Goal: Task Accomplishment & Management: Use online tool/utility

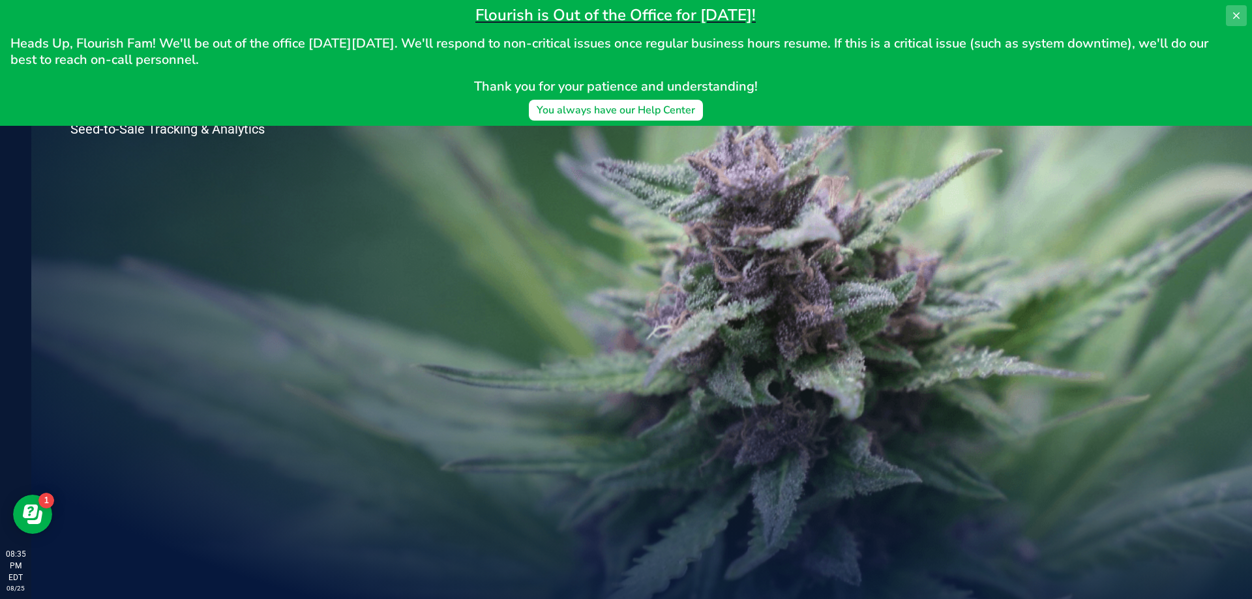
click at [1236, 16] on icon at bounding box center [1236, 15] width 7 height 7
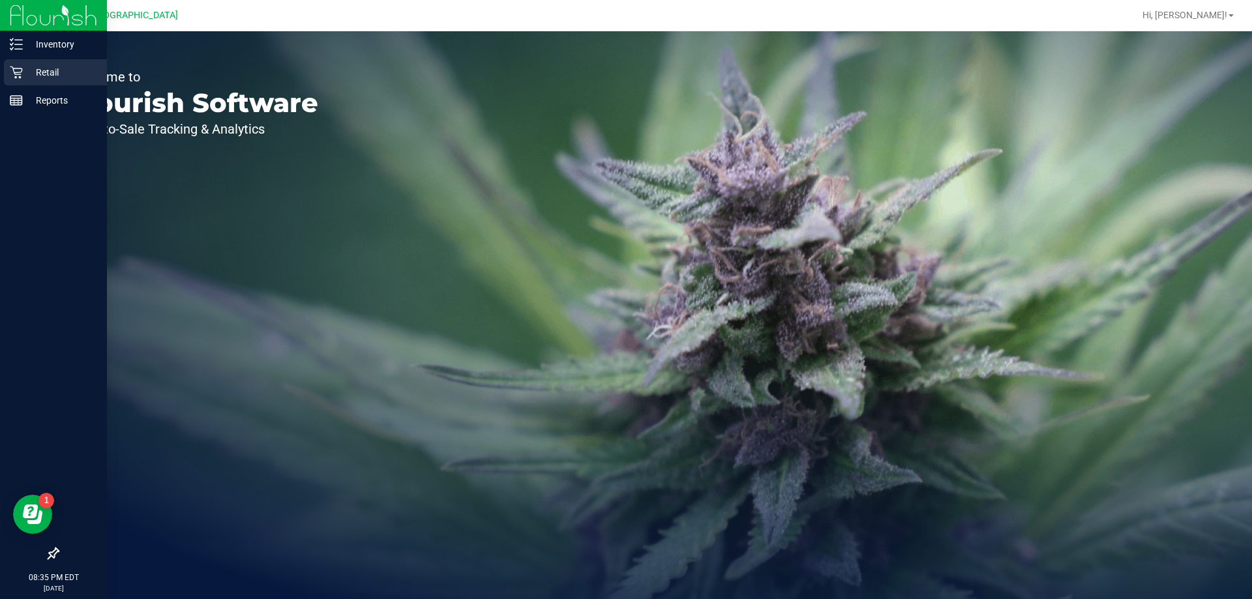
click at [50, 78] on p "Retail" at bounding box center [62, 73] width 78 height 16
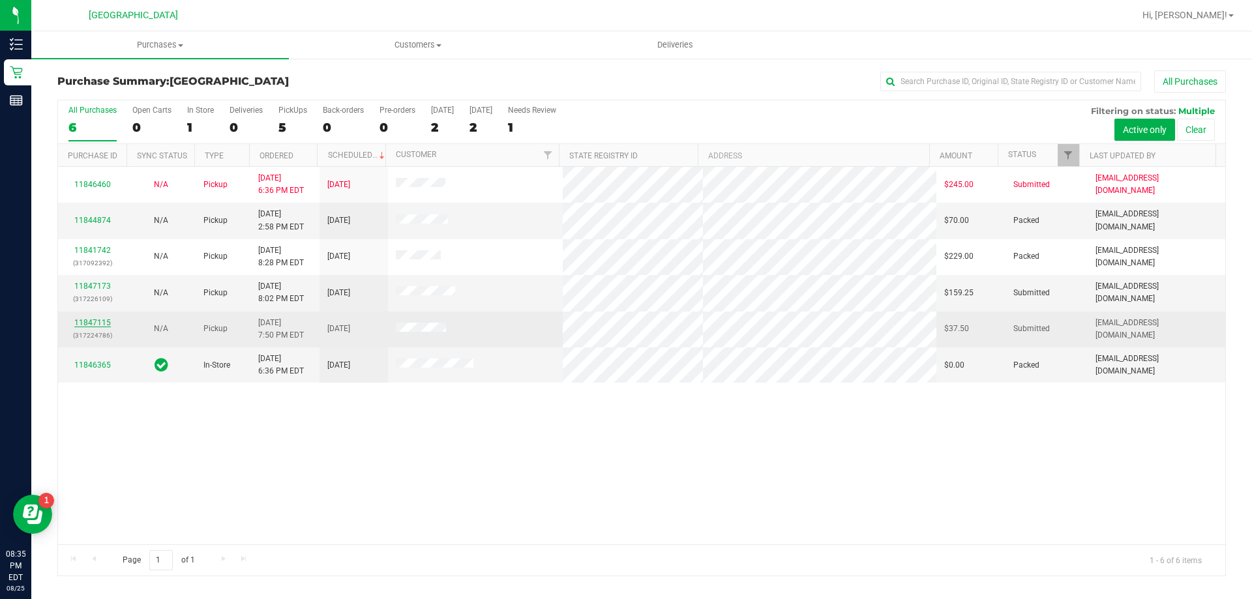
click at [98, 322] on link "11847115" at bounding box center [92, 322] width 37 height 9
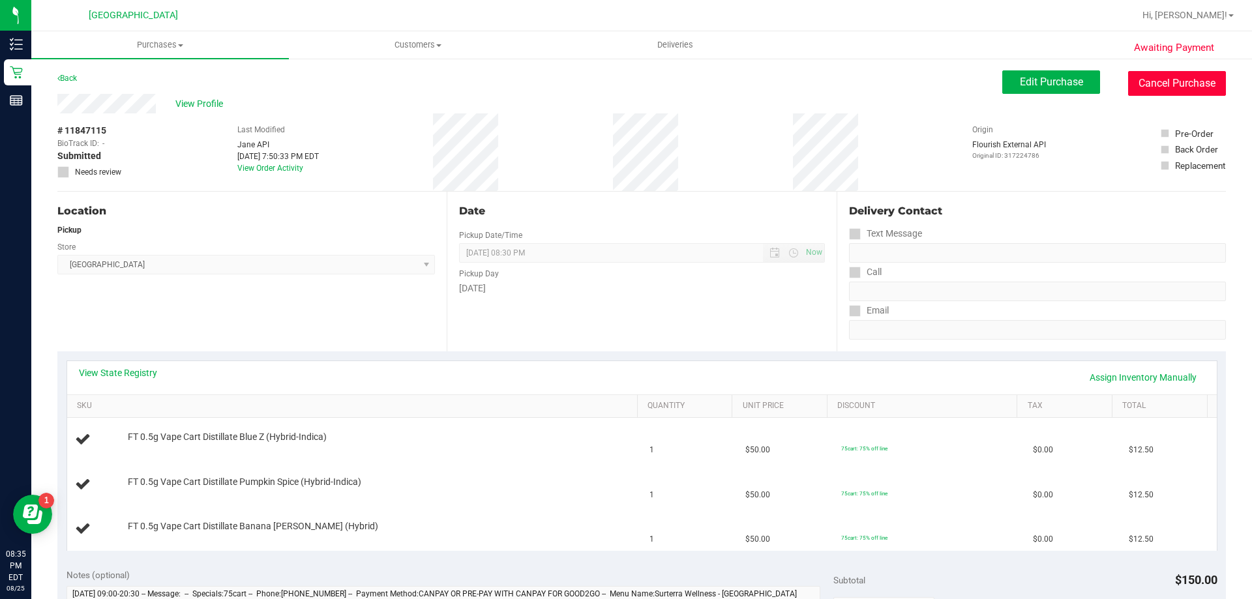
click at [1159, 75] on button "Cancel Purchase" at bounding box center [1177, 83] width 98 height 25
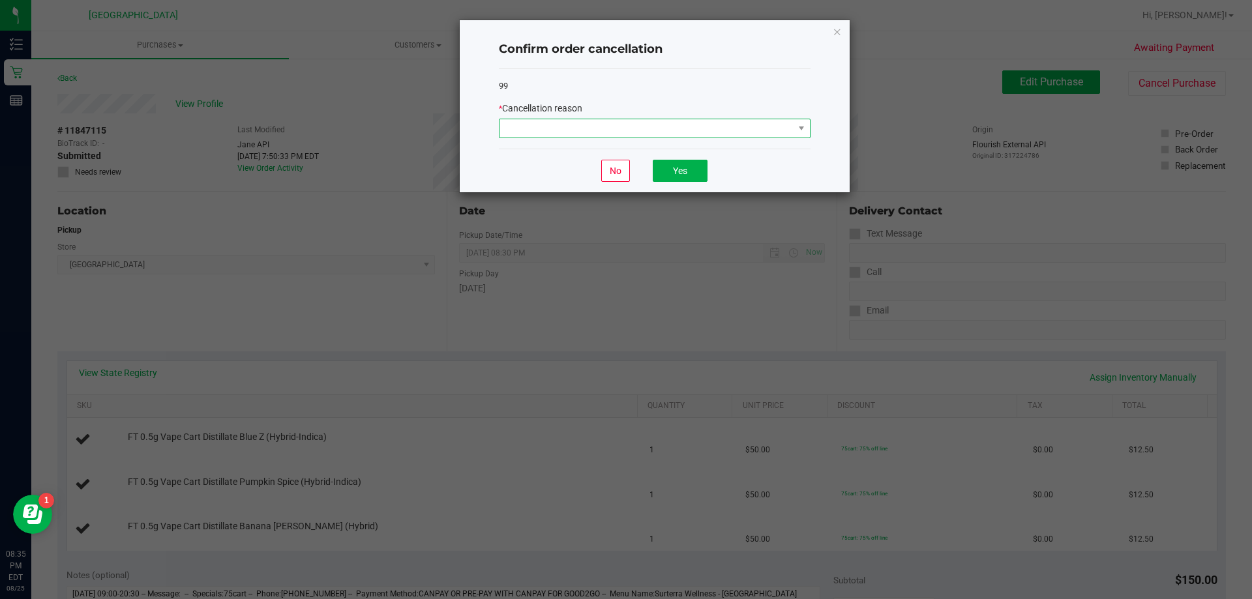
click at [646, 134] on span at bounding box center [647, 128] width 294 height 18
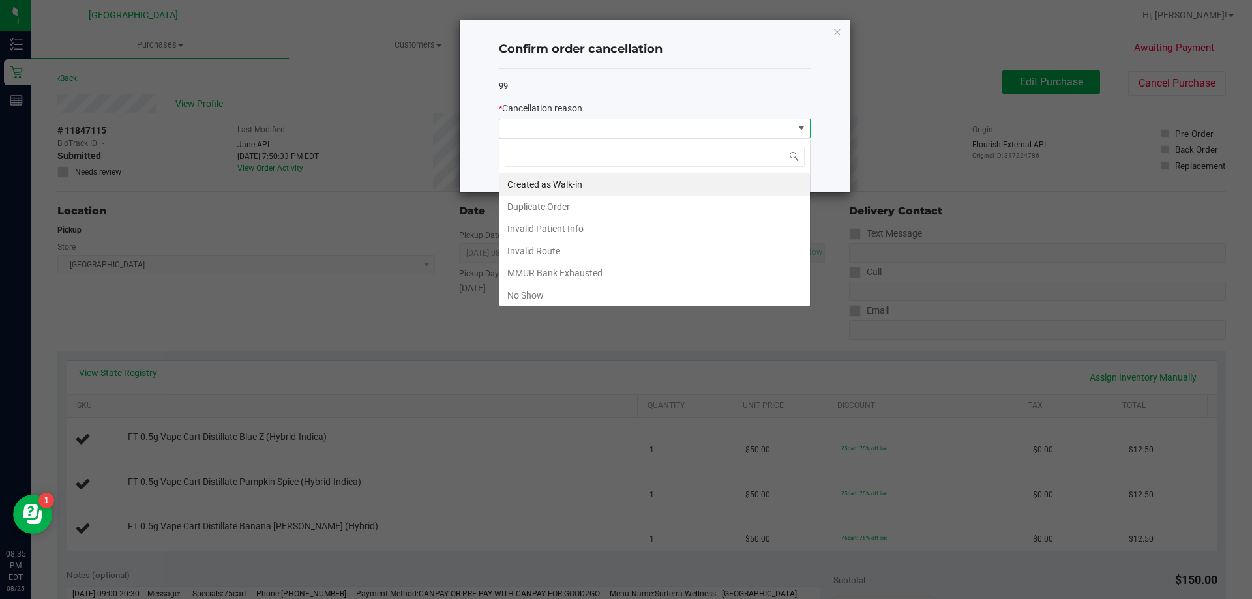
scroll to position [20, 312]
click at [546, 294] on li "No Show" at bounding box center [655, 295] width 310 height 22
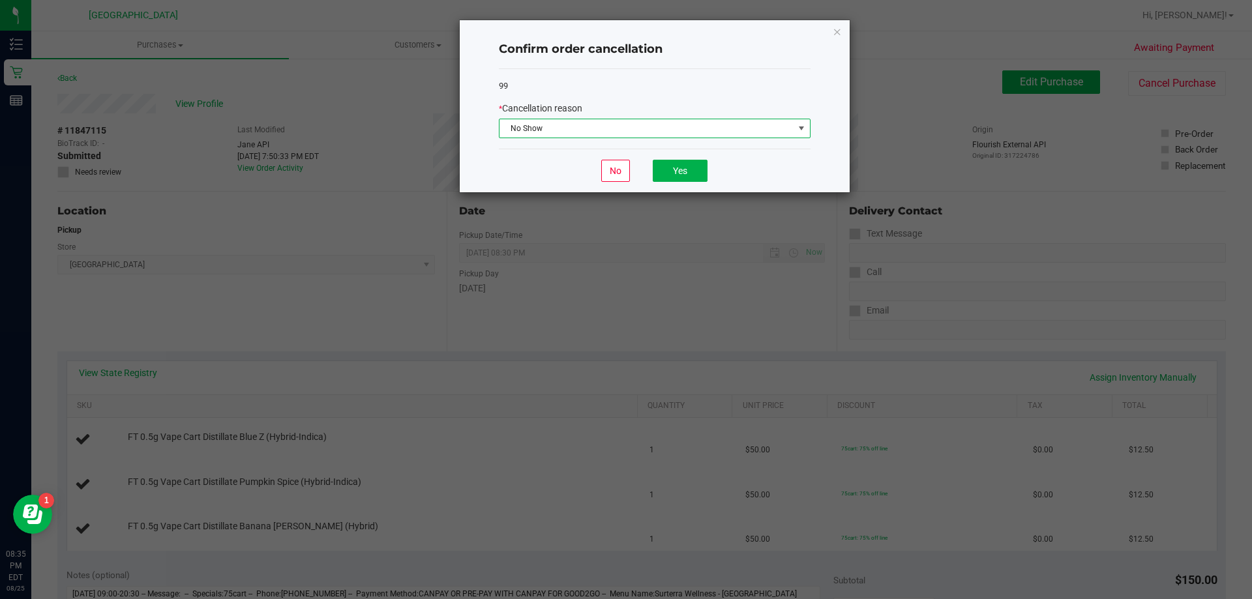
click at [541, 136] on span "No Show" at bounding box center [647, 128] width 294 height 18
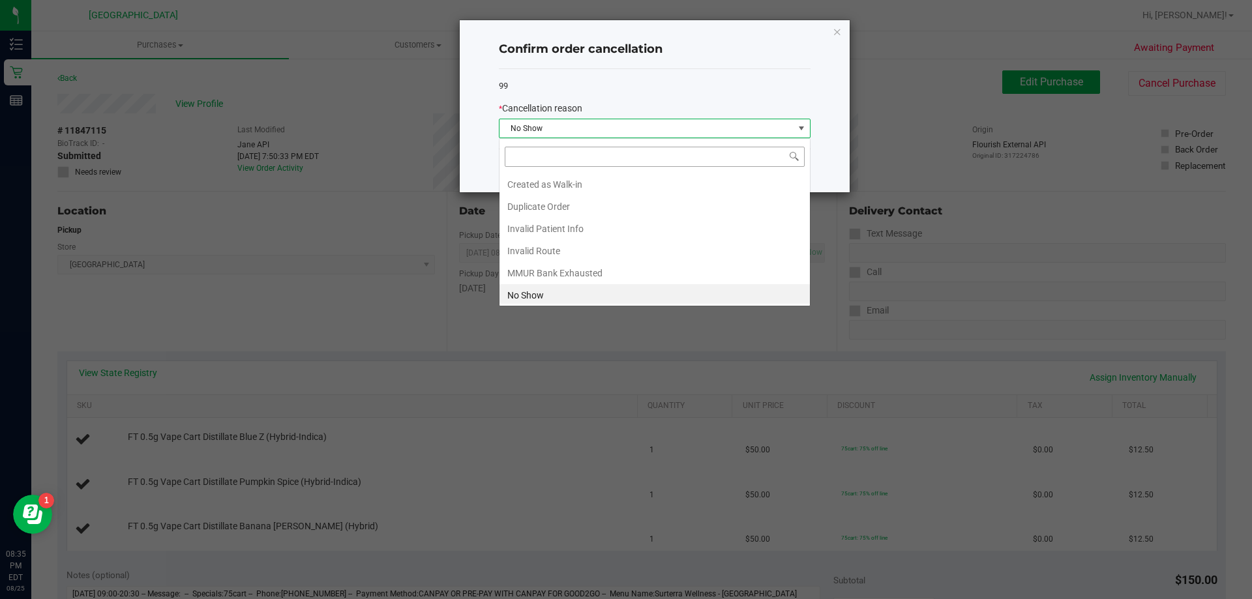
scroll to position [3, 0]
click at [560, 172] on div "Created as Walk-in Duplicate Order Invalid Patient Info Invalid Route MMUR Bank…" at bounding box center [655, 222] width 312 height 168
click at [556, 184] on li "Created as Walk-in" at bounding box center [655, 182] width 310 height 22
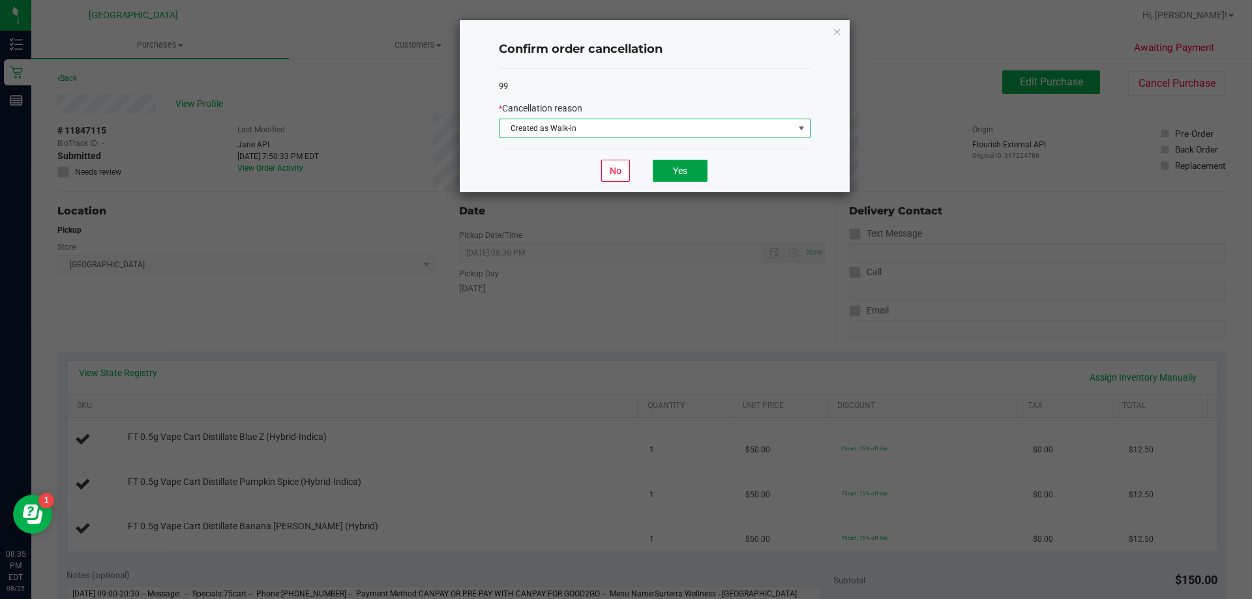
click at [682, 168] on button "Yes" at bounding box center [680, 171] width 55 height 22
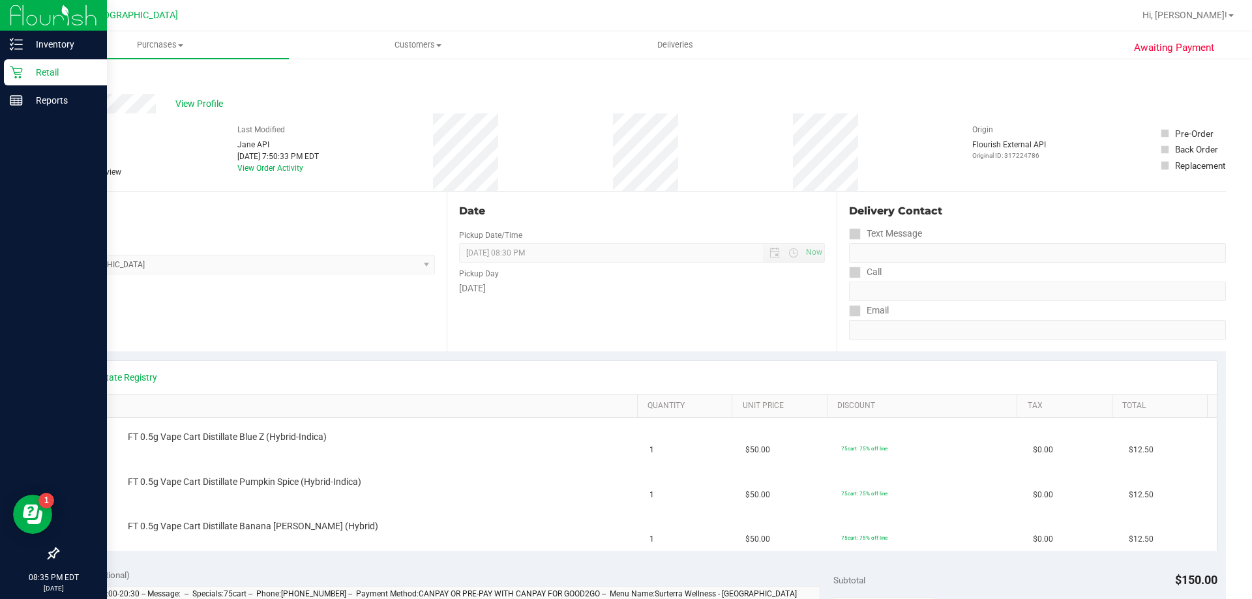
click at [62, 76] on p "Retail" at bounding box center [62, 73] width 78 height 16
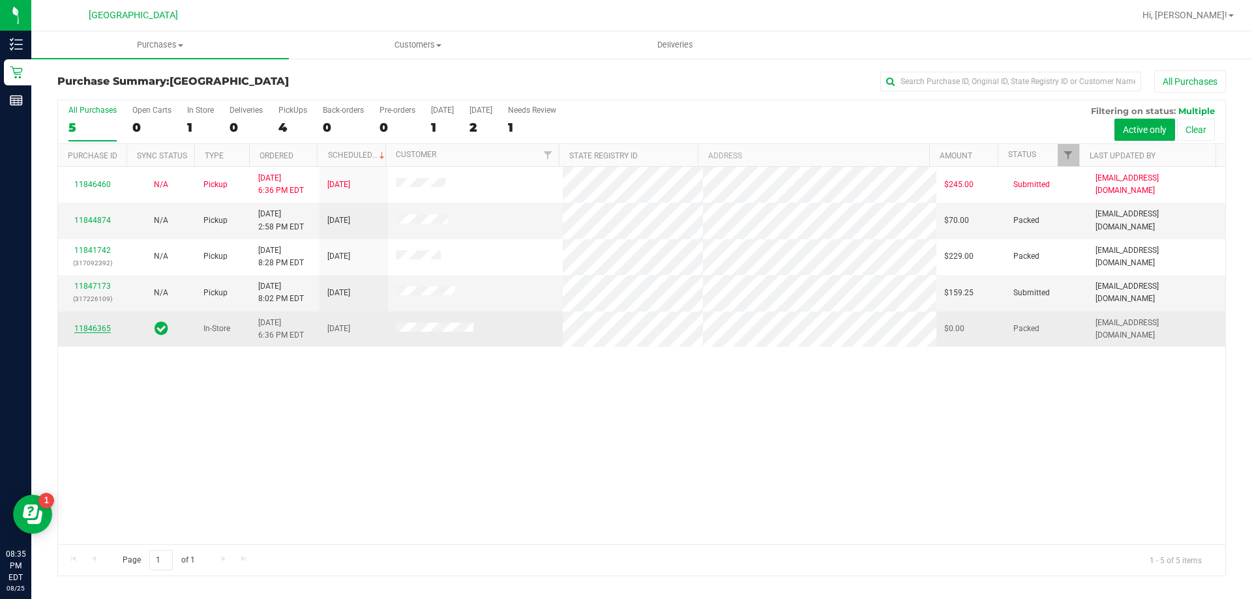
click at [106, 326] on link "11846365" at bounding box center [92, 328] width 37 height 9
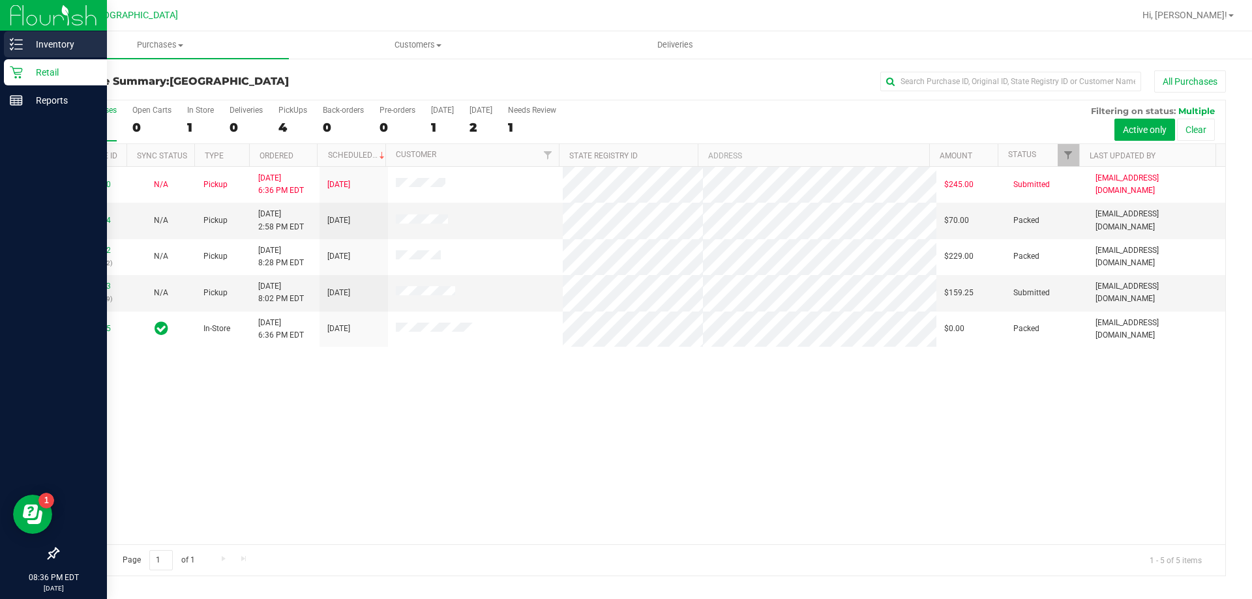
click at [28, 42] on p "Inventory" at bounding box center [62, 45] width 78 height 16
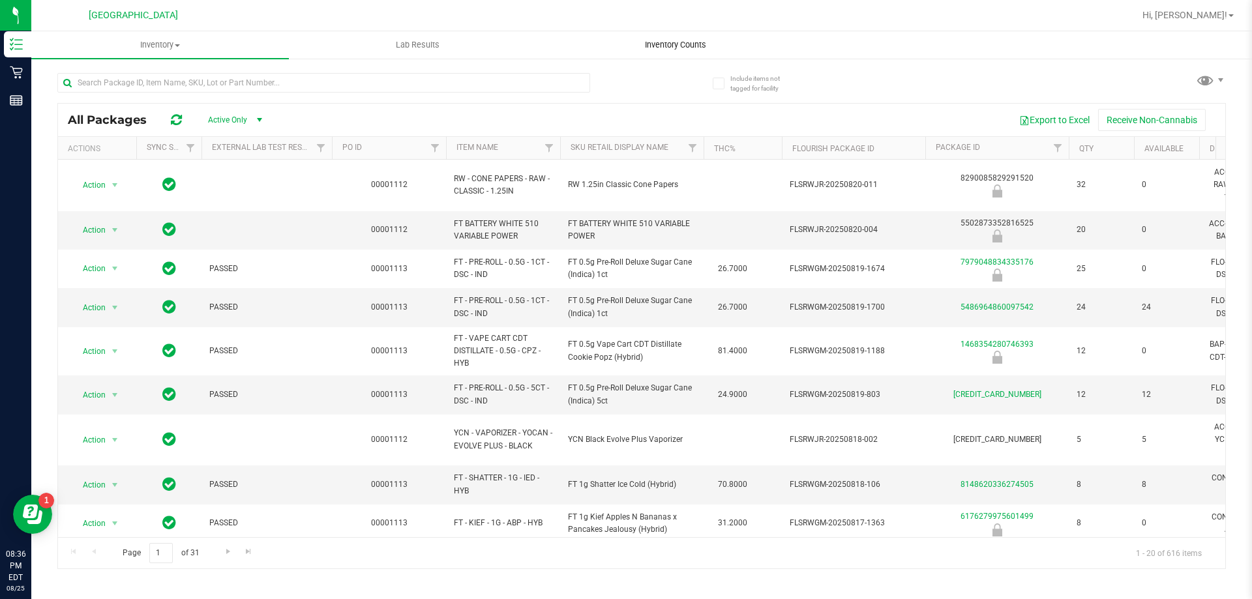
click at [690, 53] on uib-tab-heading "Inventory Counts" at bounding box center [675, 45] width 256 height 26
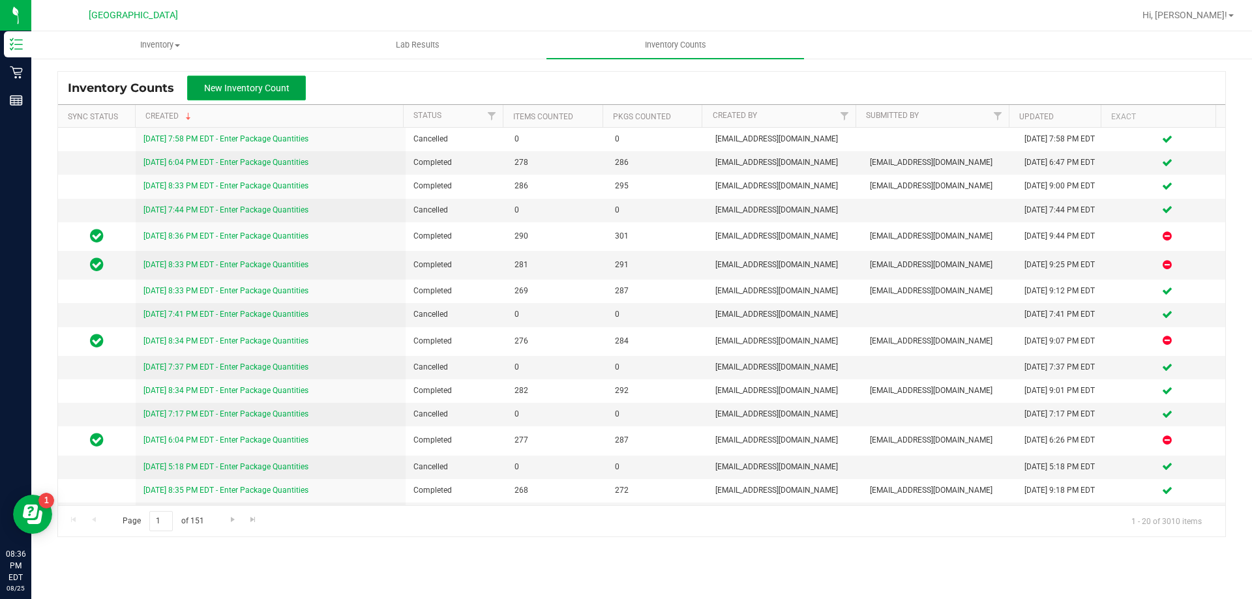
click at [245, 92] on span "New Inventory Count" at bounding box center [246, 88] width 85 height 10
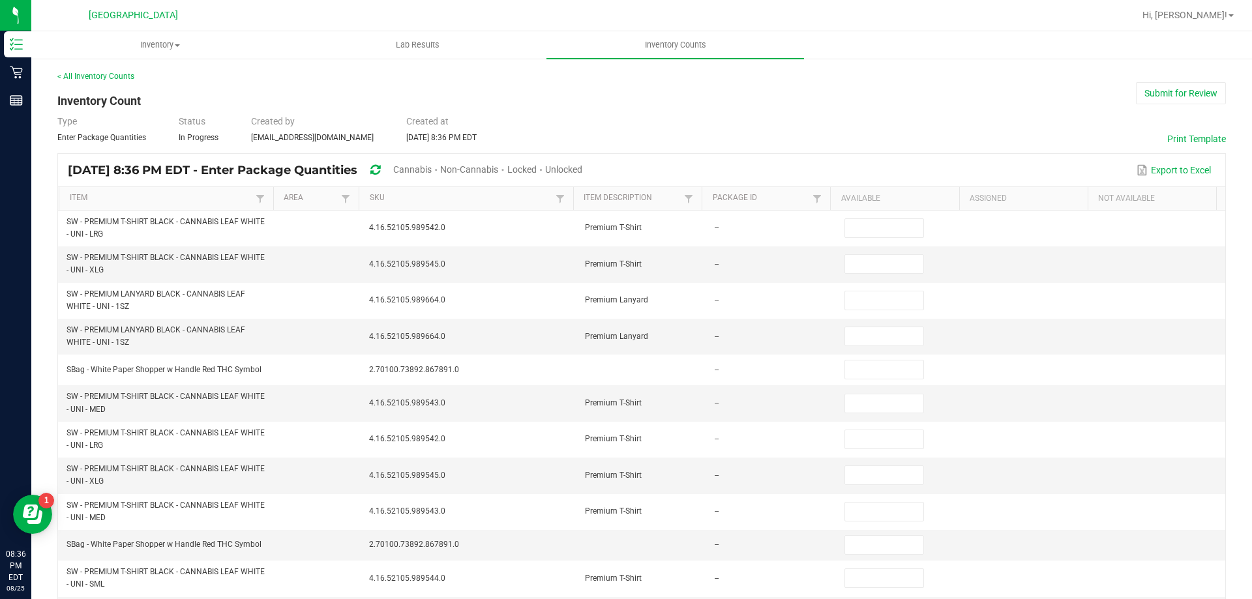
click at [582, 172] on span "Unlocked" at bounding box center [563, 169] width 37 height 10
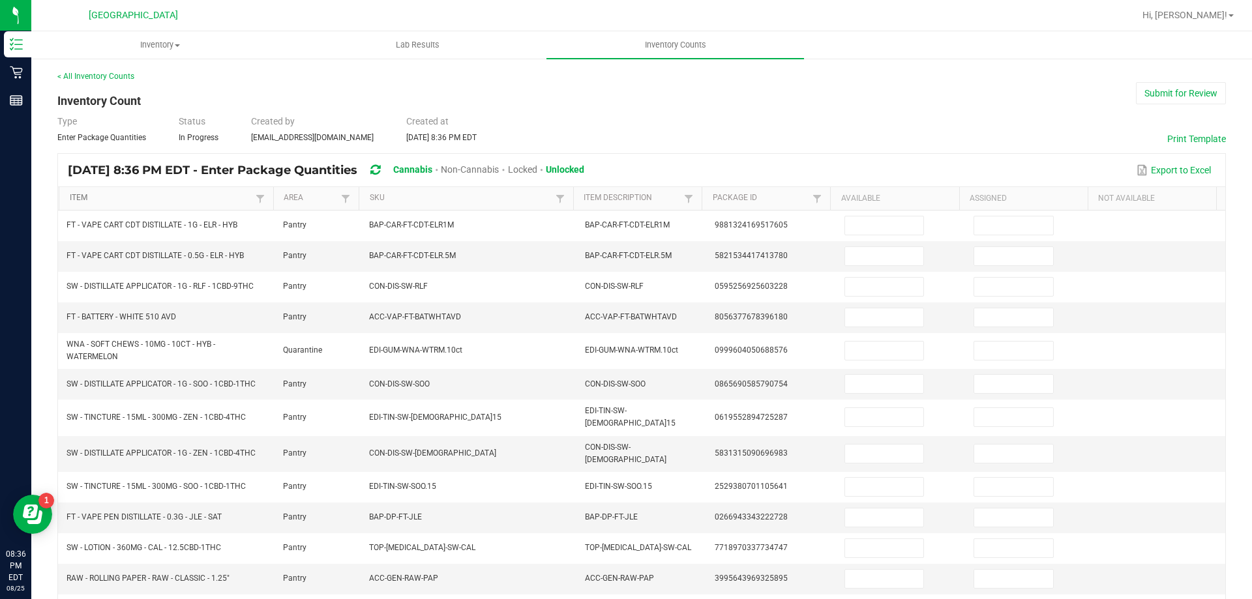
click at [187, 200] on link "Item" at bounding box center [161, 198] width 183 height 10
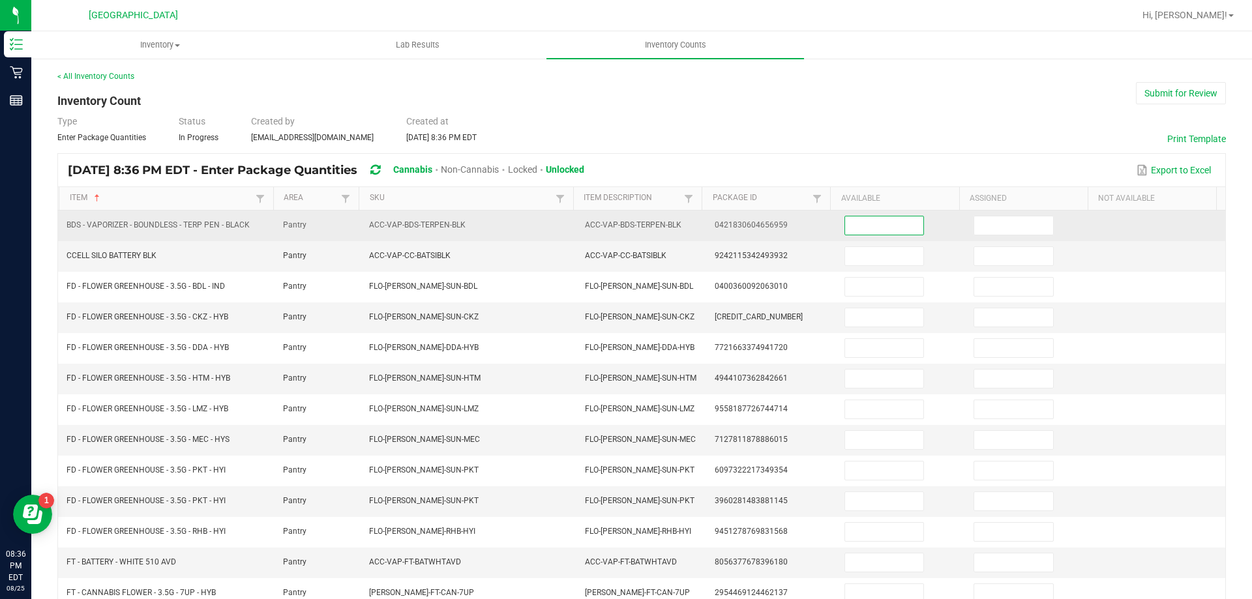
click at [849, 223] on input at bounding box center [884, 226] width 78 height 18
type input "2"
type input "1"
type input "20"
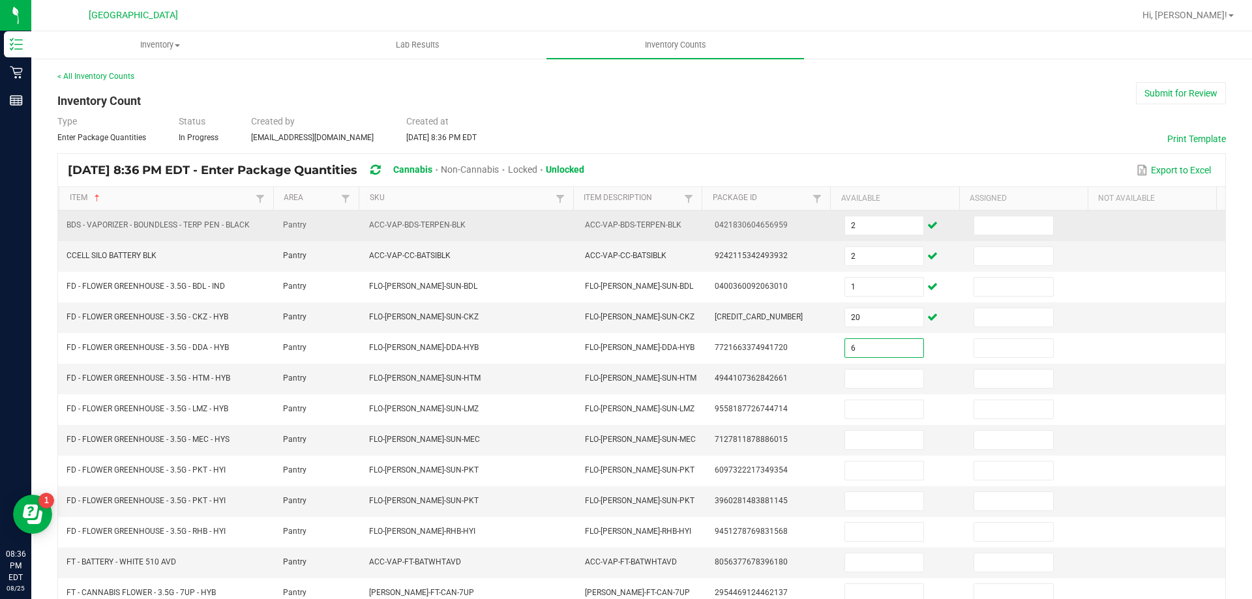
type input "6"
type input "13"
type input "18"
type input "12"
type input "5"
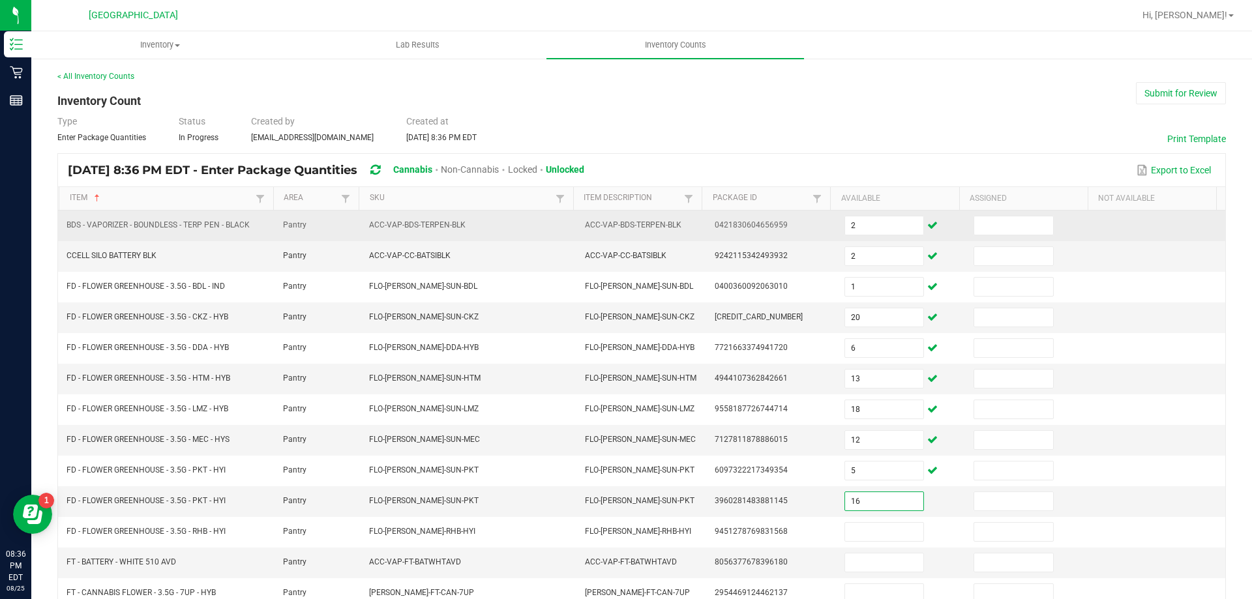
type input "16"
type input "18"
type input "11"
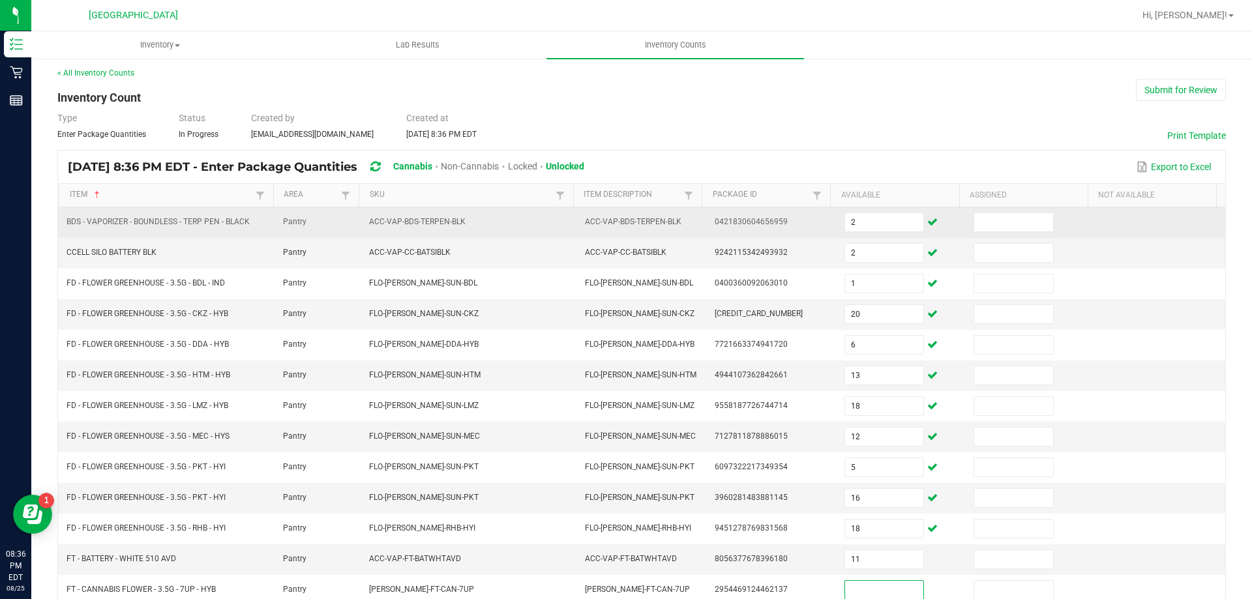
type input "1"
type input "7"
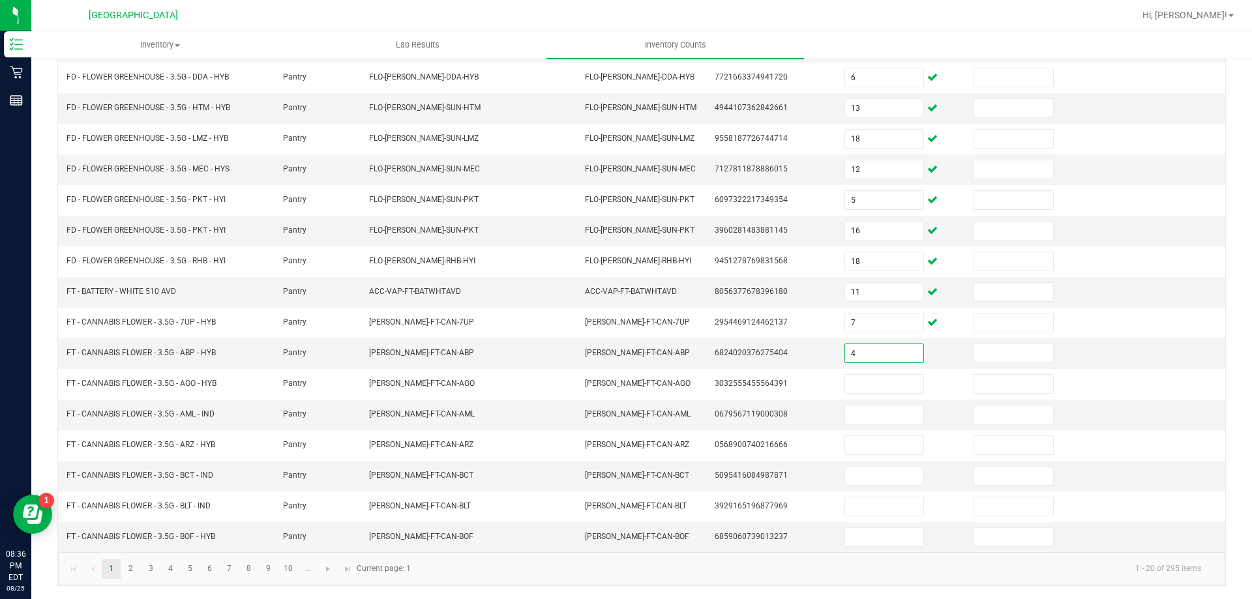
type input "4"
type input "12"
type input "11"
type input "14"
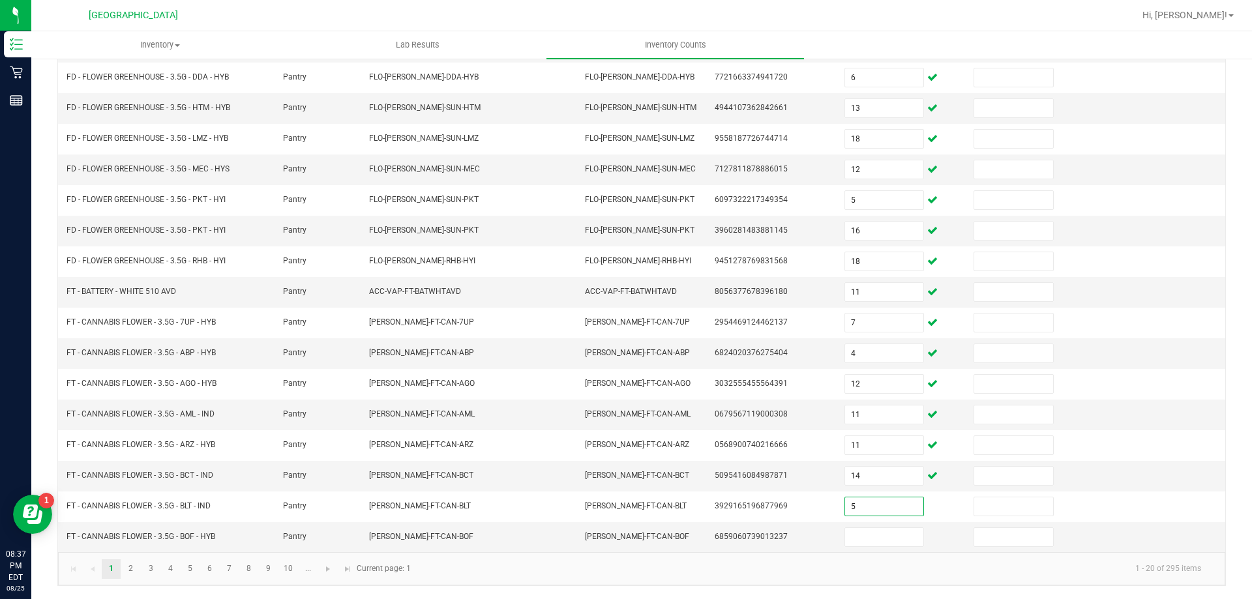
type input "5"
type input "8"
click at [128, 568] on link "2" at bounding box center [130, 570] width 19 height 20
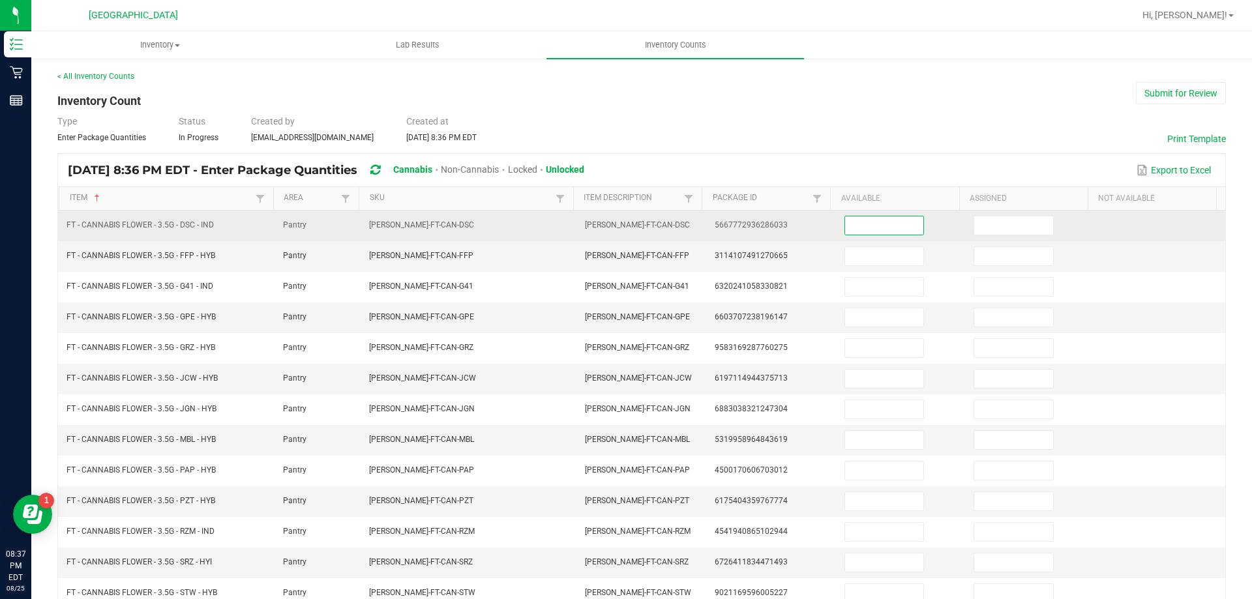
click at [849, 224] on input at bounding box center [884, 226] width 78 height 18
type input "8"
type input "17"
type input "20"
type input "17"
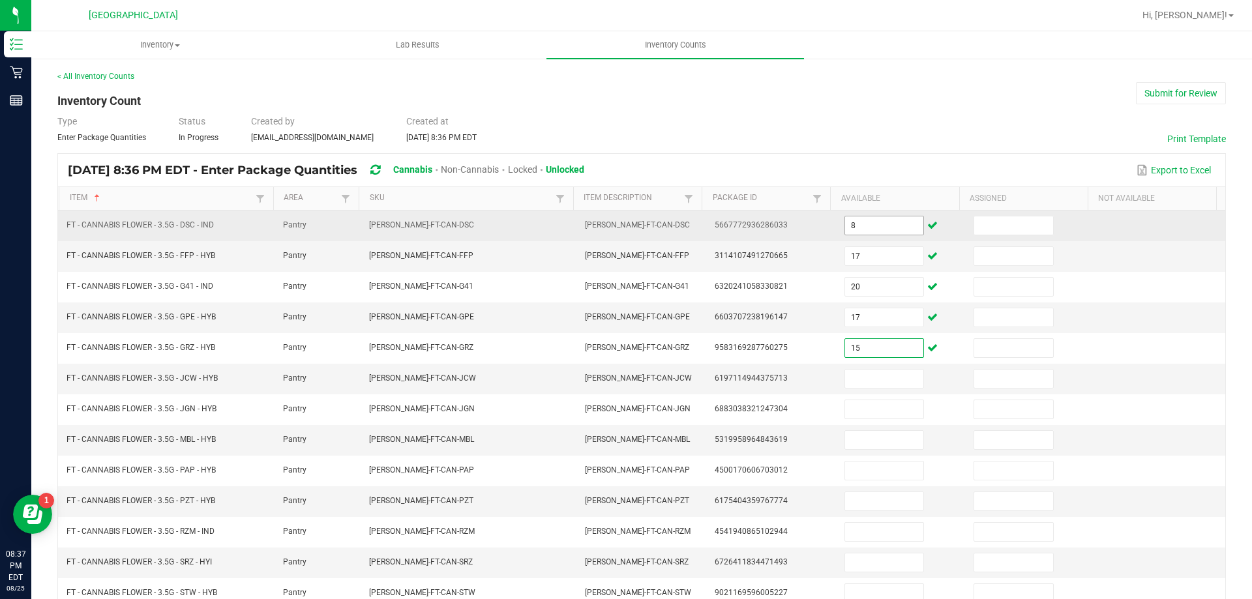
type input "15"
type input "1"
type input "3"
type input "18"
type input "20"
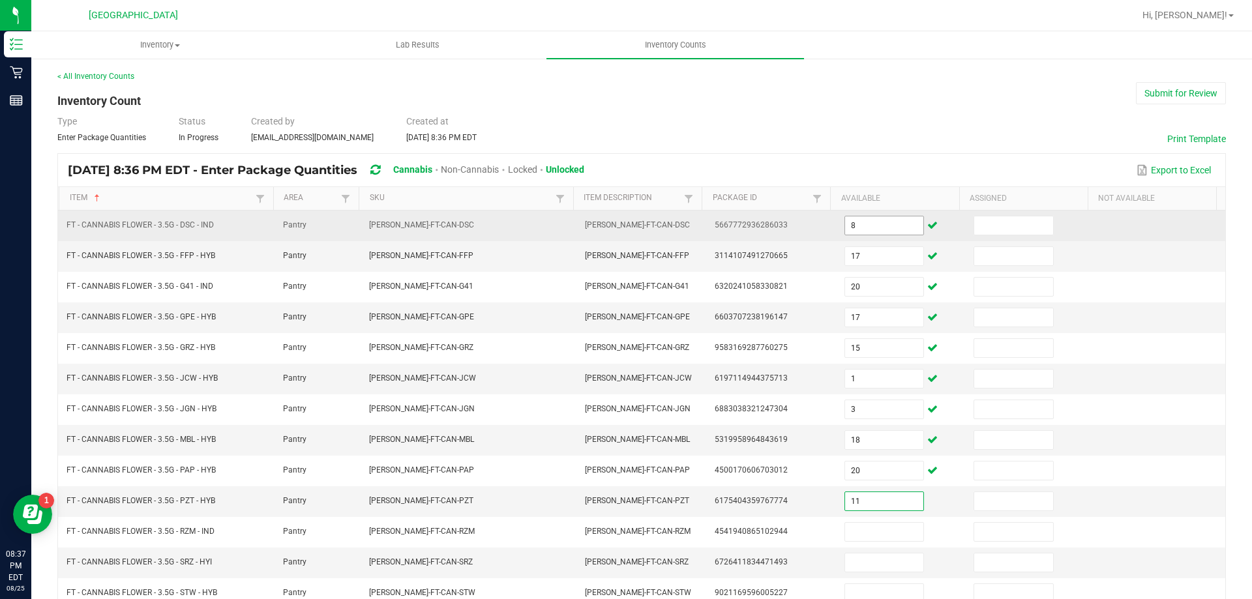
type input "11"
type input "7"
type input "5"
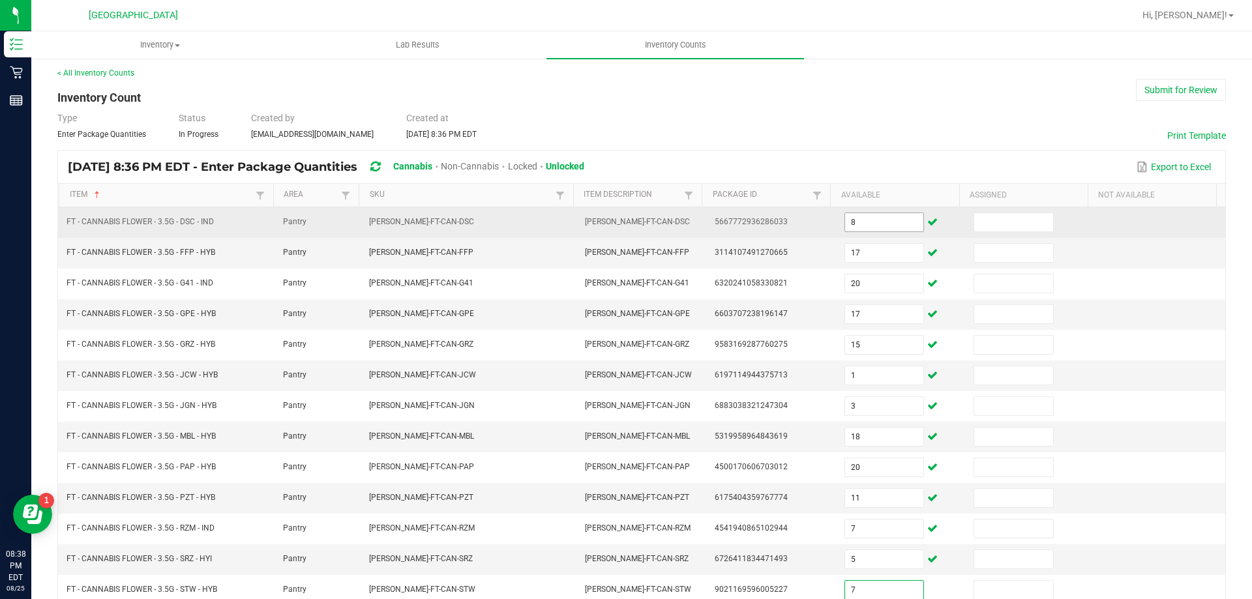
type input "7"
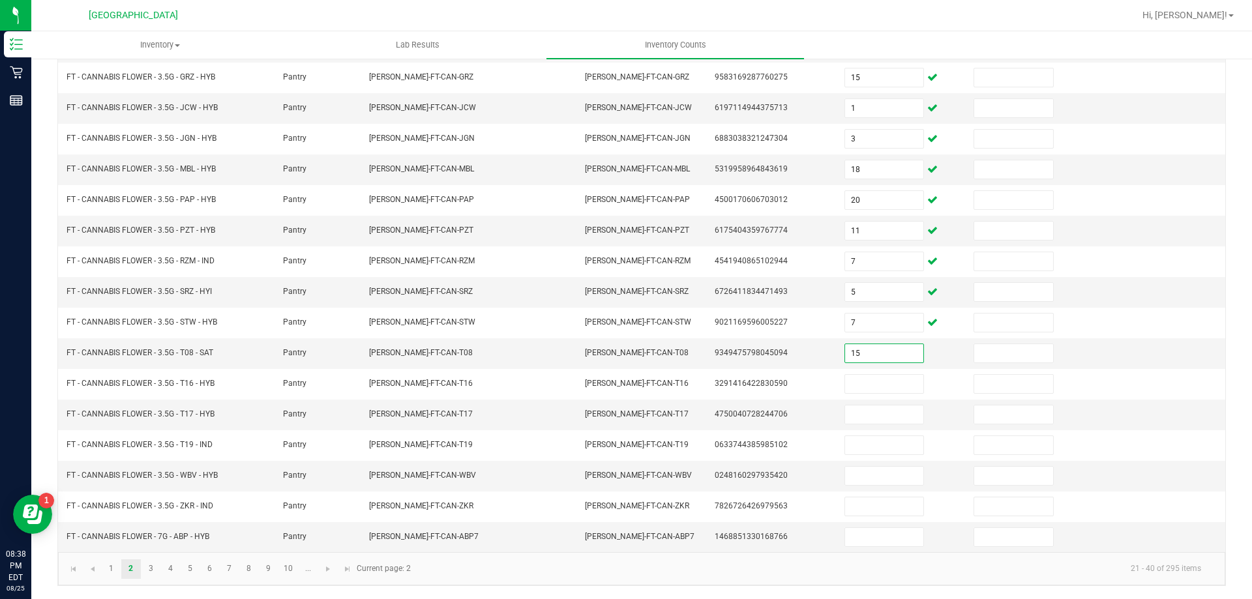
type input "15"
type input "20"
type input "2"
type input "8"
type input "18"
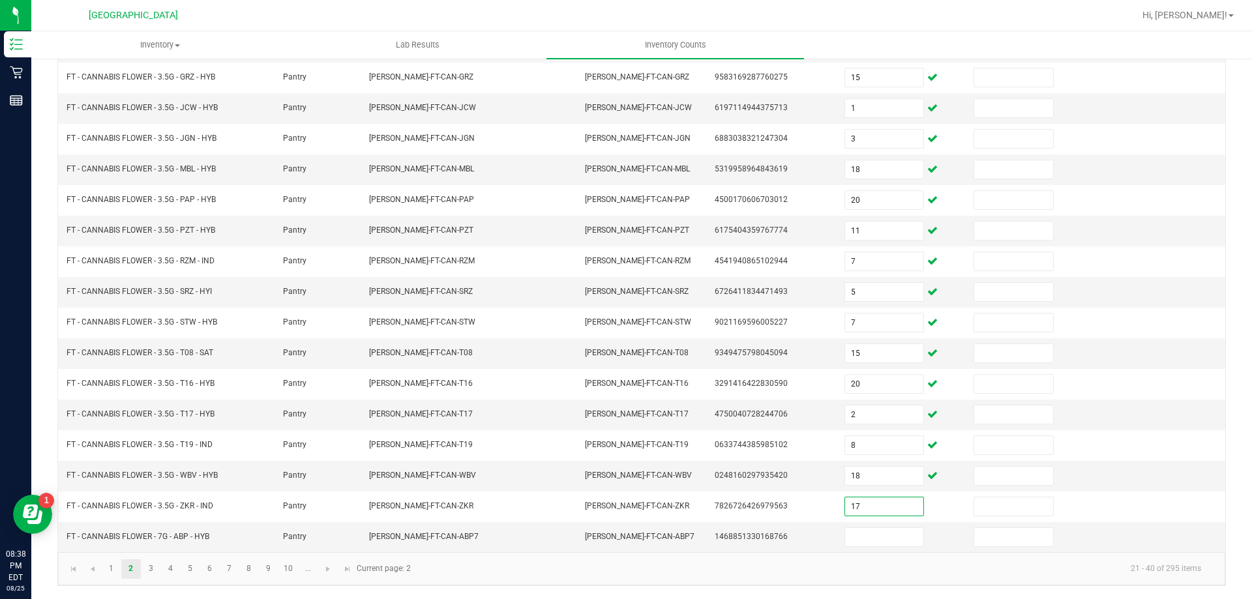
type input "17"
type input "19"
click at [145, 575] on link "3" at bounding box center [151, 570] width 19 height 20
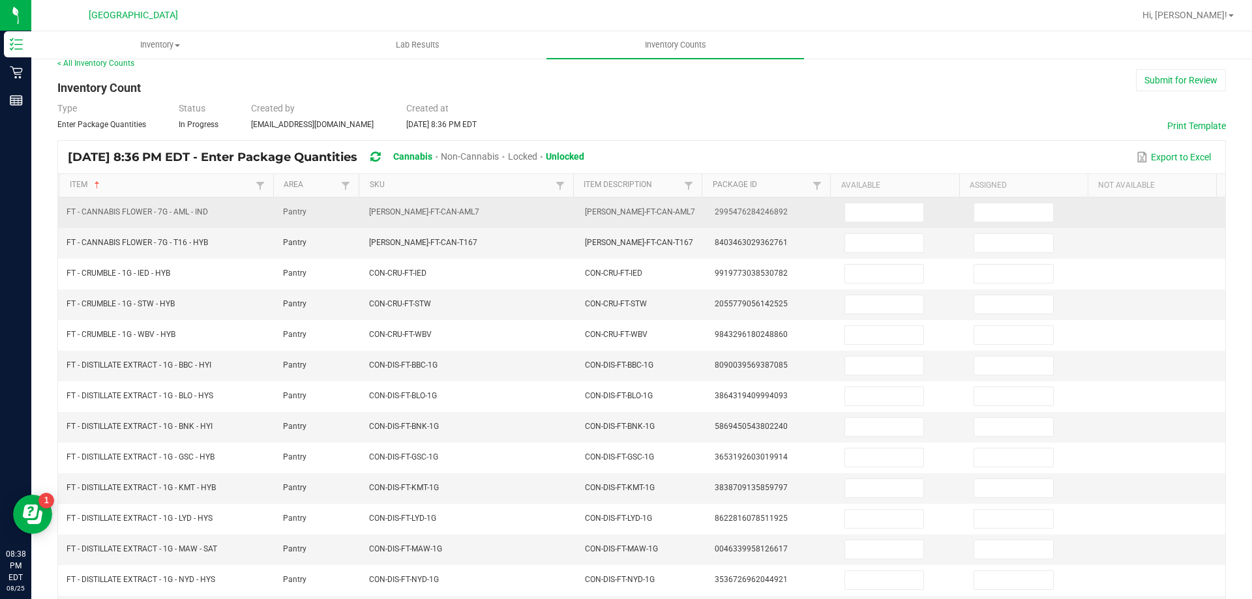
scroll to position [0, 0]
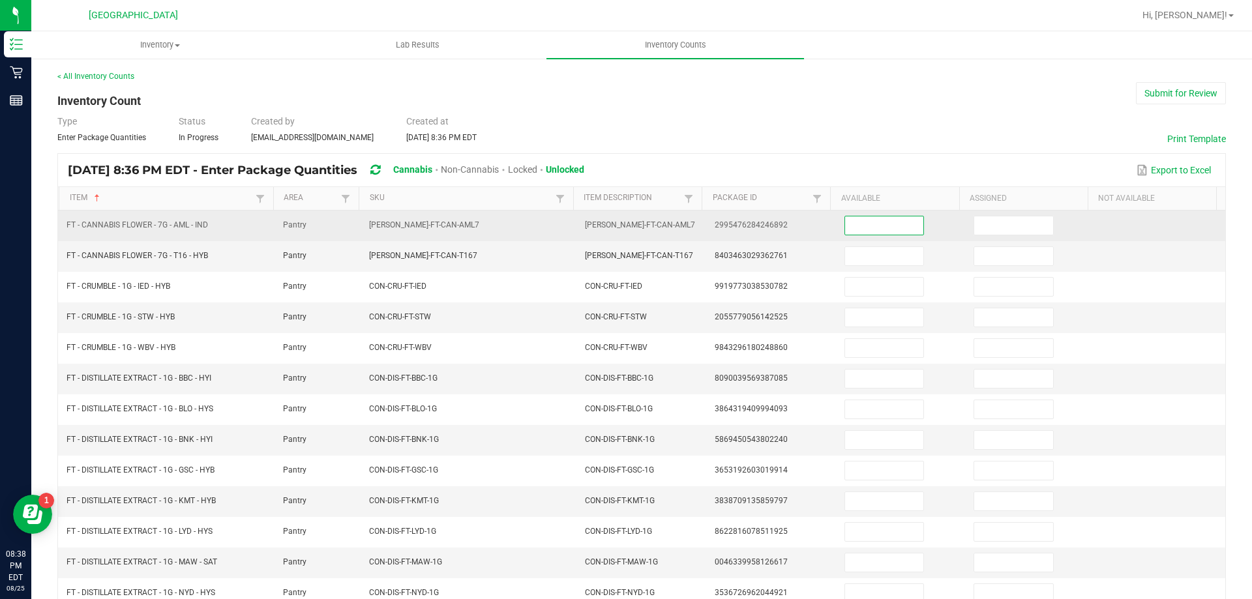
click at [859, 220] on input at bounding box center [884, 226] width 78 height 18
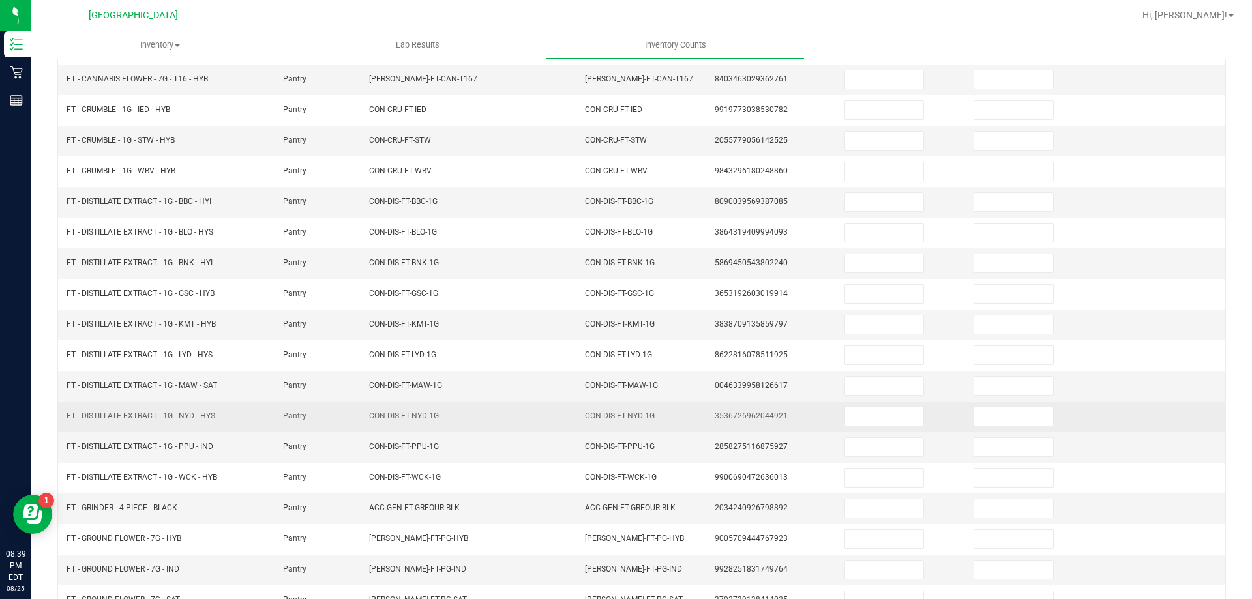
scroll to position [271, 0]
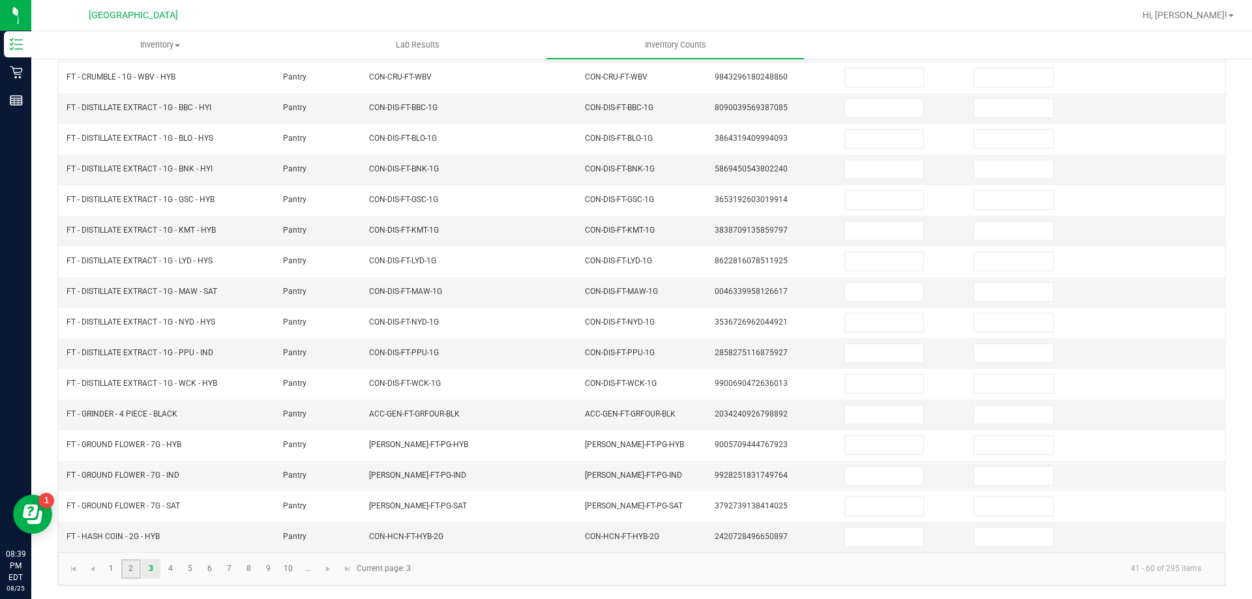
click at [134, 560] on link "2" at bounding box center [130, 570] width 19 height 20
type input "8"
type input "17"
type input "20"
type input "17"
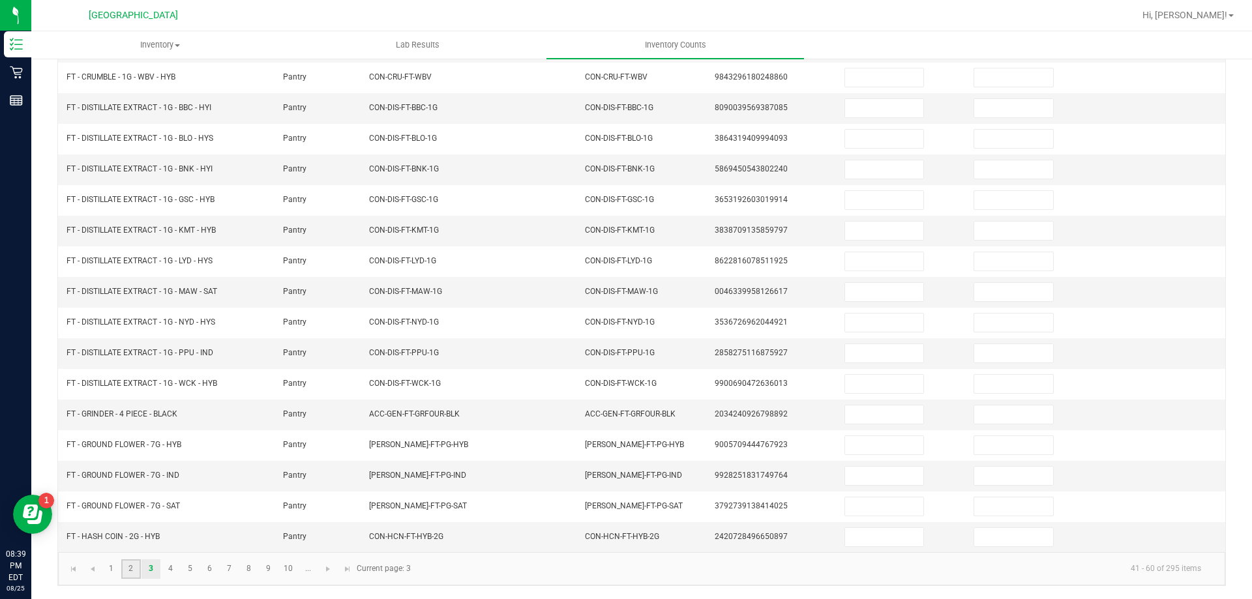
type input "15"
type input "1"
type input "3"
type input "18"
type input "20"
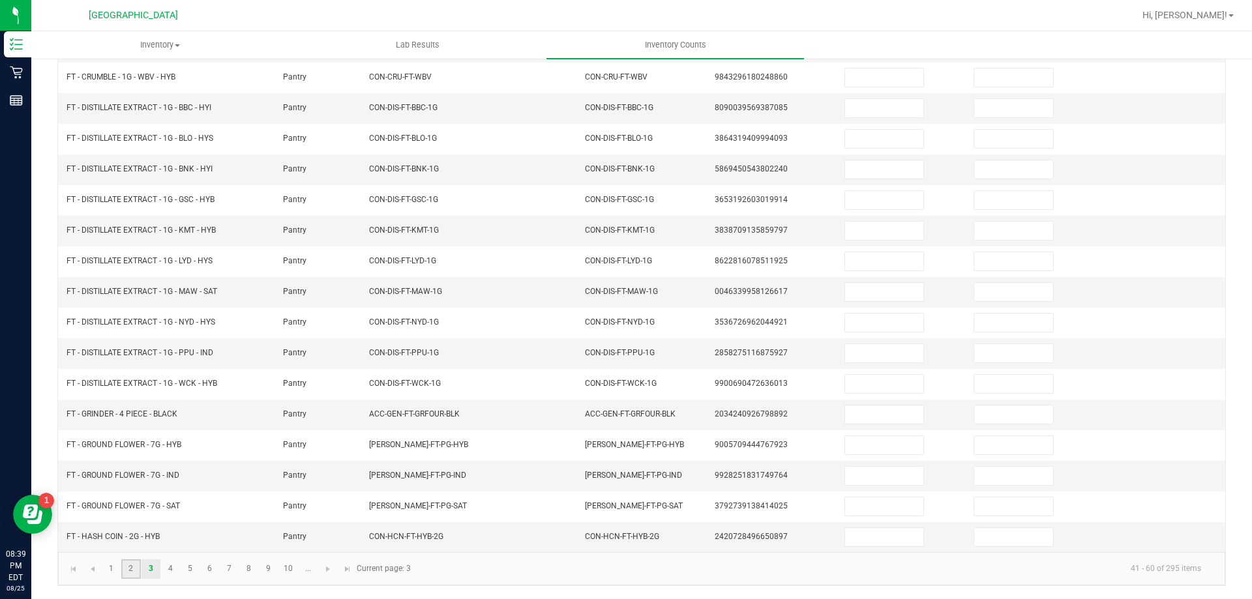
type input "11"
type input "7"
type input "5"
type input "7"
type input "15"
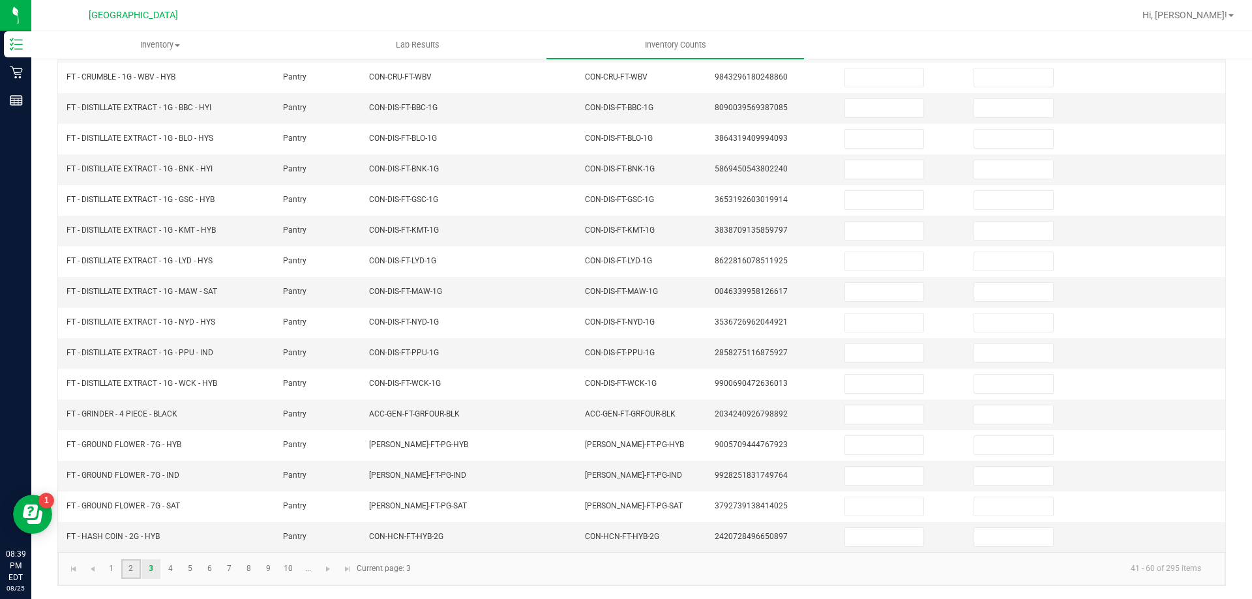
type input "20"
type input "2"
type input "8"
type input "18"
type input "17"
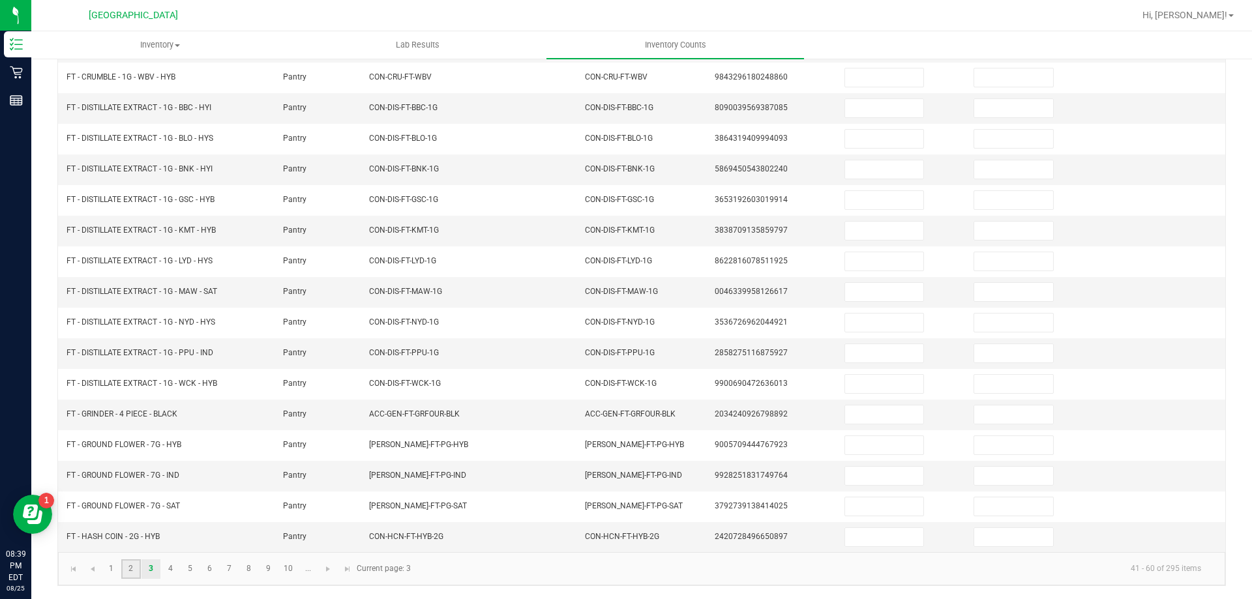
type input "19"
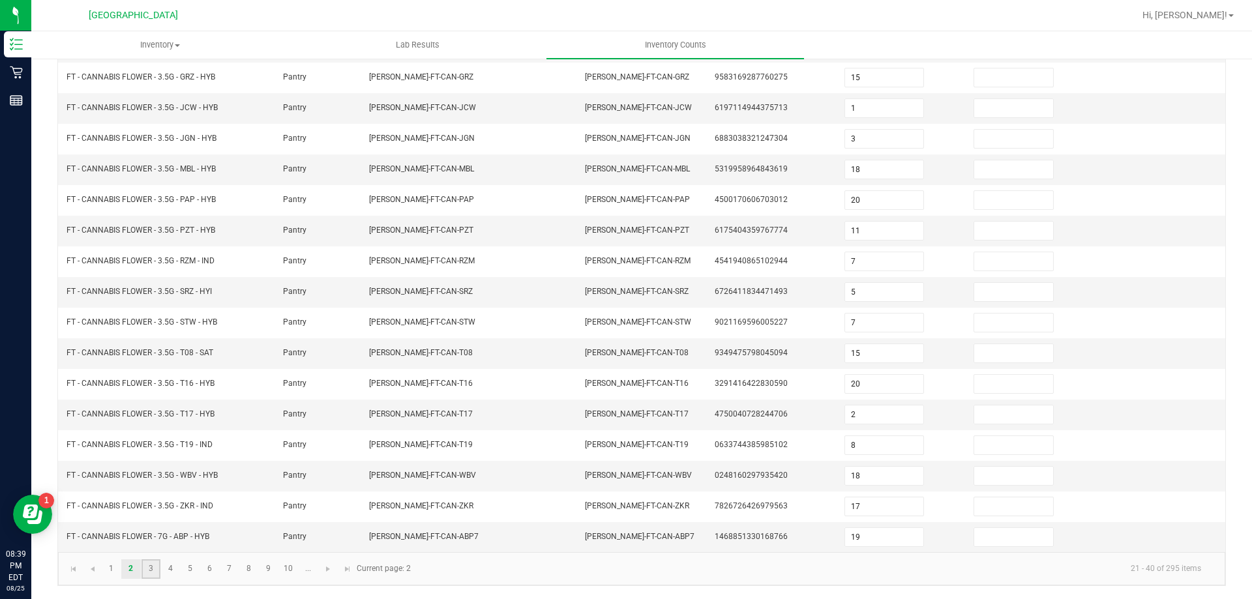
click at [149, 565] on link "3" at bounding box center [151, 570] width 19 height 20
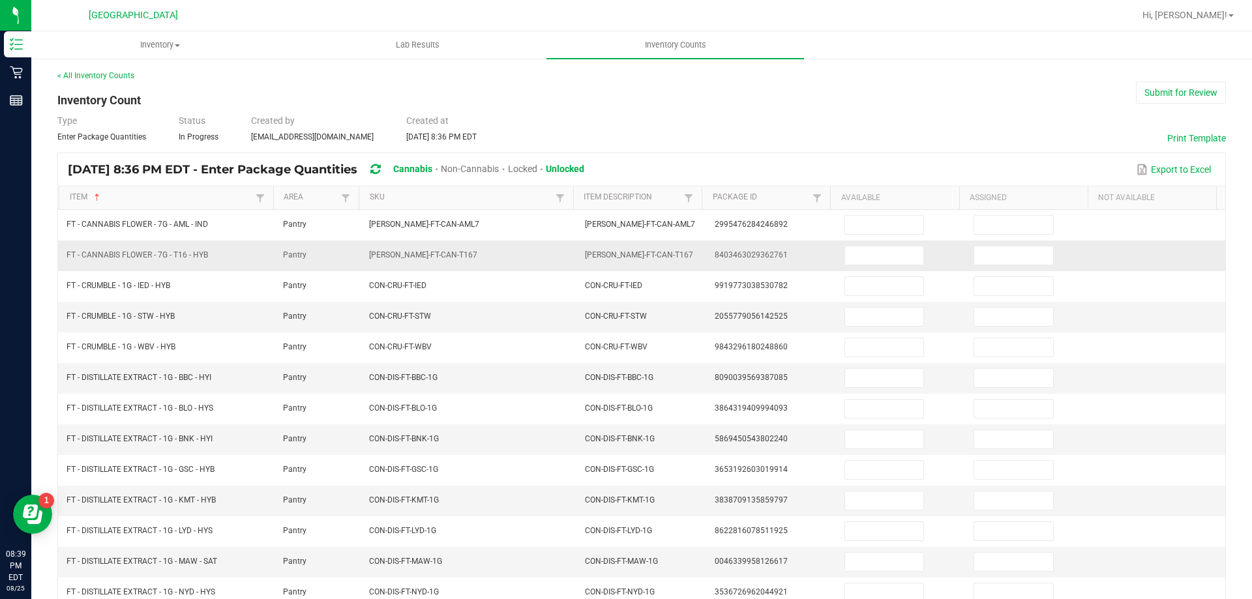
scroll to position [0, 0]
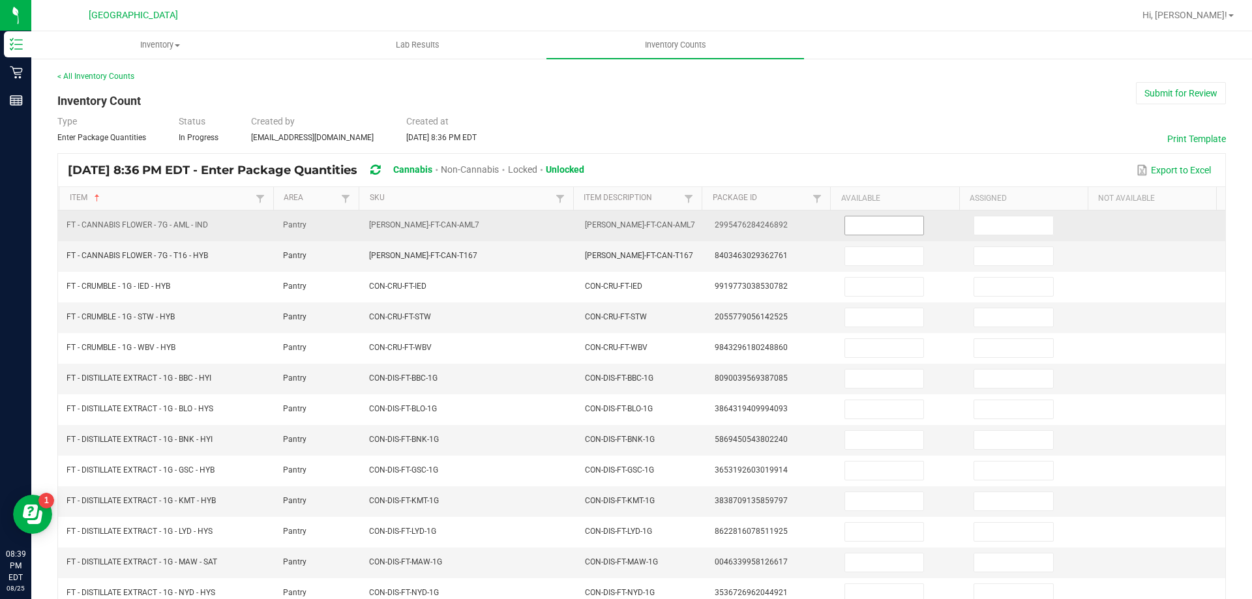
click at [849, 230] on input at bounding box center [884, 226] width 78 height 18
type input "17"
type input "18"
type input "5"
type input "3"
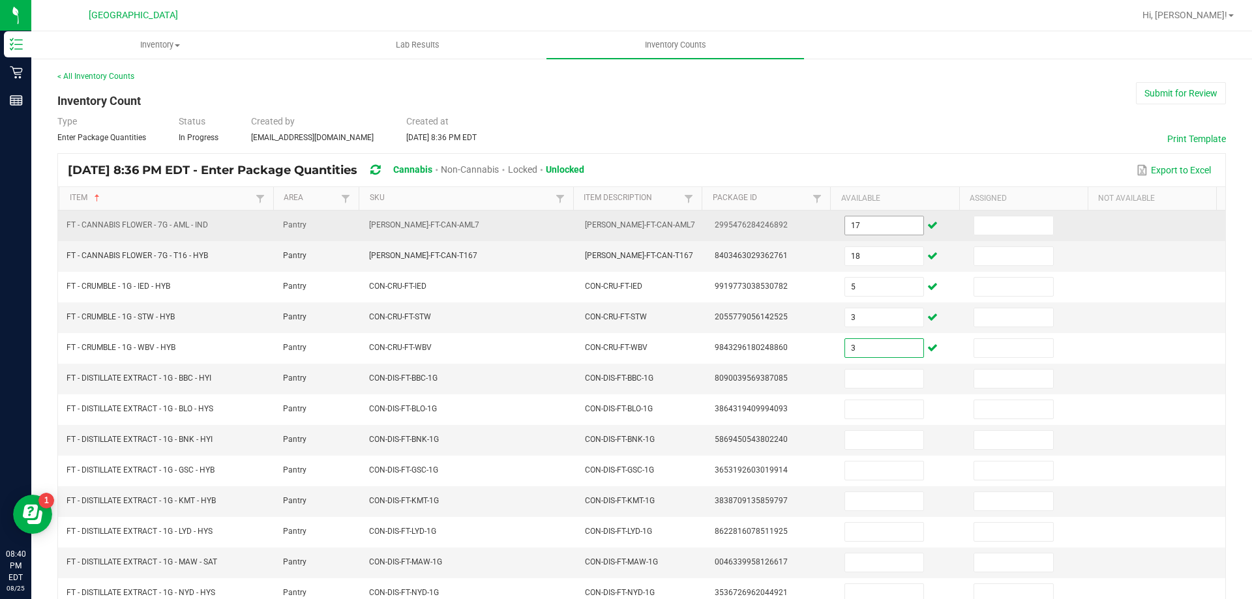
type input "3"
type input "7"
type input "9"
type input "10"
type input "8"
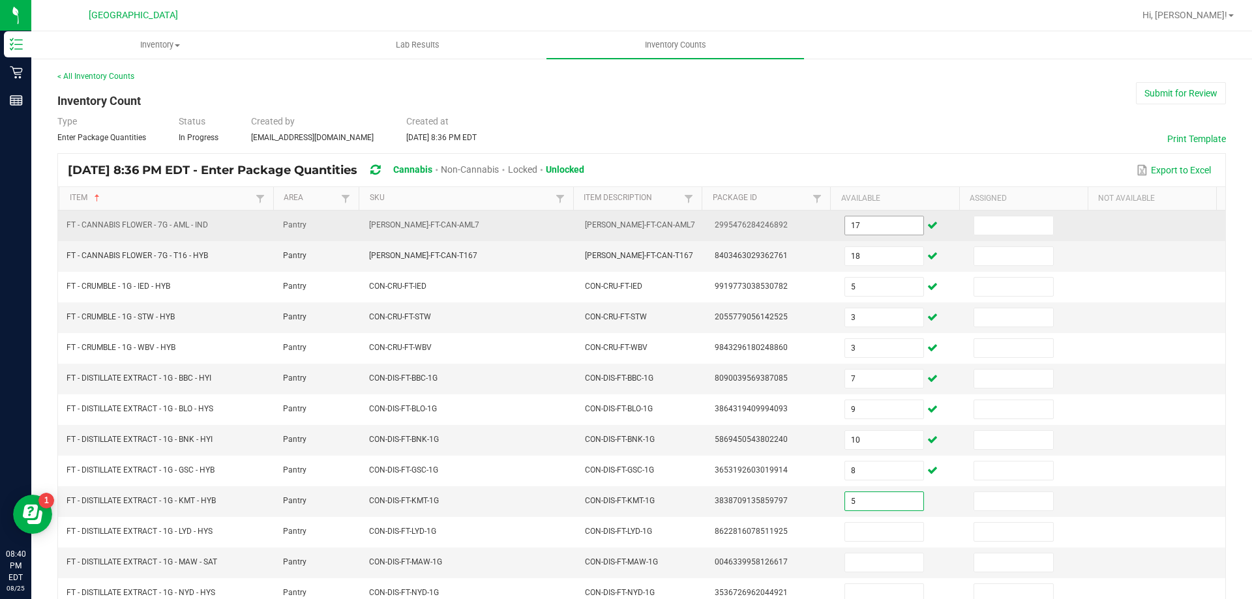
type input "5"
type input "3"
type input "9"
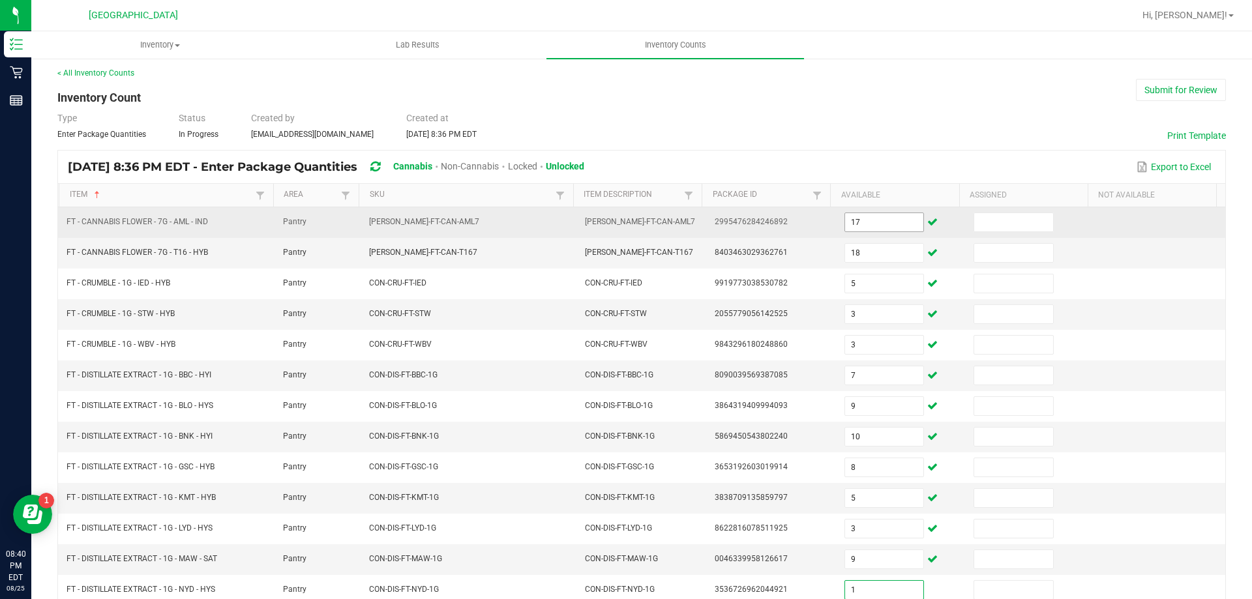
type input "1"
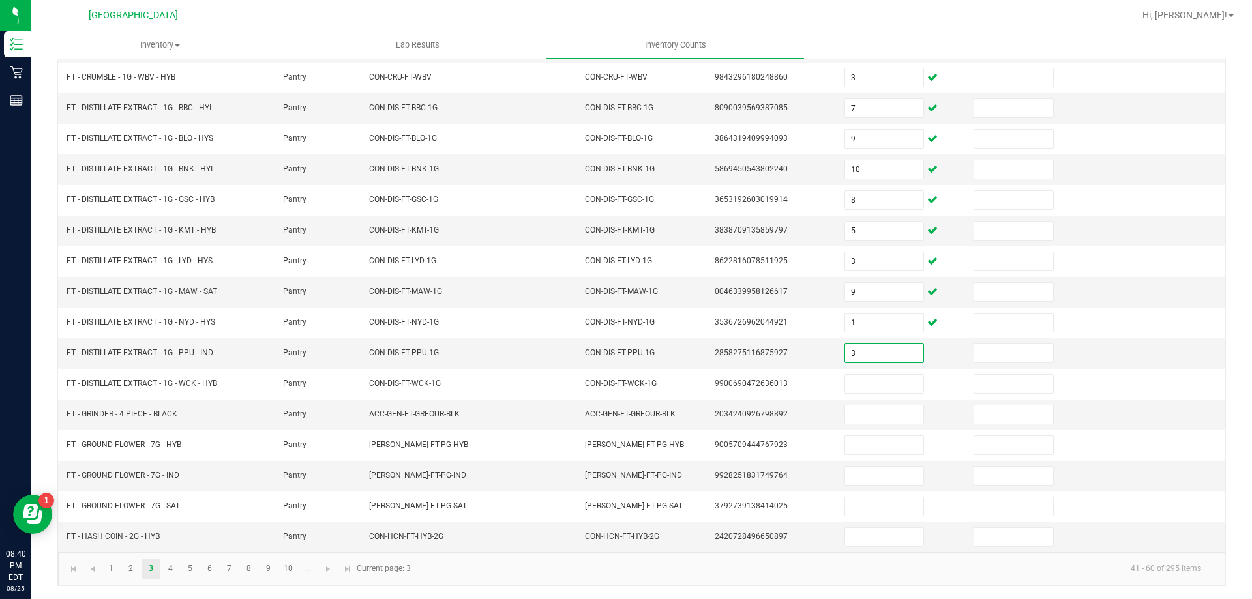
type input "3"
type input "5"
type input "1"
type input "5"
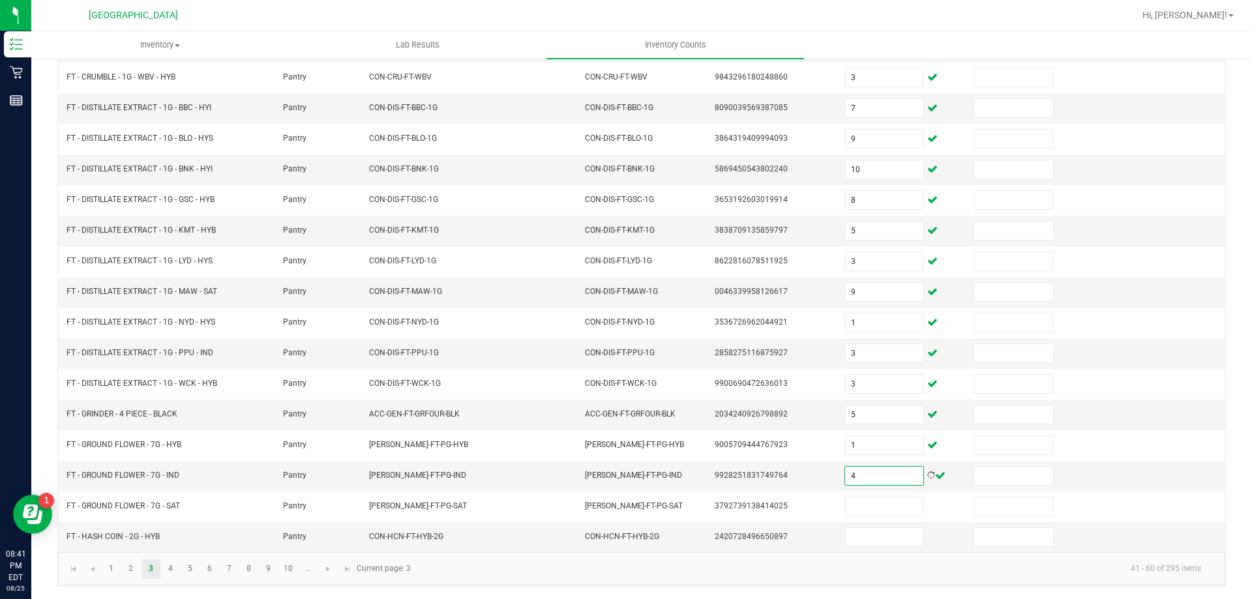
type input "4"
type input "1"
type input "7"
click at [163, 564] on link "4" at bounding box center [170, 570] width 19 height 20
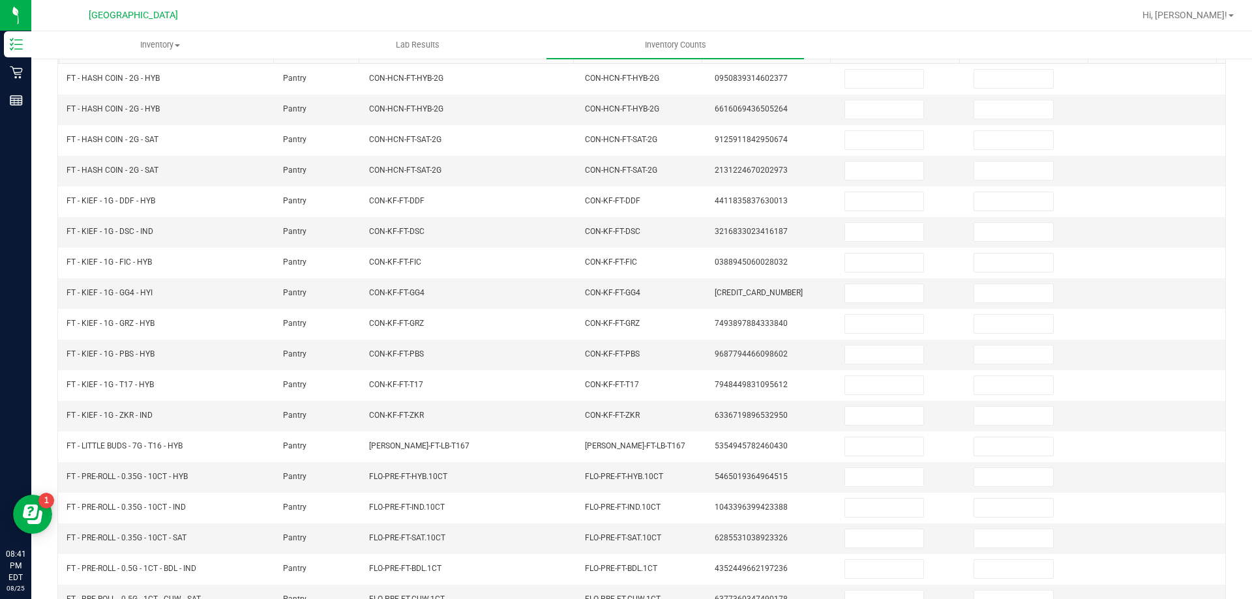
scroll to position [0, 0]
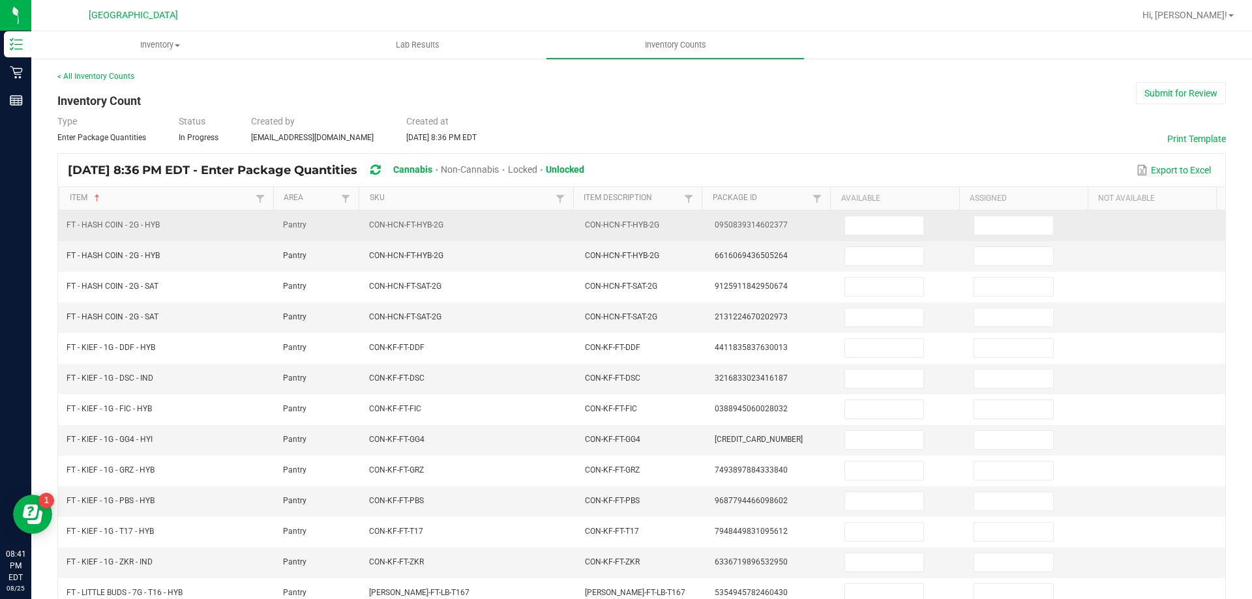
click at [873, 236] on td at bounding box center [902, 226] width 130 height 31
click at [856, 226] on input at bounding box center [884, 226] width 78 height 18
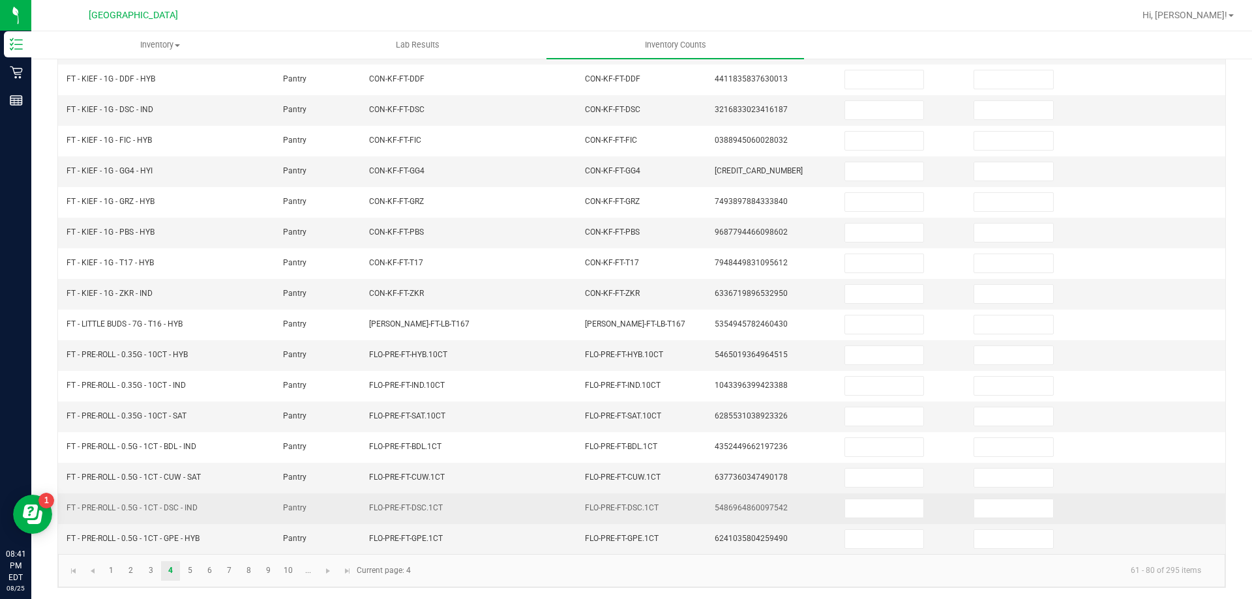
scroll to position [271, 0]
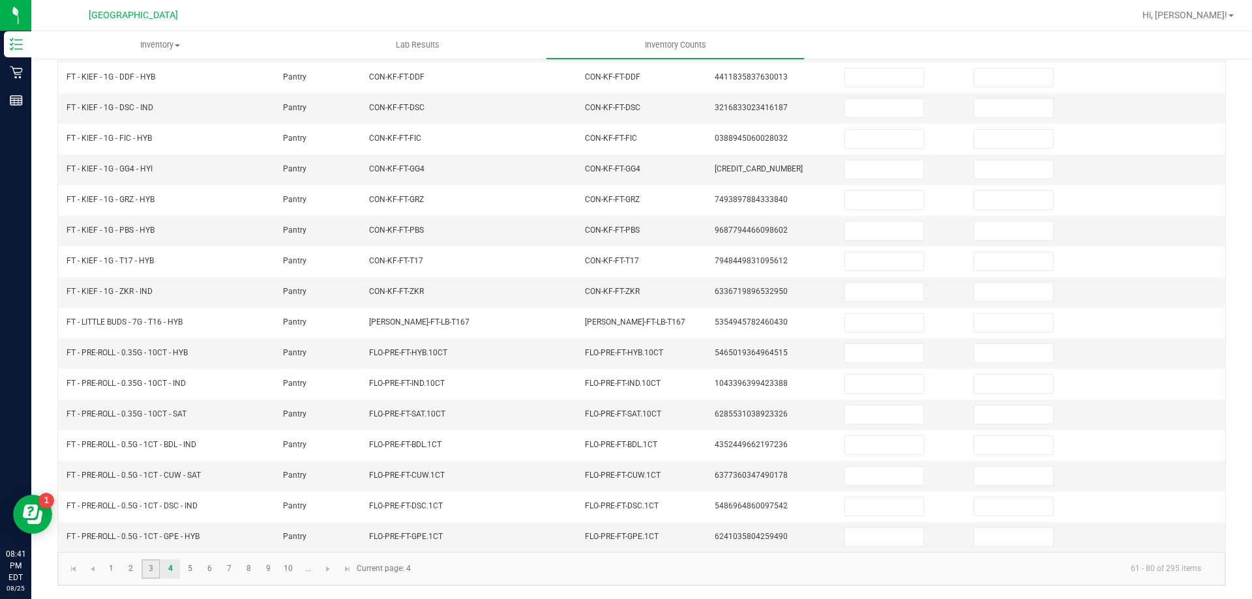
click at [143, 562] on link "3" at bounding box center [151, 570] width 19 height 20
type input "17"
type input "18"
type input "5"
type input "3"
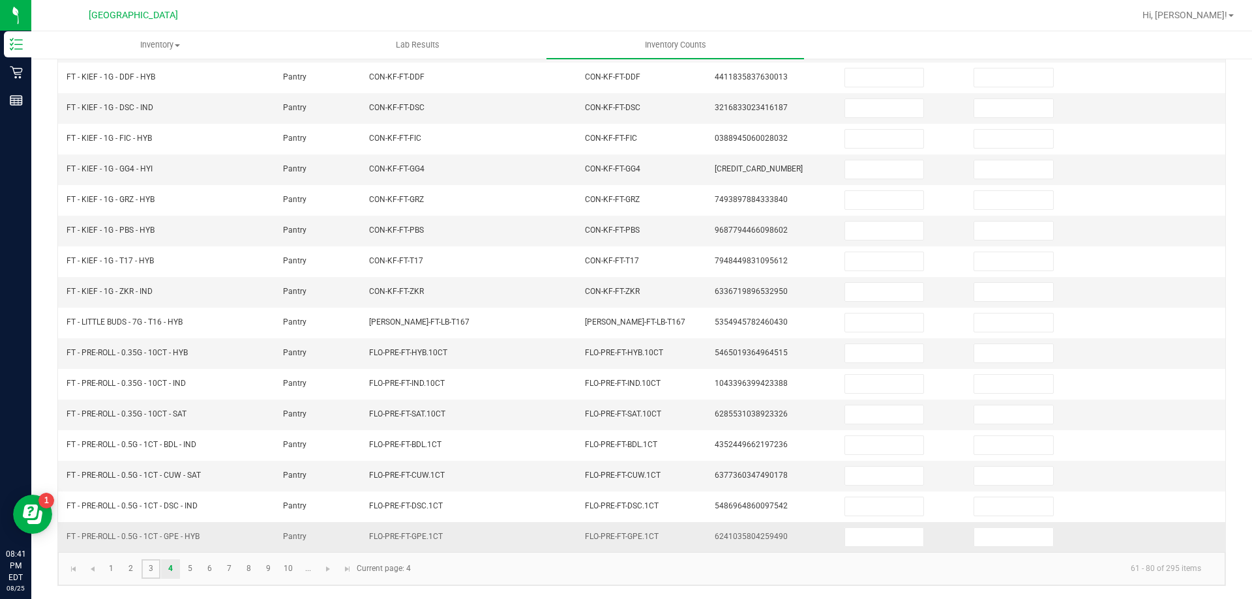
type input "3"
type input "7"
type input "9"
type input "10"
type input "8"
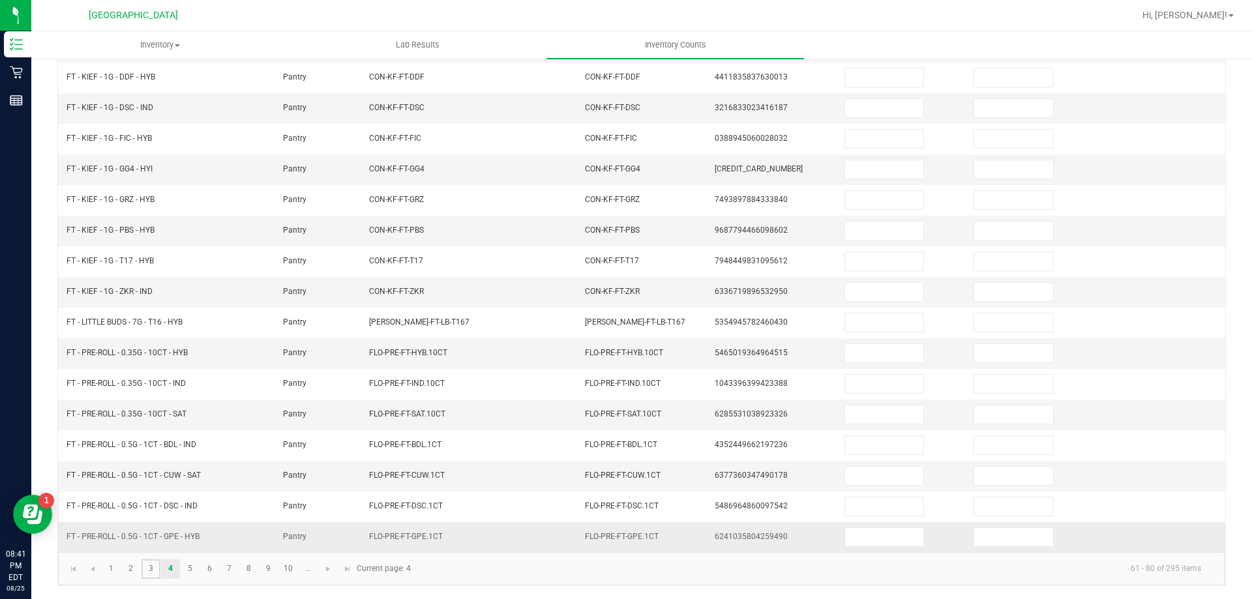
type input "5"
type input "3"
type input "9"
type input "1"
type input "3"
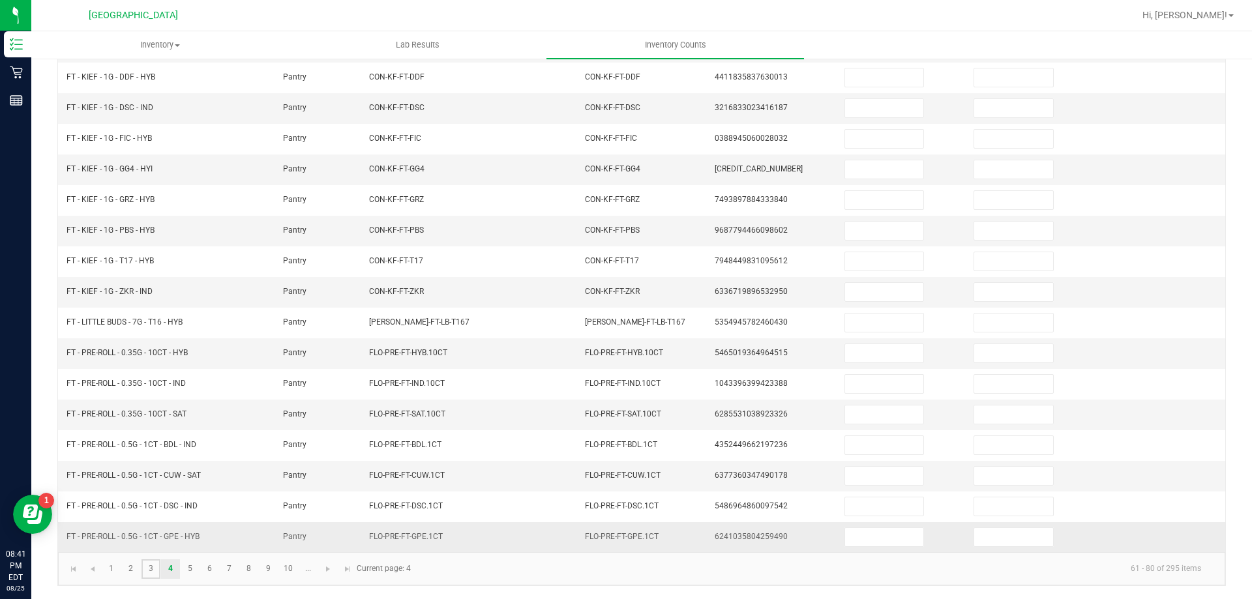
type input "3"
type input "5"
type input "1"
type input "4"
type input "1"
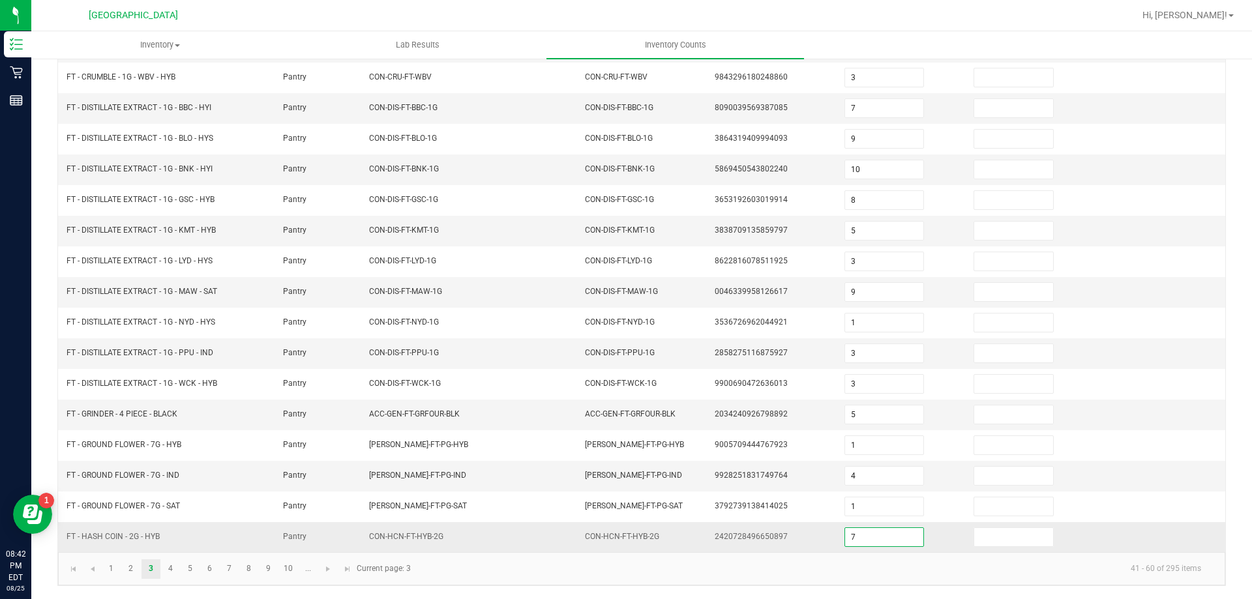
click at [904, 543] on input "7" at bounding box center [884, 537] width 78 height 18
type input "8"
click at [166, 576] on link "4" at bounding box center [170, 570] width 19 height 20
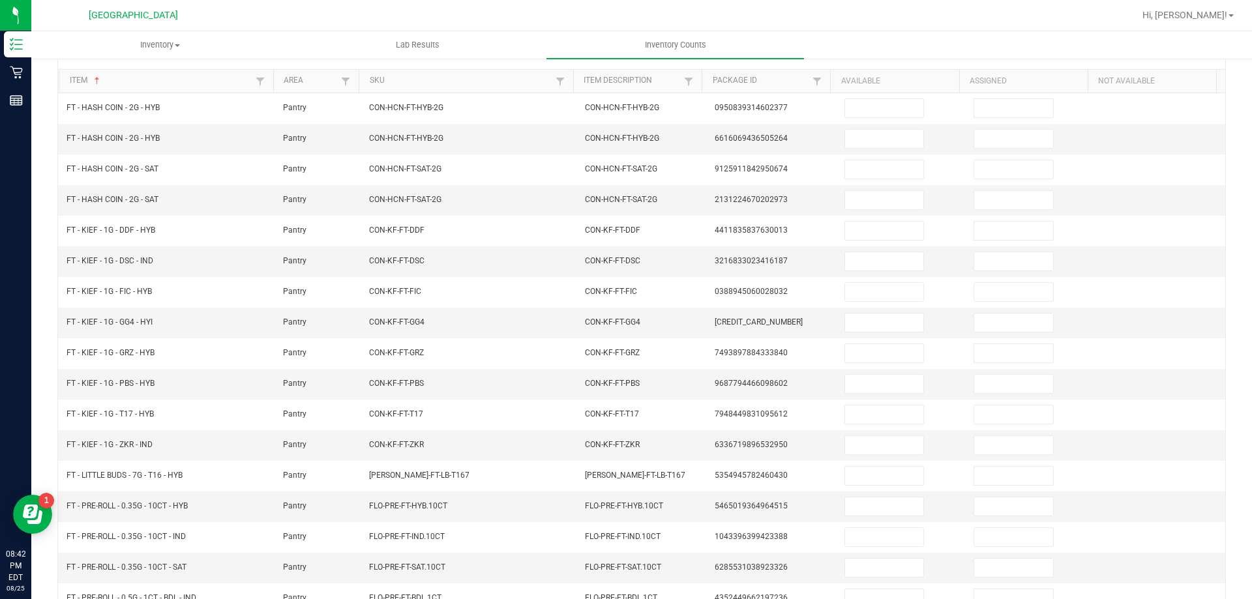
scroll to position [0, 0]
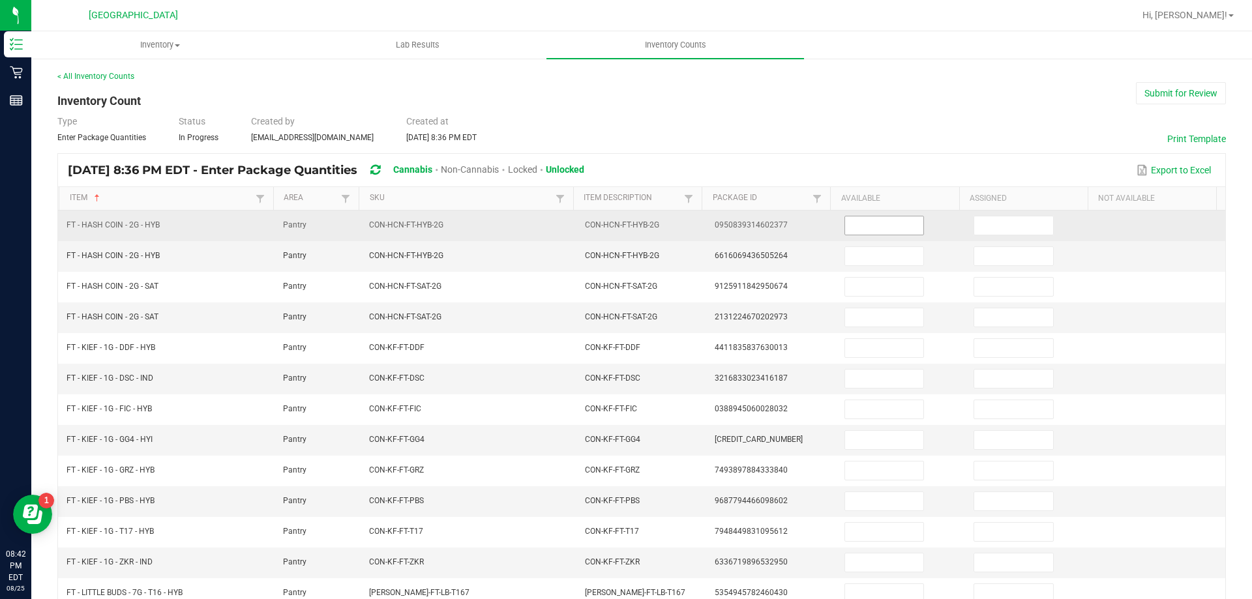
click at [845, 233] on input at bounding box center [884, 226] width 78 height 18
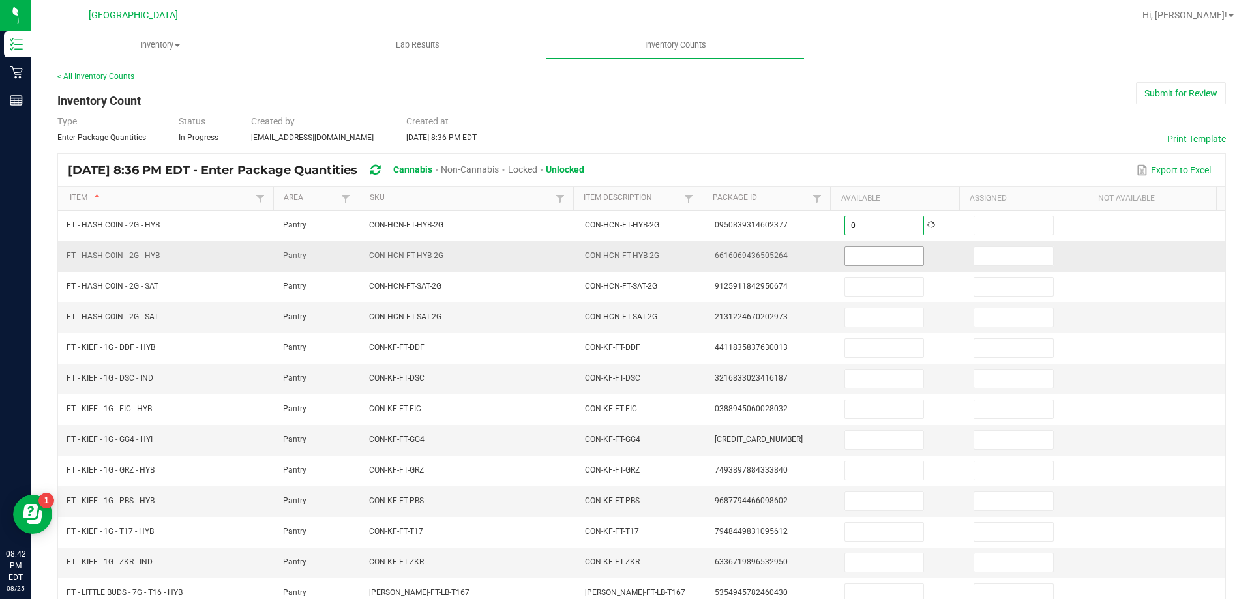
click at [854, 258] on input at bounding box center [884, 256] width 78 height 18
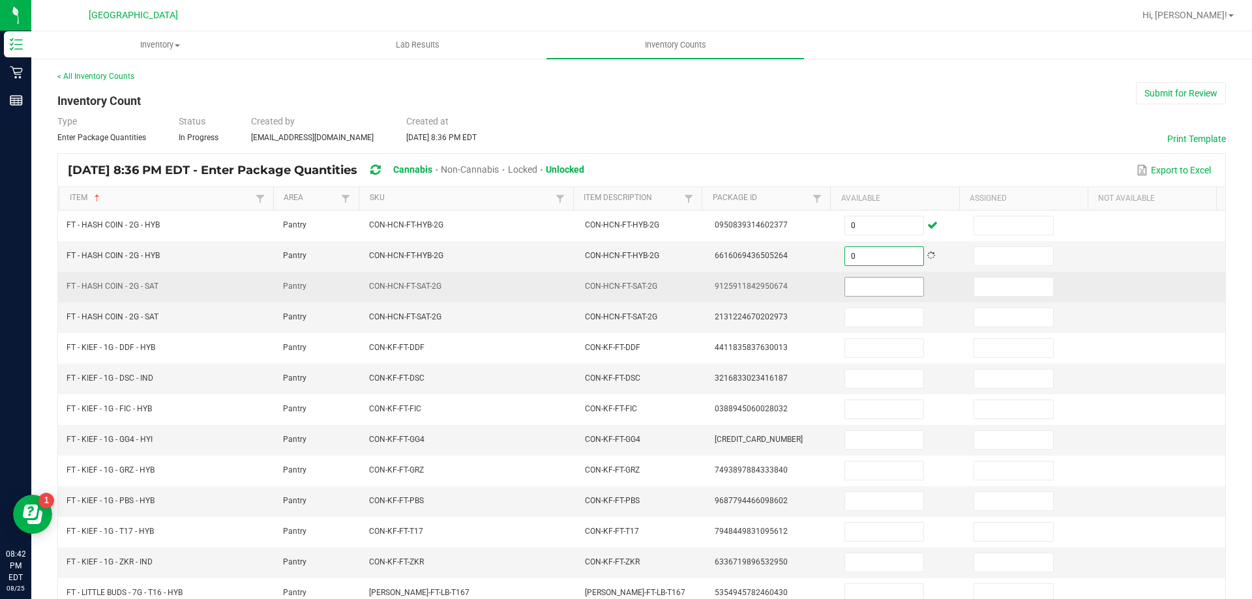
click at [865, 288] on input at bounding box center [884, 287] width 78 height 18
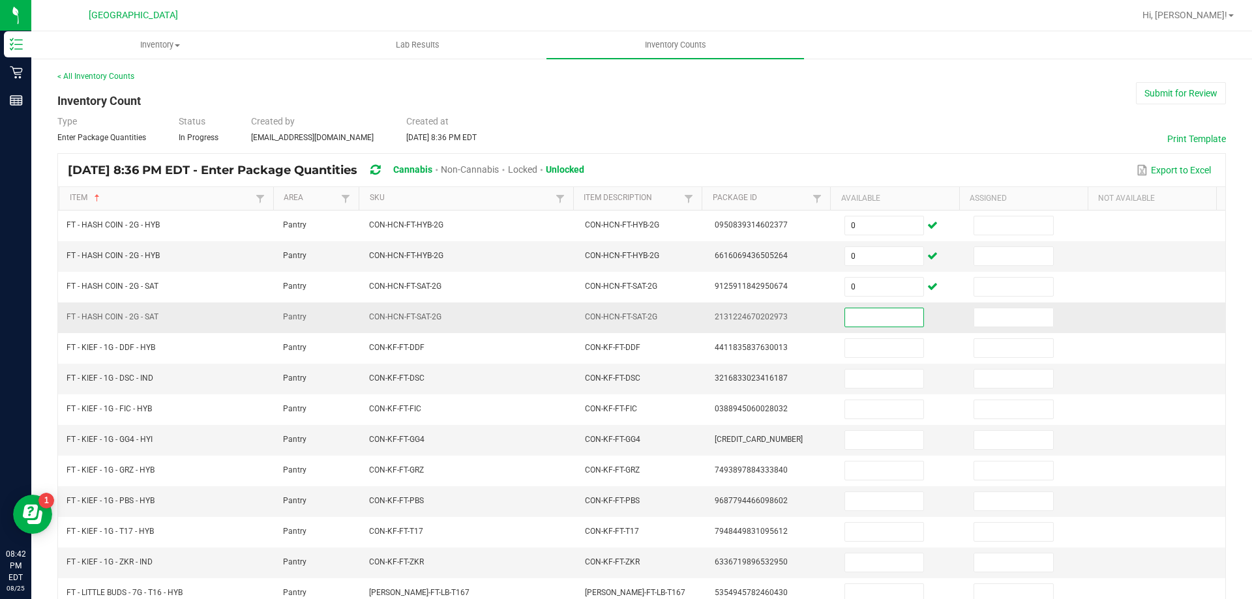
click at [891, 318] on input at bounding box center [884, 317] width 78 height 18
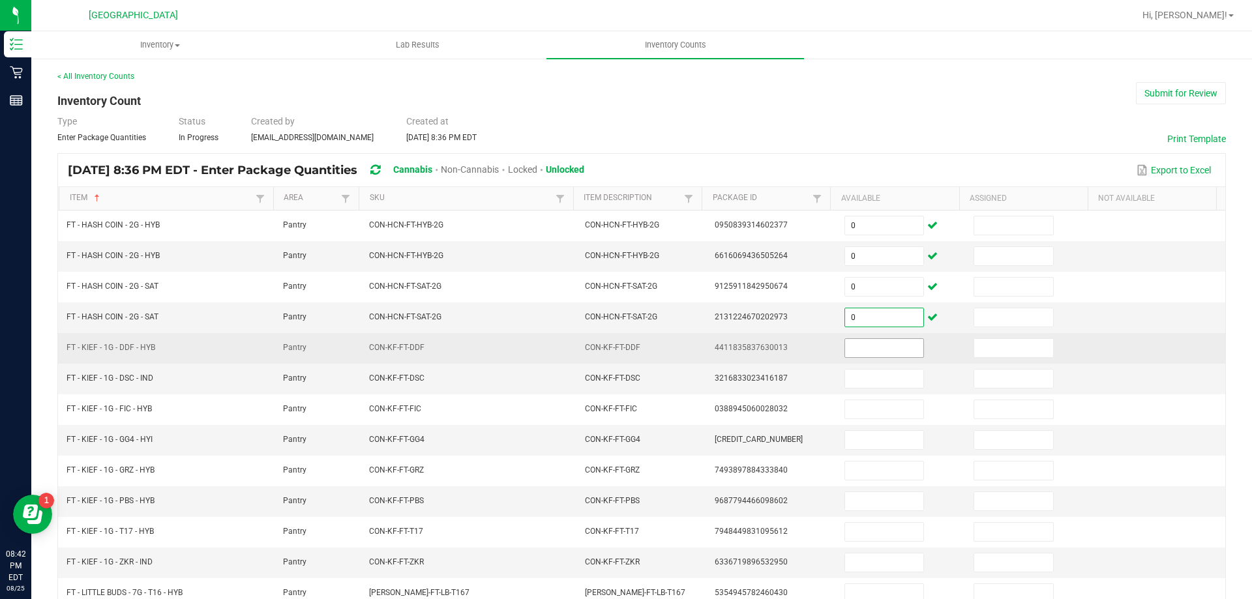
click at [883, 347] on input at bounding box center [884, 348] width 78 height 18
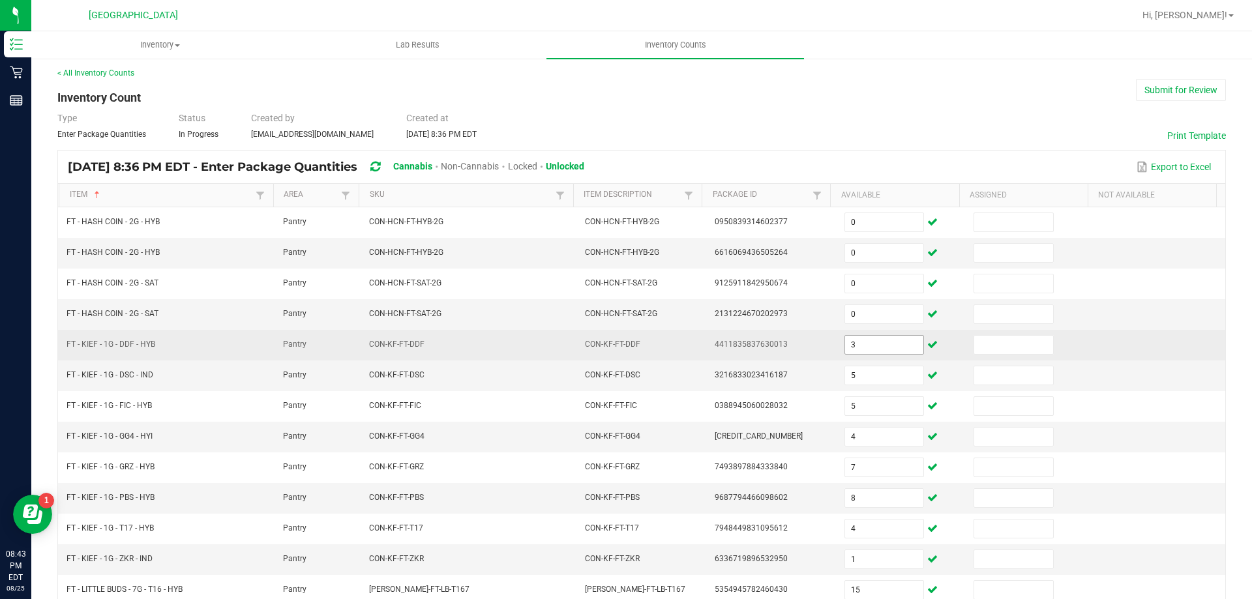
scroll to position [271, 0]
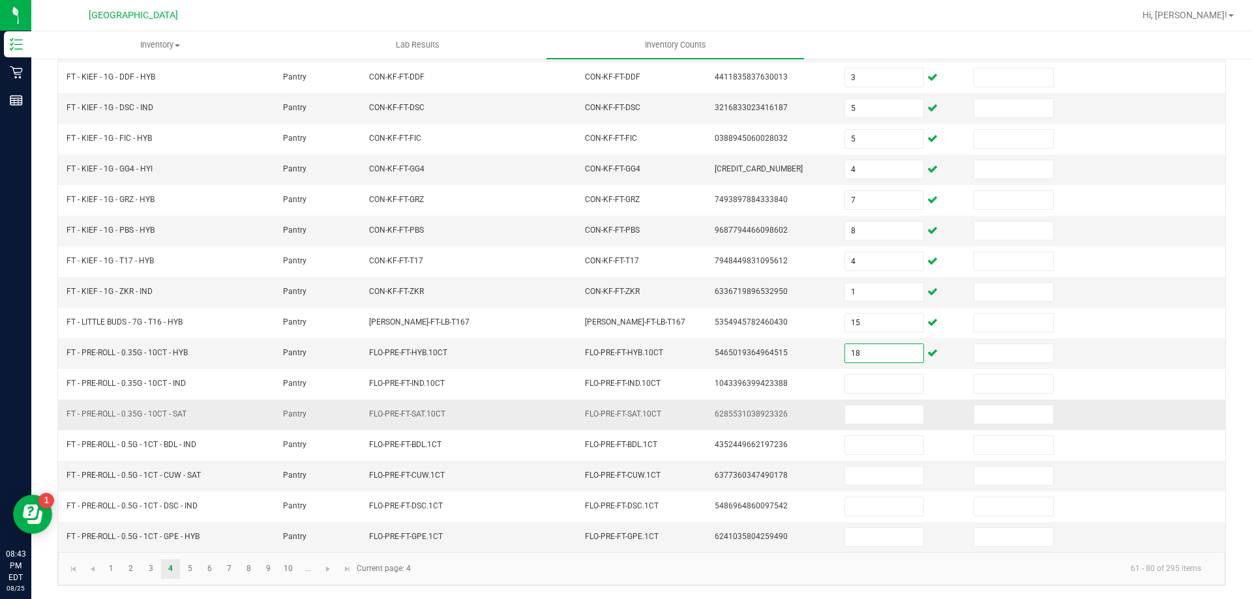
click at [878, 400] on td at bounding box center [902, 415] width 130 height 31
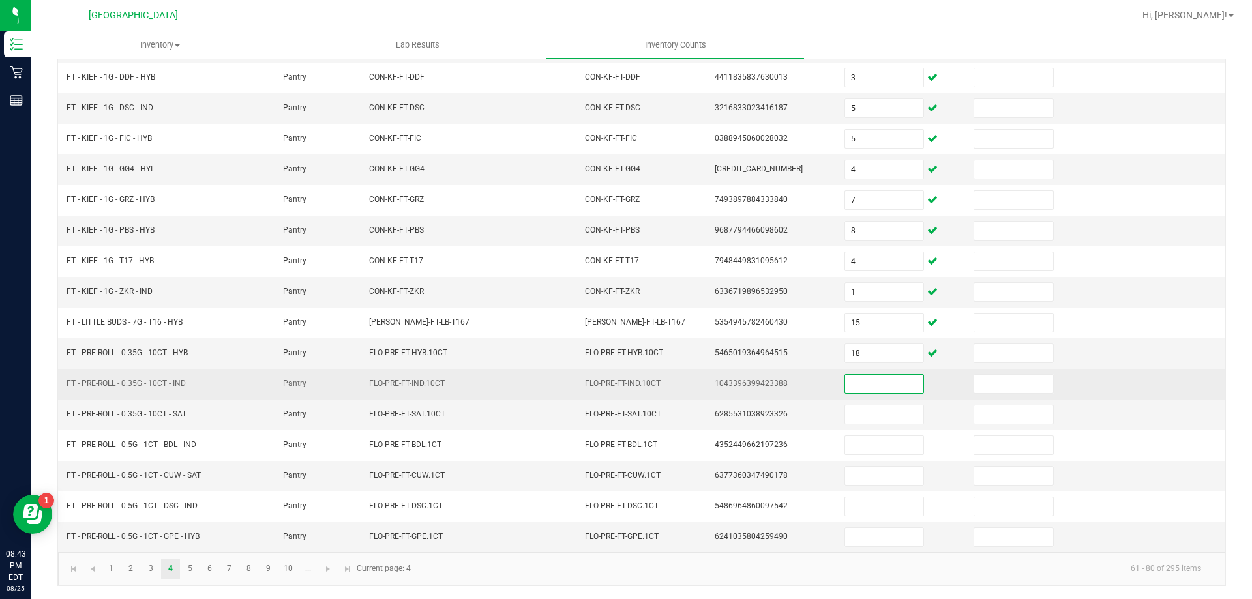
click at [863, 385] on input at bounding box center [884, 384] width 78 height 18
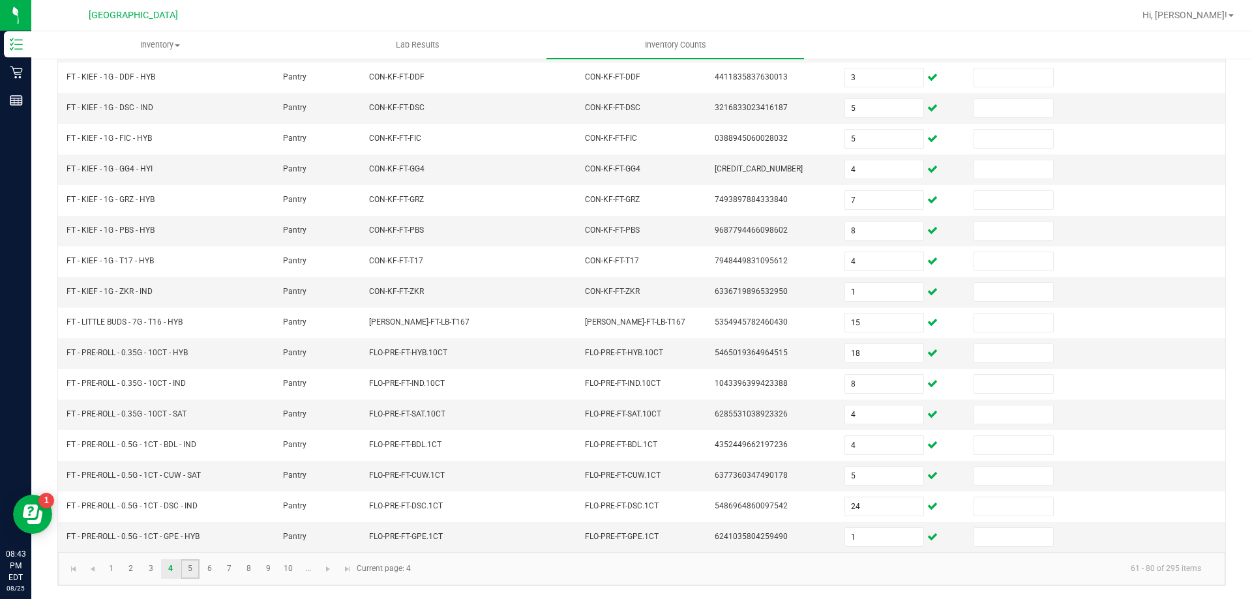
click at [184, 570] on link "5" at bounding box center [190, 570] width 19 height 20
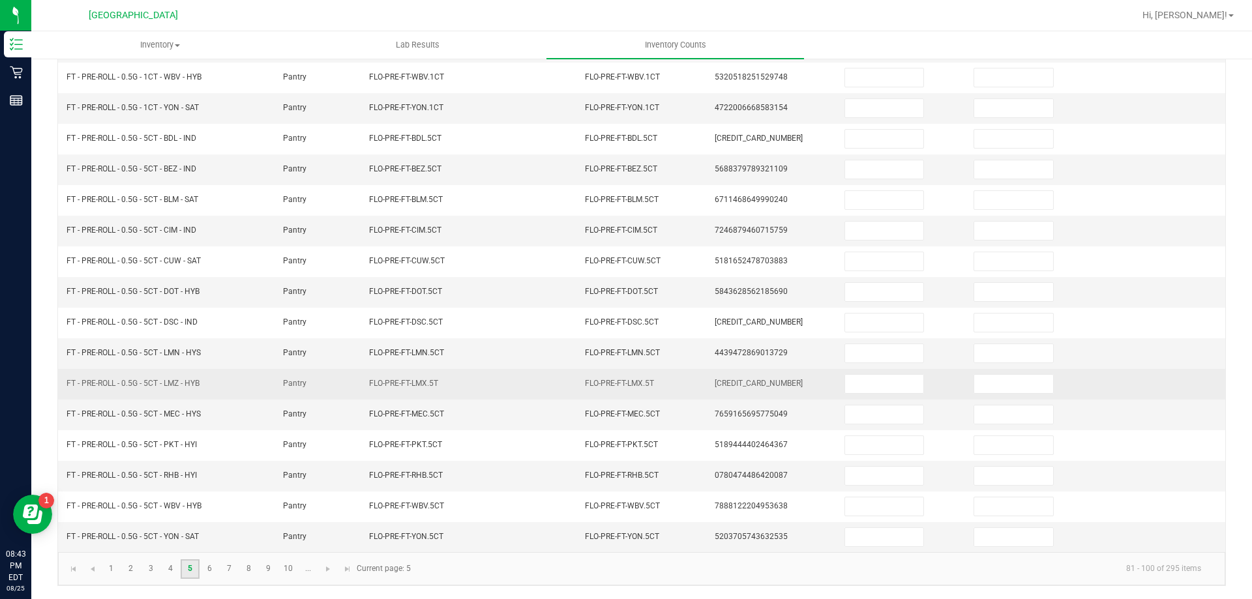
scroll to position [0, 0]
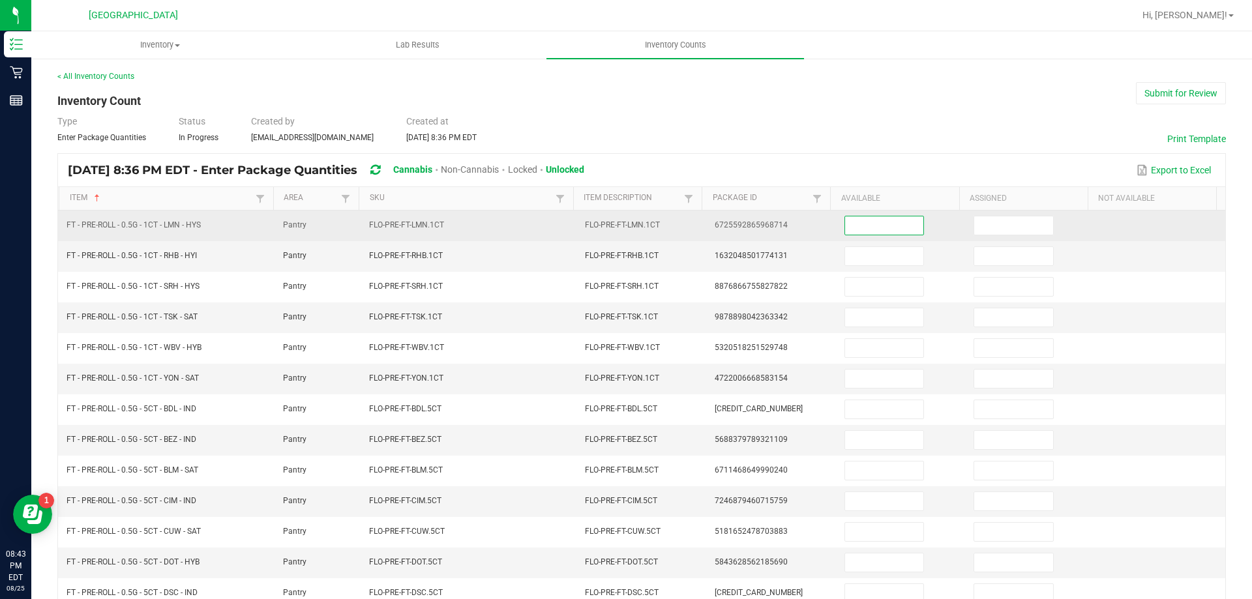
click at [848, 220] on input at bounding box center [884, 226] width 78 height 18
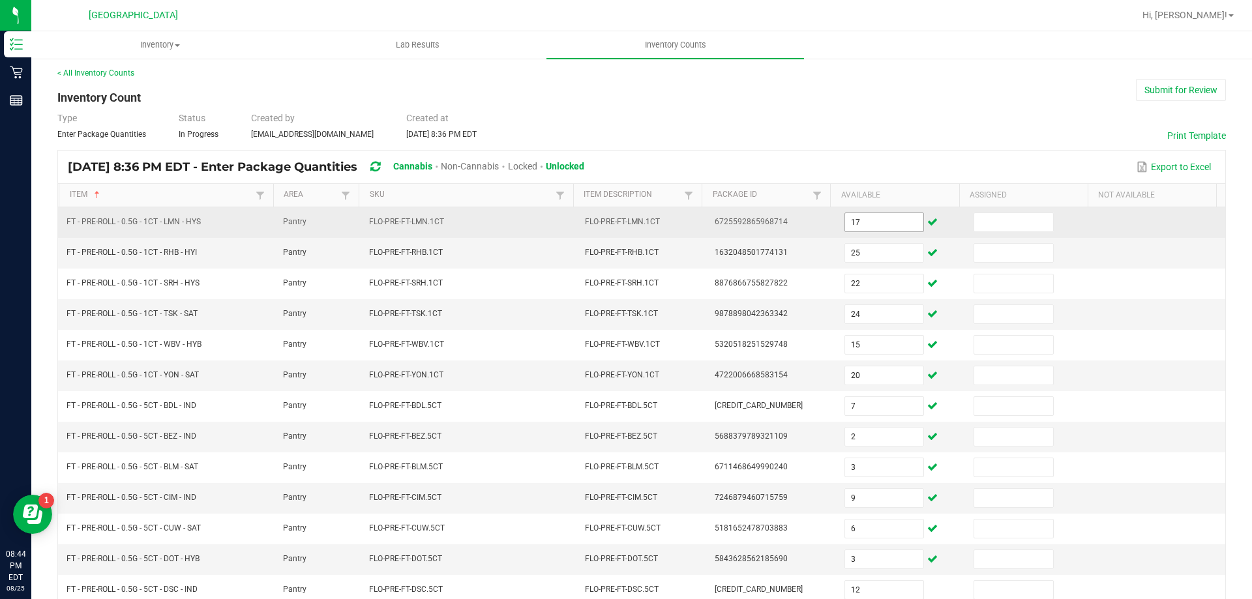
scroll to position [271, 0]
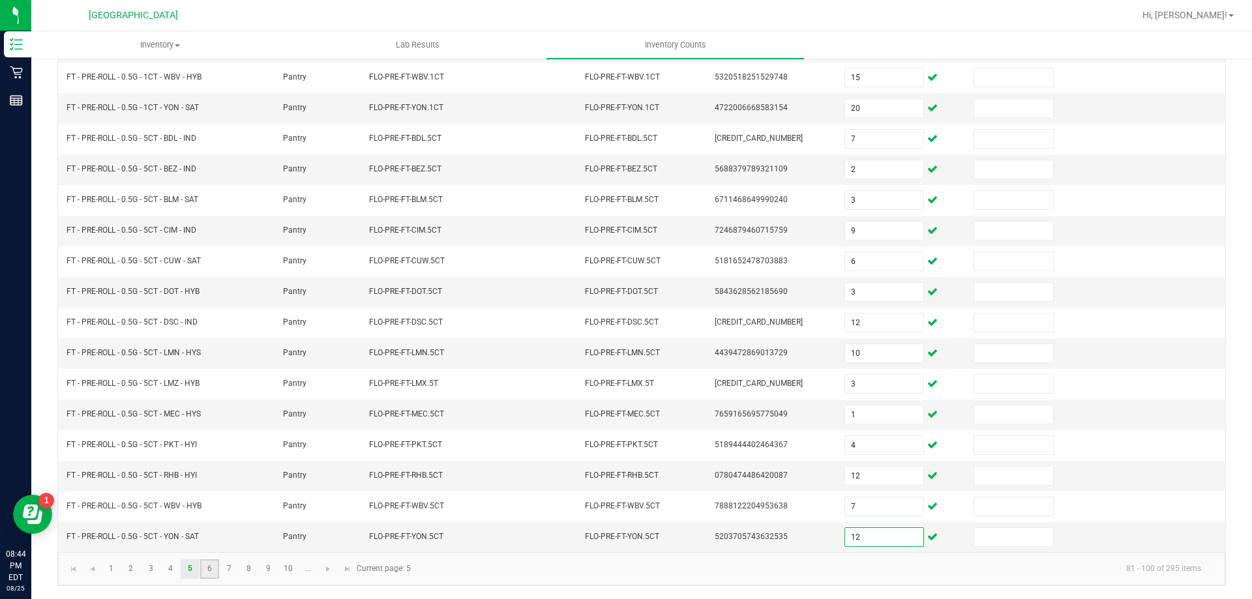
click at [212, 567] on link "6" at bounding box center [209, 570] width 19 height 20
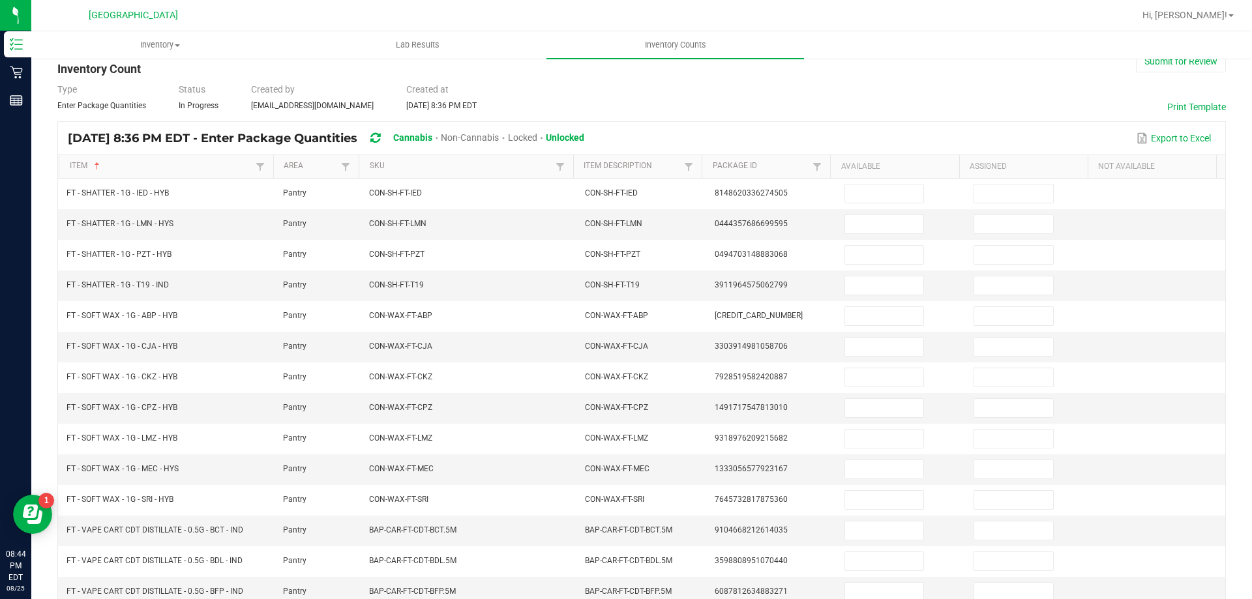
scroll to position [0, 0]
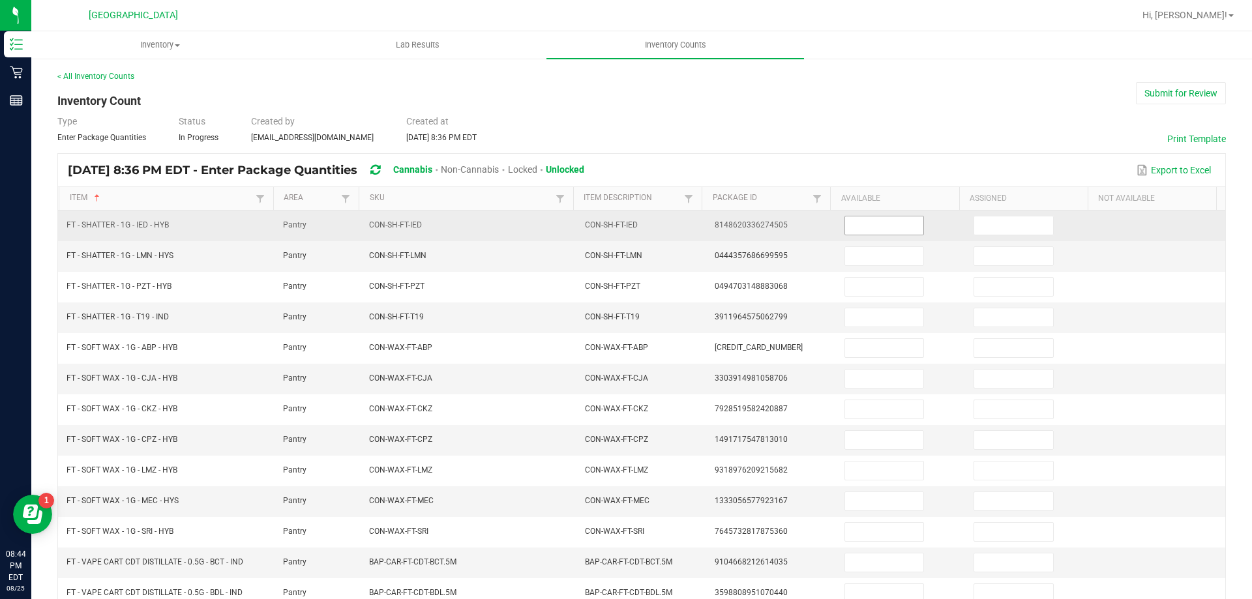
click at [860, 227] on input at bounding box center [884, 226] width 78 height 18
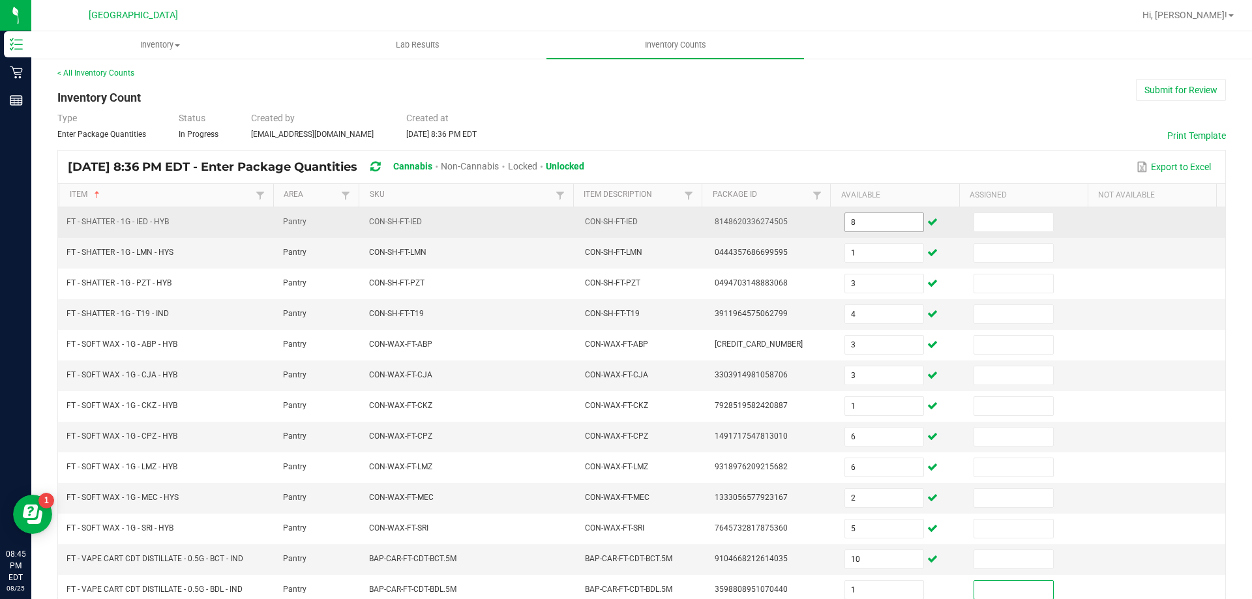
scroll to position [271, 0]
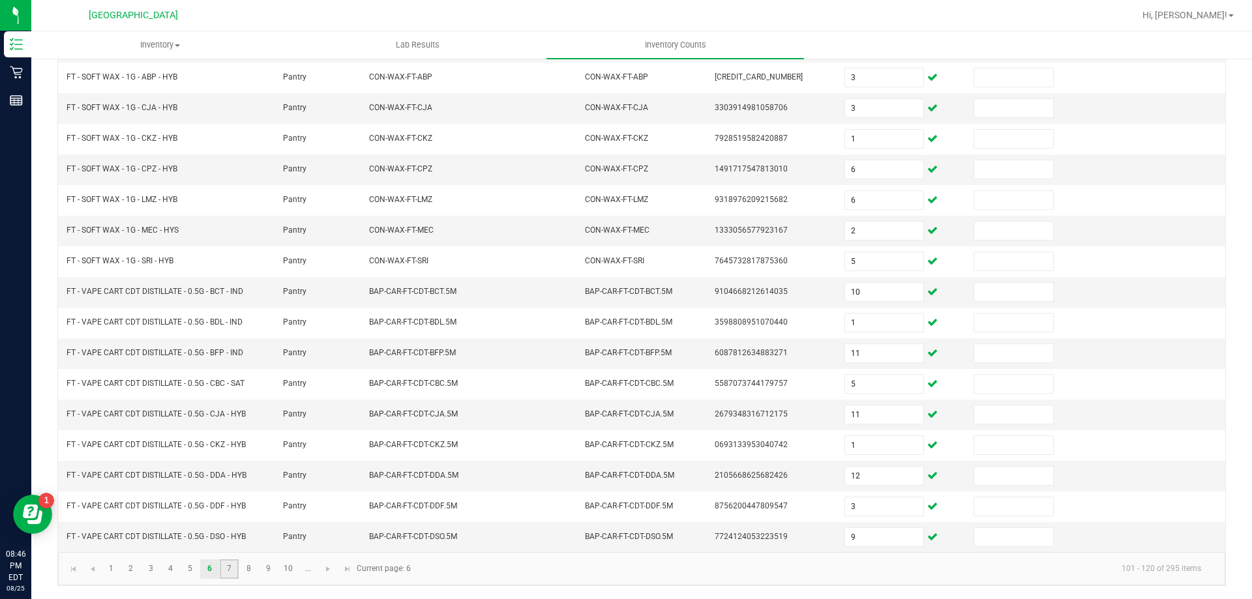
click at [231, 567] on link "7" at bounding box center [229, 570] width 19 height 20
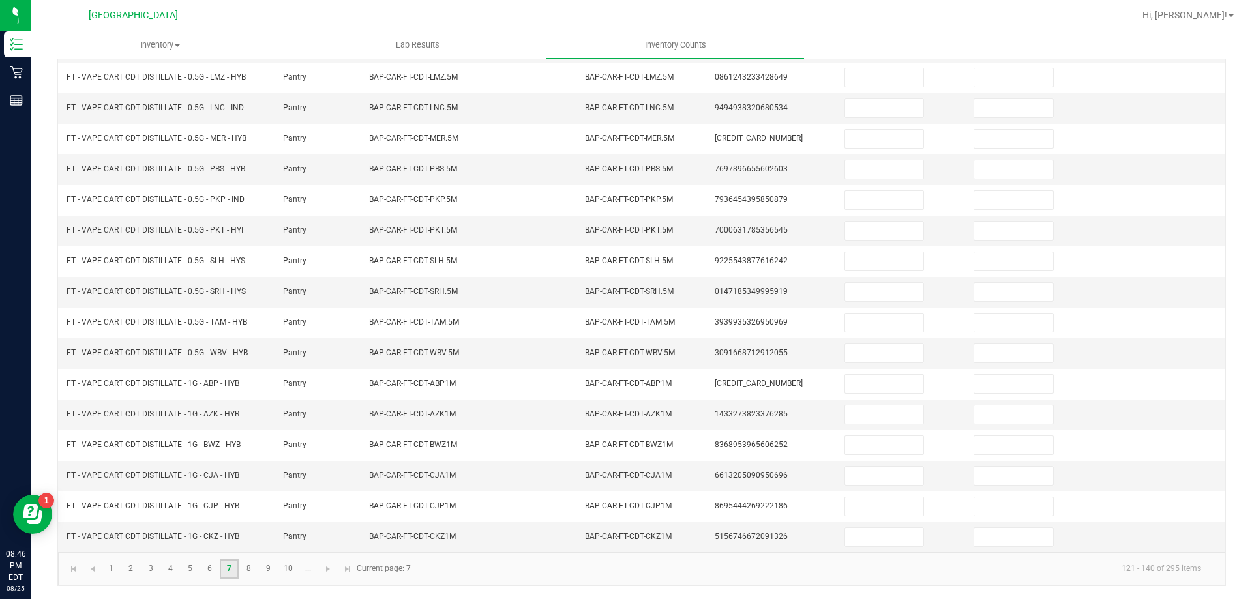
scroll to position [75, 0]
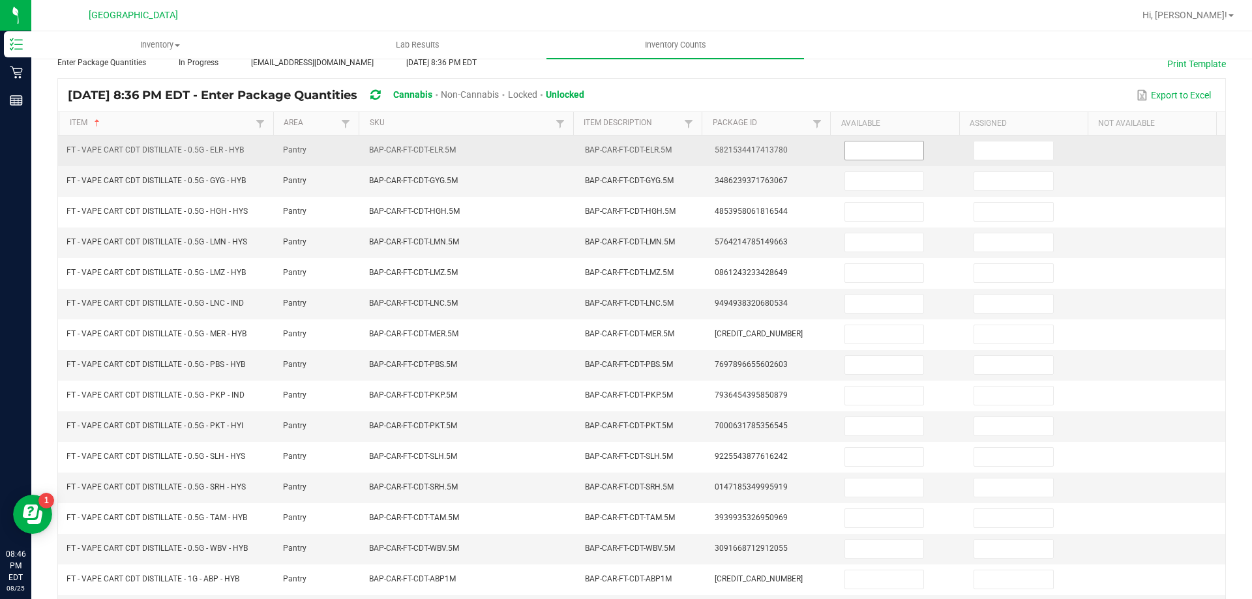
click at [845, 160] on span at bounding box center [885, 151] width 80 height 20
click at [845, 145] on input at bounding box center [884, 151] width 78 height 18
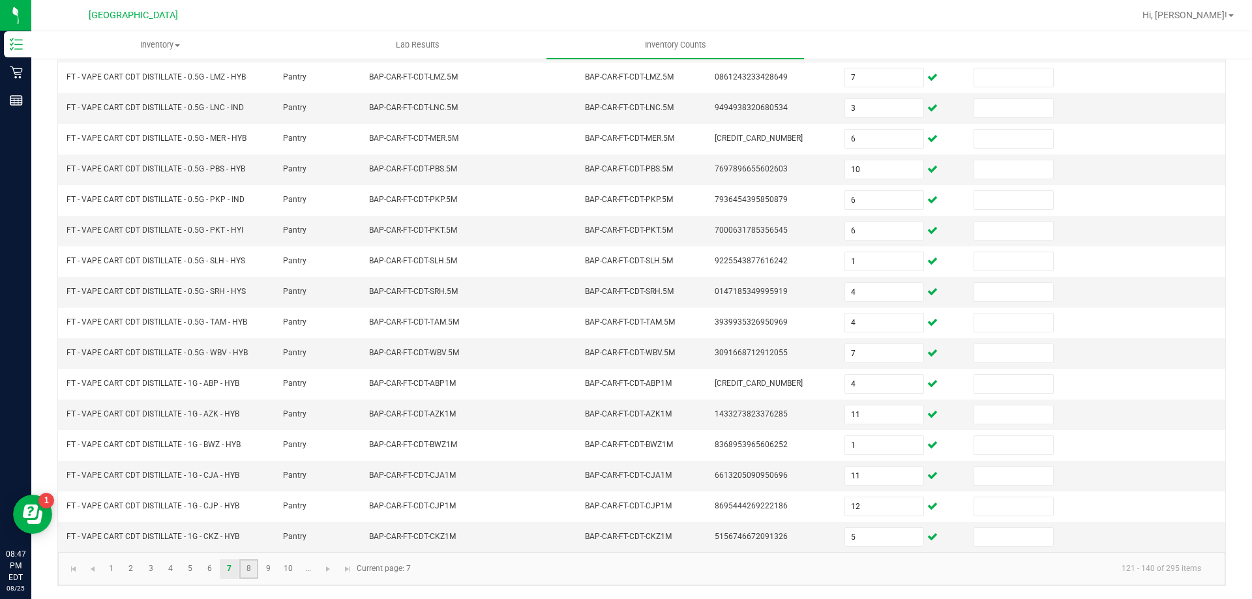
click at [249, 574] on link "8" at bounding box center [248, 570] width 19 height 20
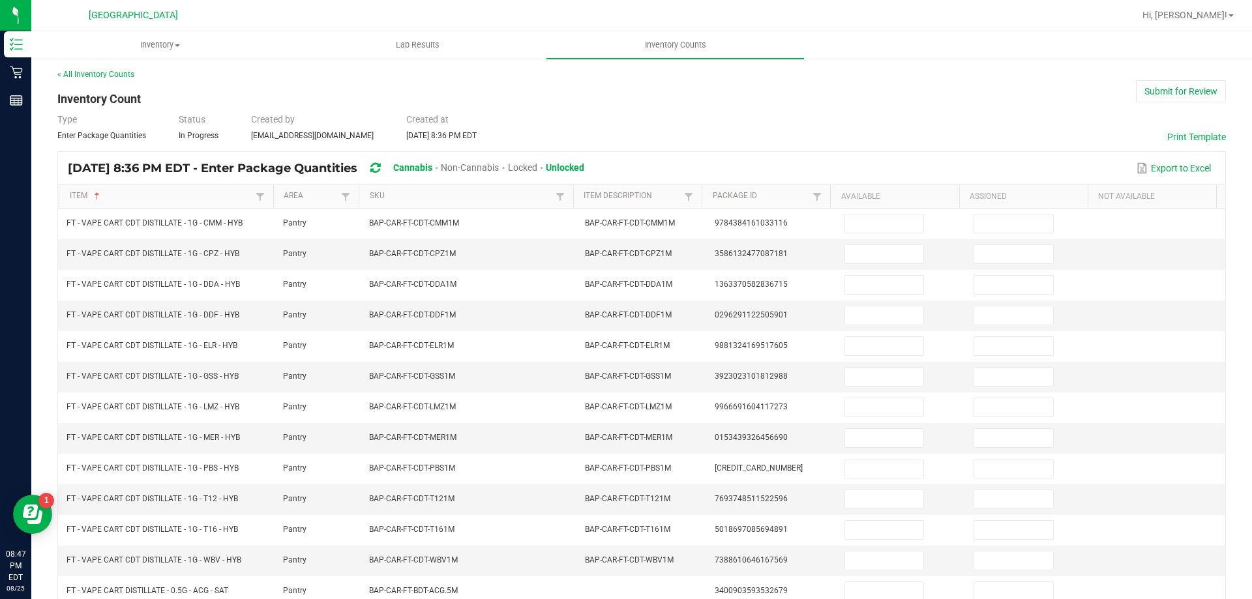
scroll to position [0, 0]
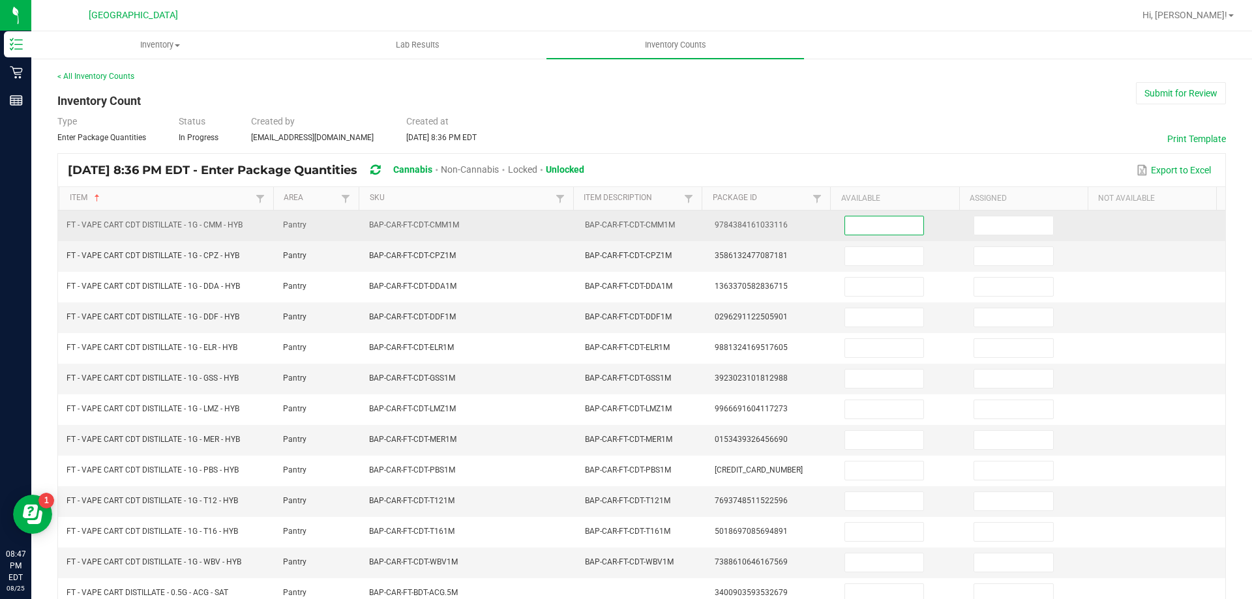
click at [896, 228] on input at bounding box center [884, 226] width 78 height 18
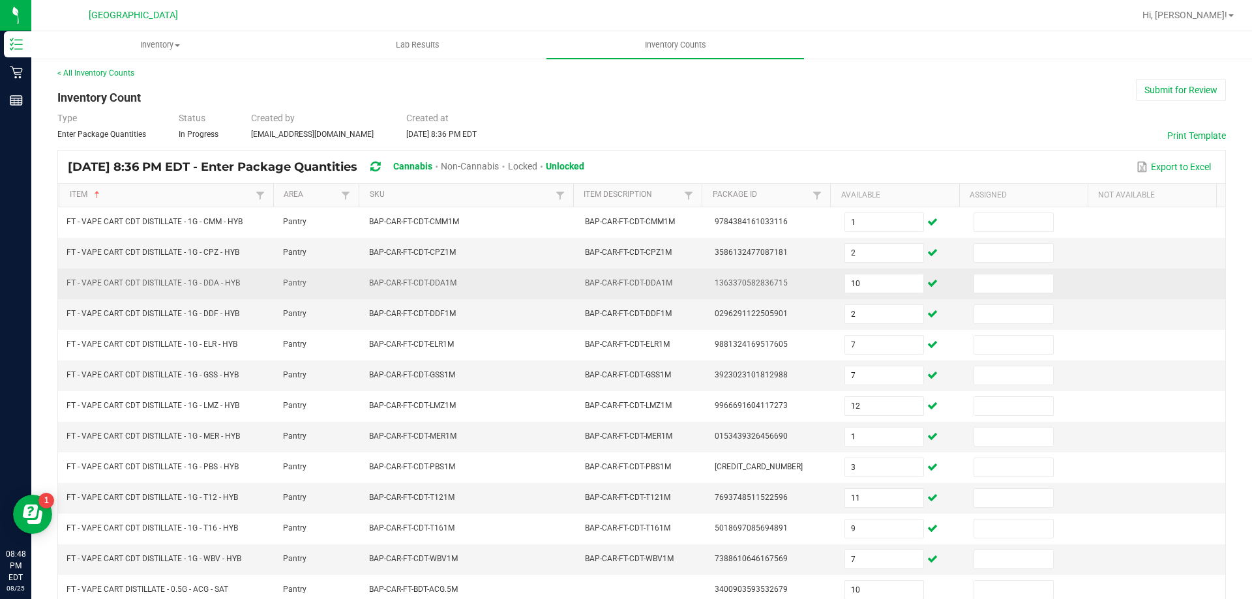
scroll to position [271, 0]
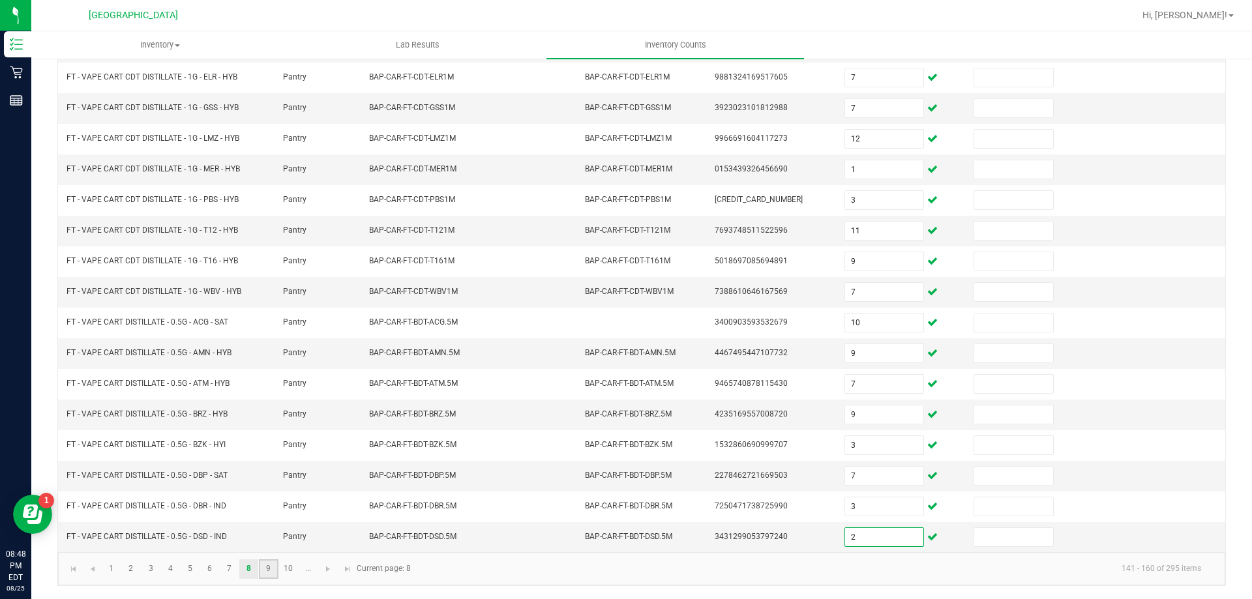
click at [275, 563] on link "9" at bounding box center [268, 570] width 19 height 20
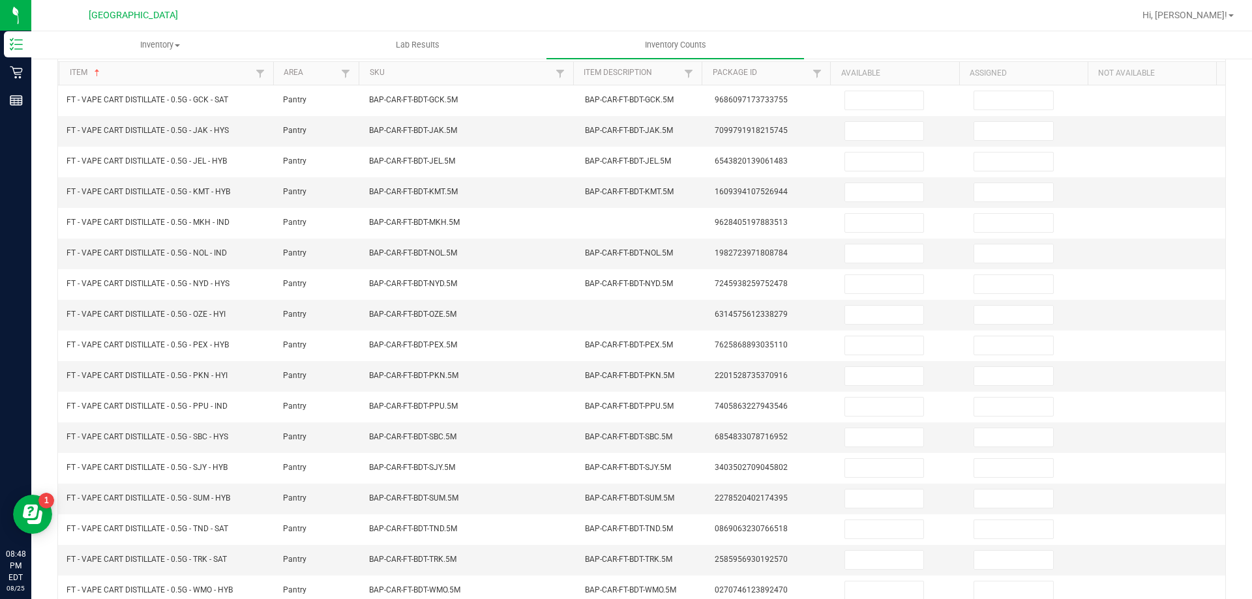
scroll to position [0, 0]
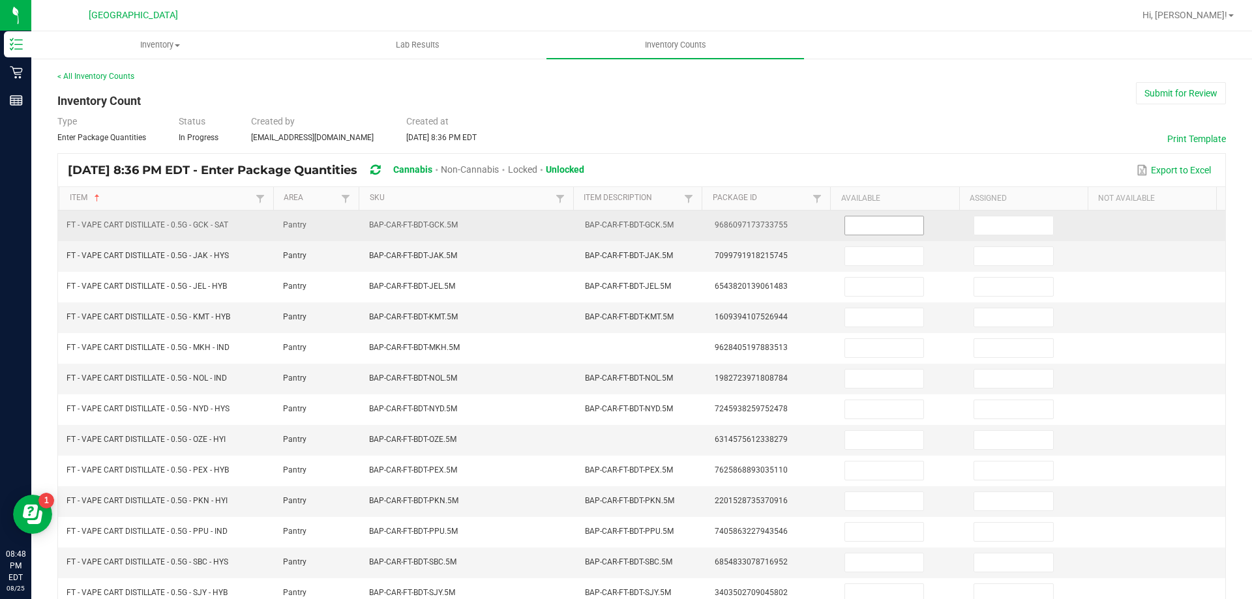
click at [879, 221] on input at bounding box center [884, 226] width 78 height 18
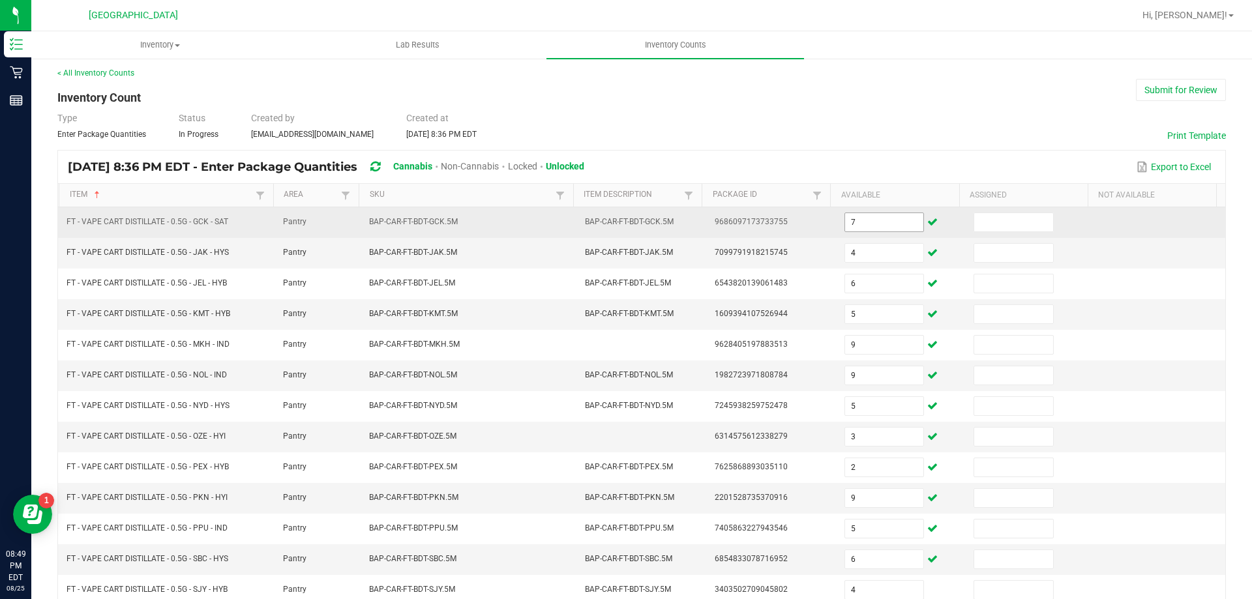
scroll to position [271, 0]
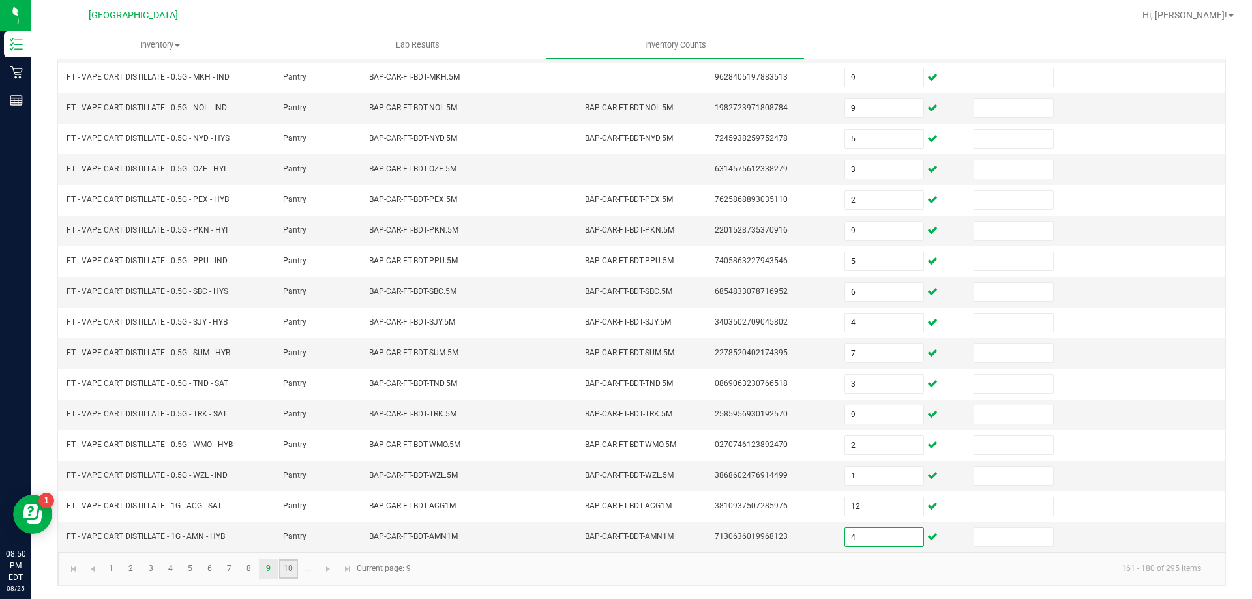
click at [293, 563] on link "10" at bounding box center [288, 570] width 19 height 20
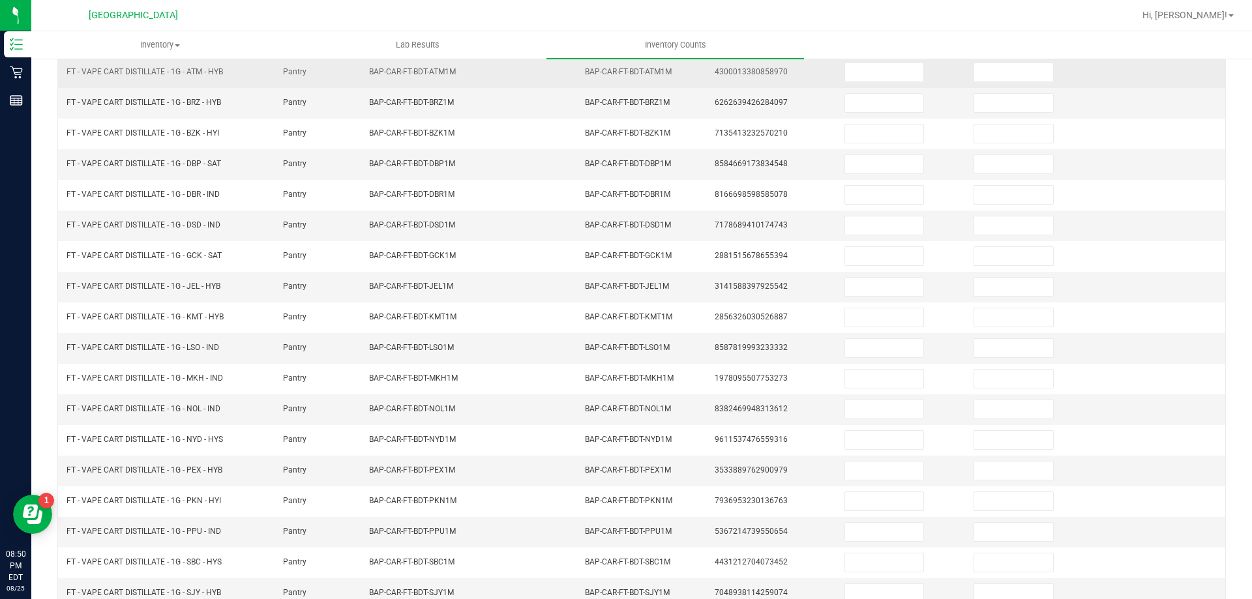
scroll to position [0, 0]
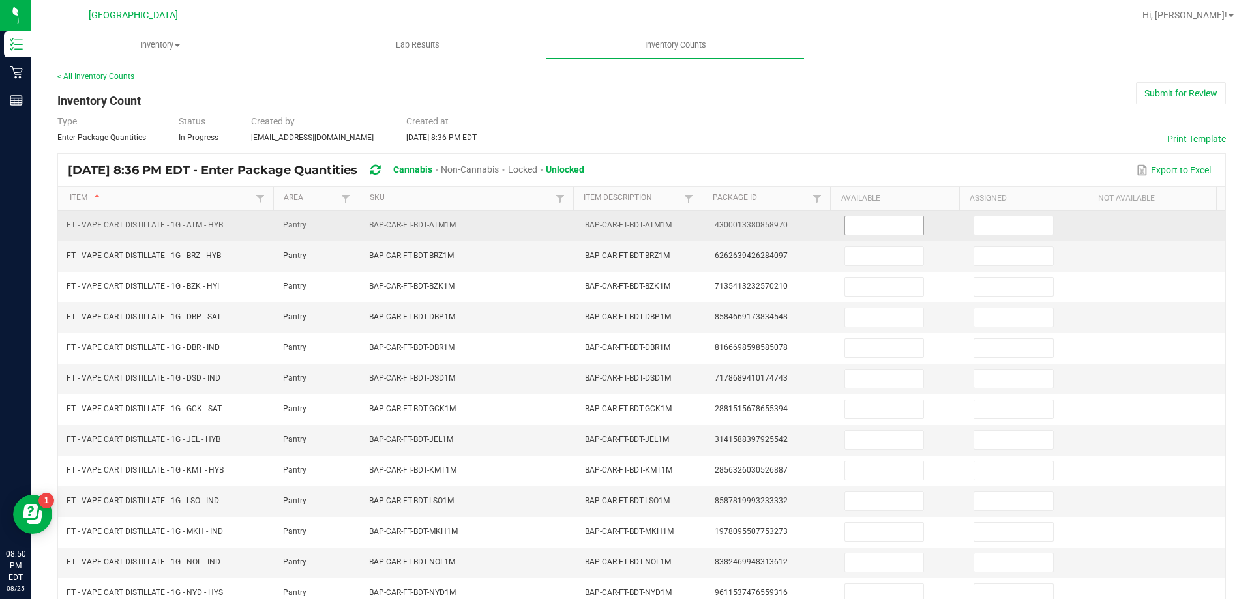
click at [852, 224] on input at bounding box center [884, 226] width 78 height 18
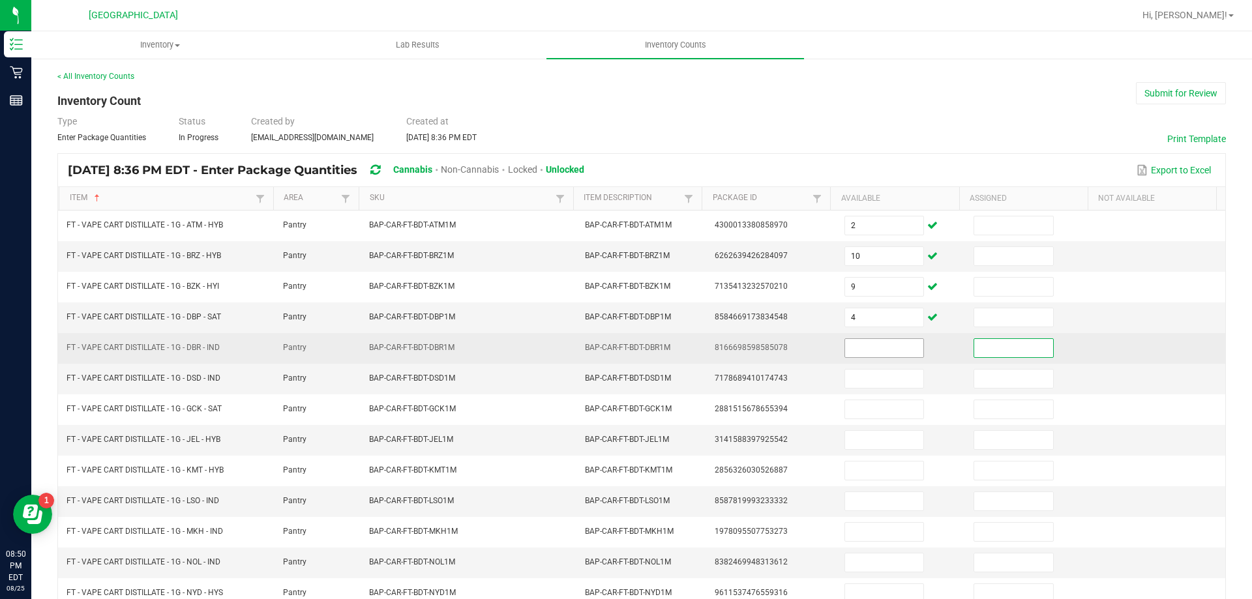
click at [848, 346] on input at bounding box center [884, 348] width 78 height 18
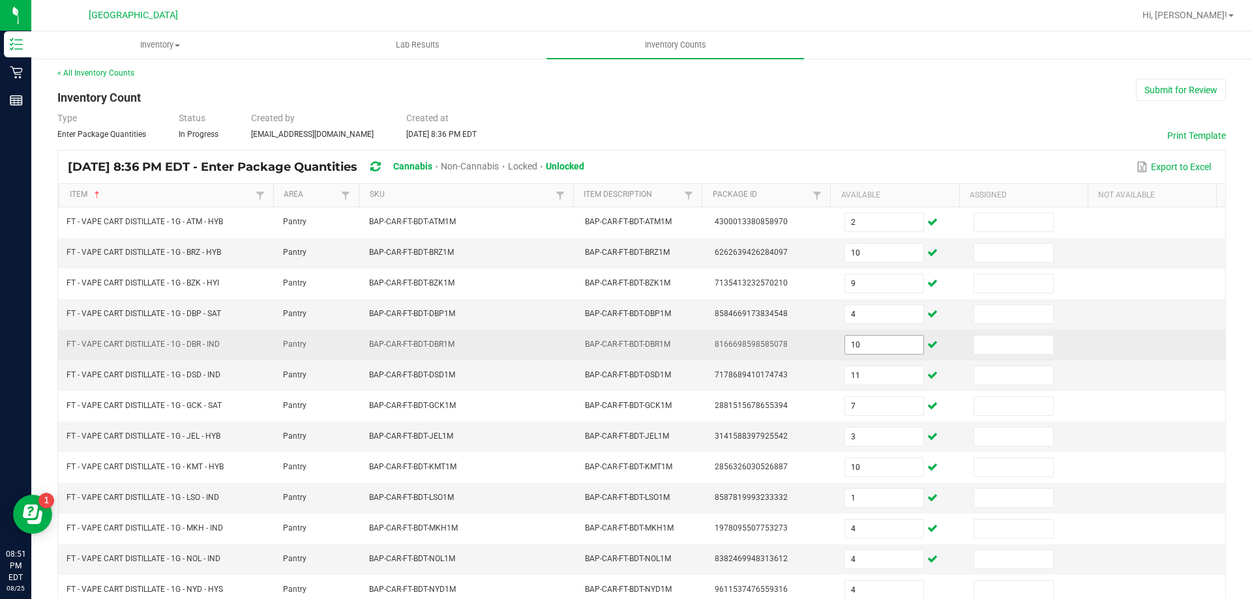
scroll to position [271, 0]
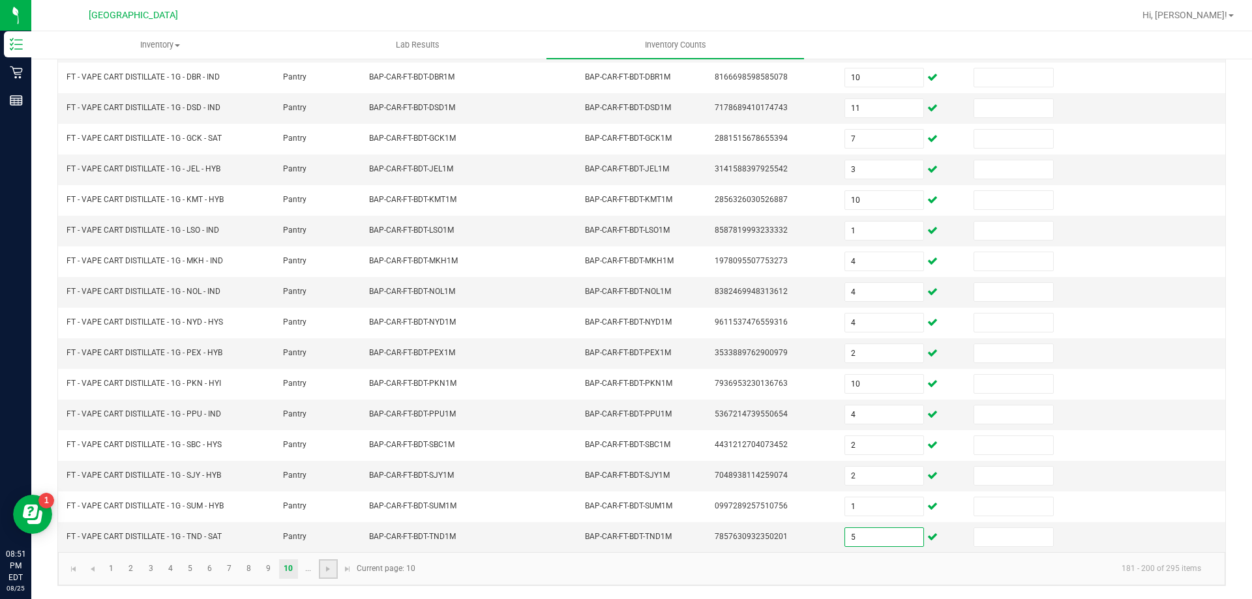
click at [319, 565] on link at bounding box center [328, 570] width 19 height 20
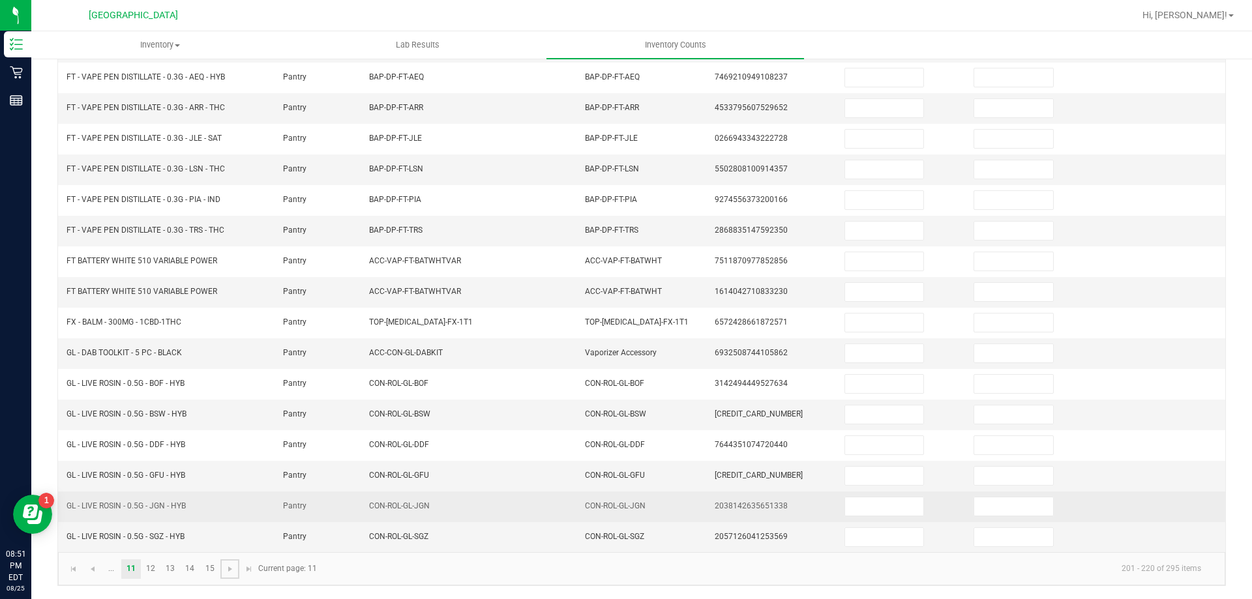
scroll to position [0, 0]
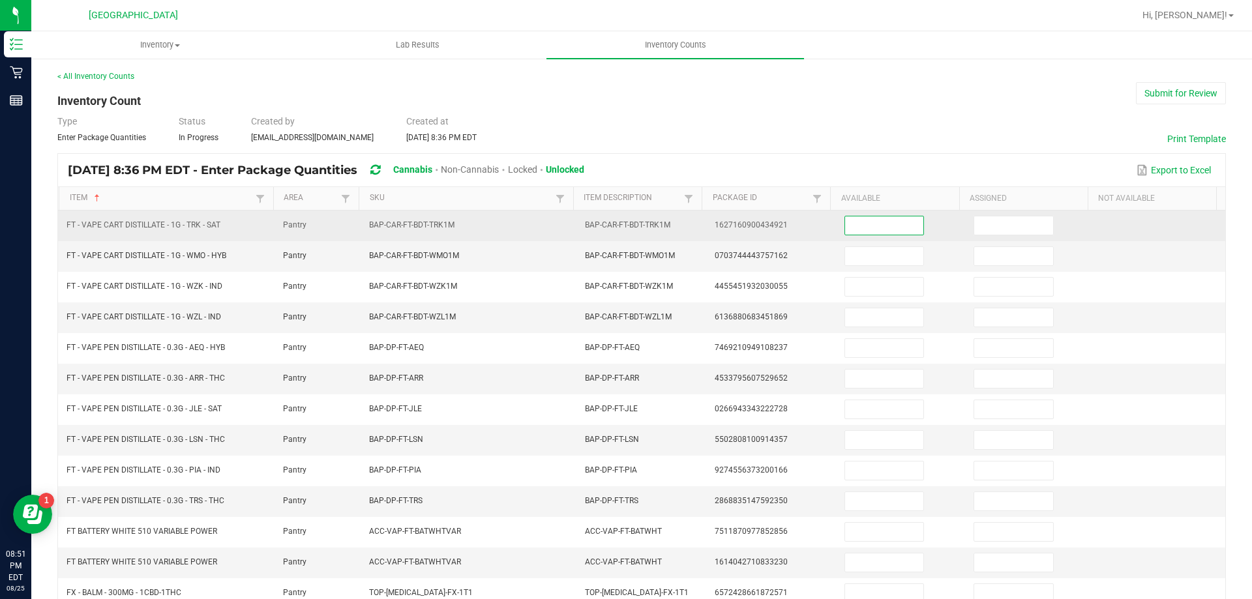
click at [888, 231] on input at bounding box center [884, 226] width 78 height 18
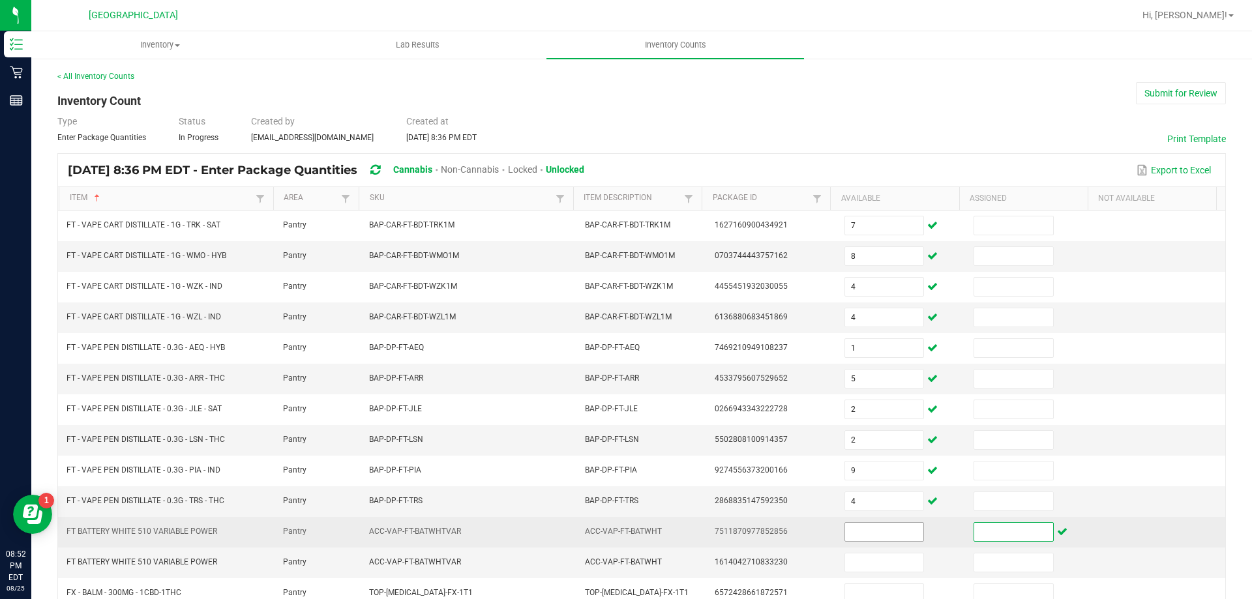
click at [858, 534] on input at bounding box center [884, 532] width 78 height 18
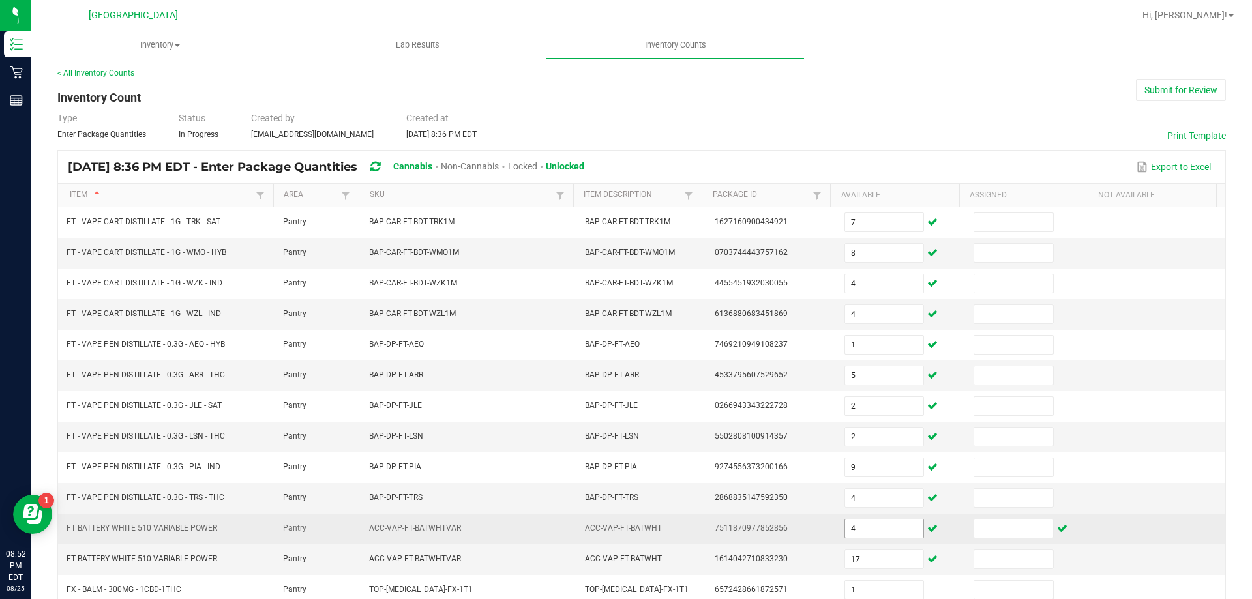
scroll to position [271, 0]
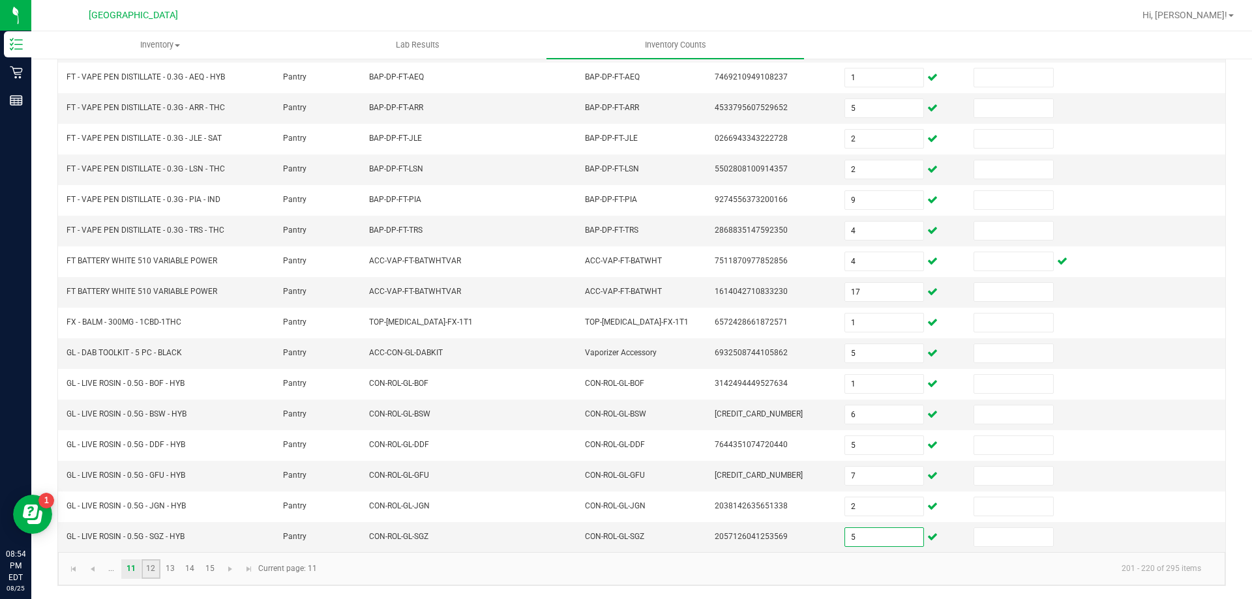
click at [153, 570] on link "12" at bounding box center [151, 570] width 19 height 20
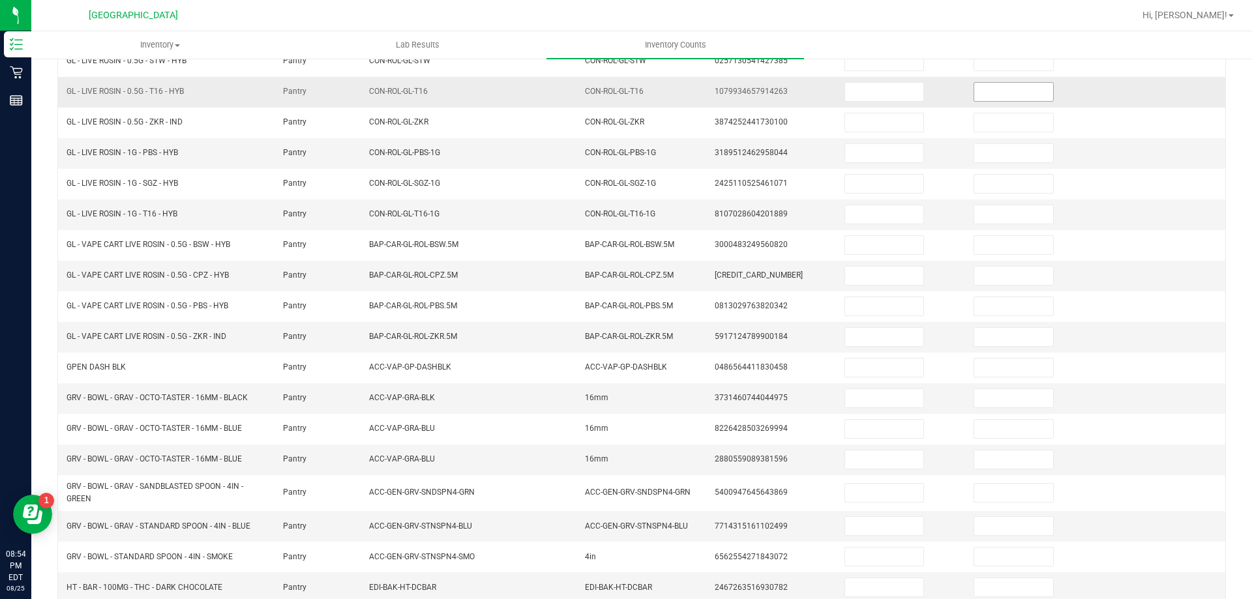
scroll to position [10, 0]
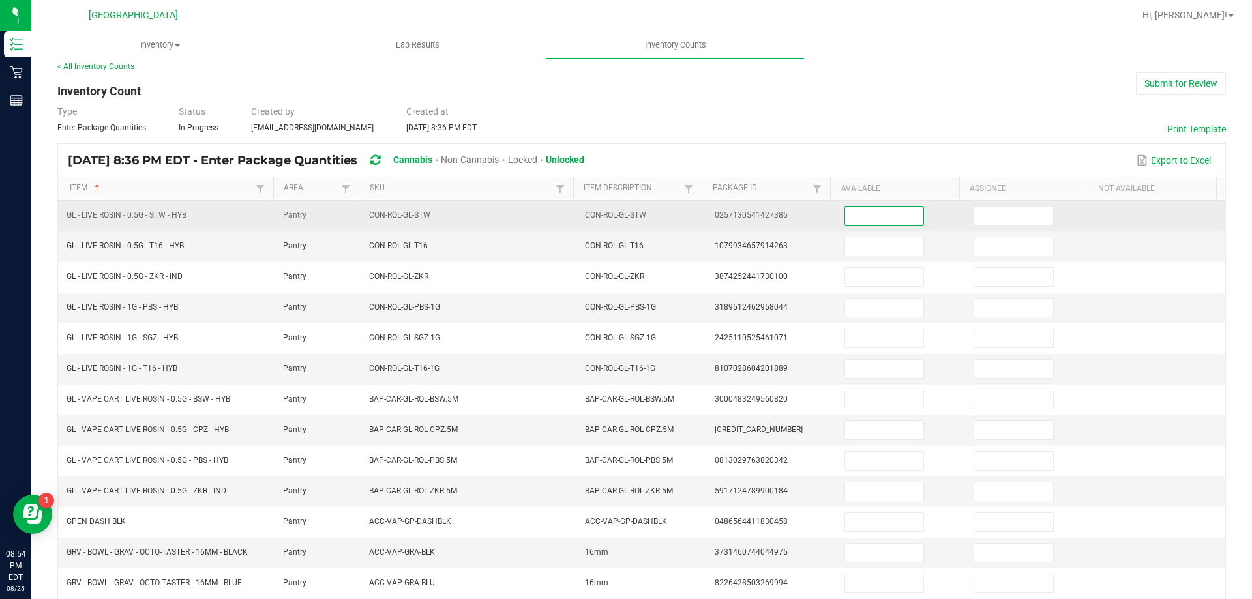
click at [867, 213] on input at bounding box center [884, 216] width 78 height 18
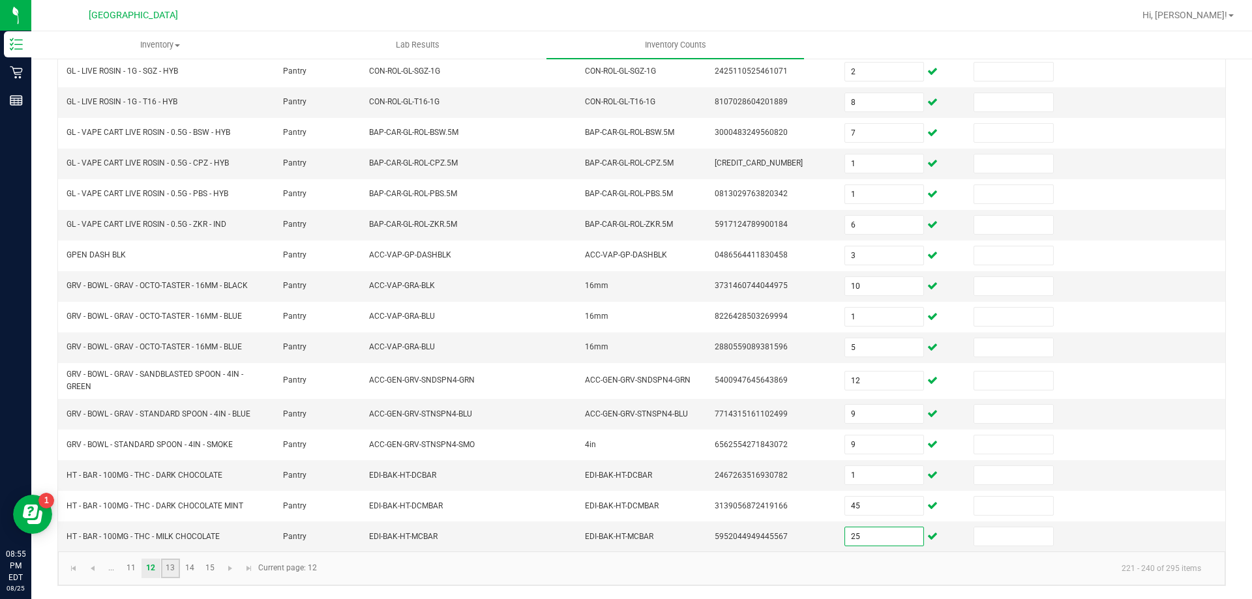
click at [169, 563] on link "13" at bounding box center [170, 569] width 19 height 20
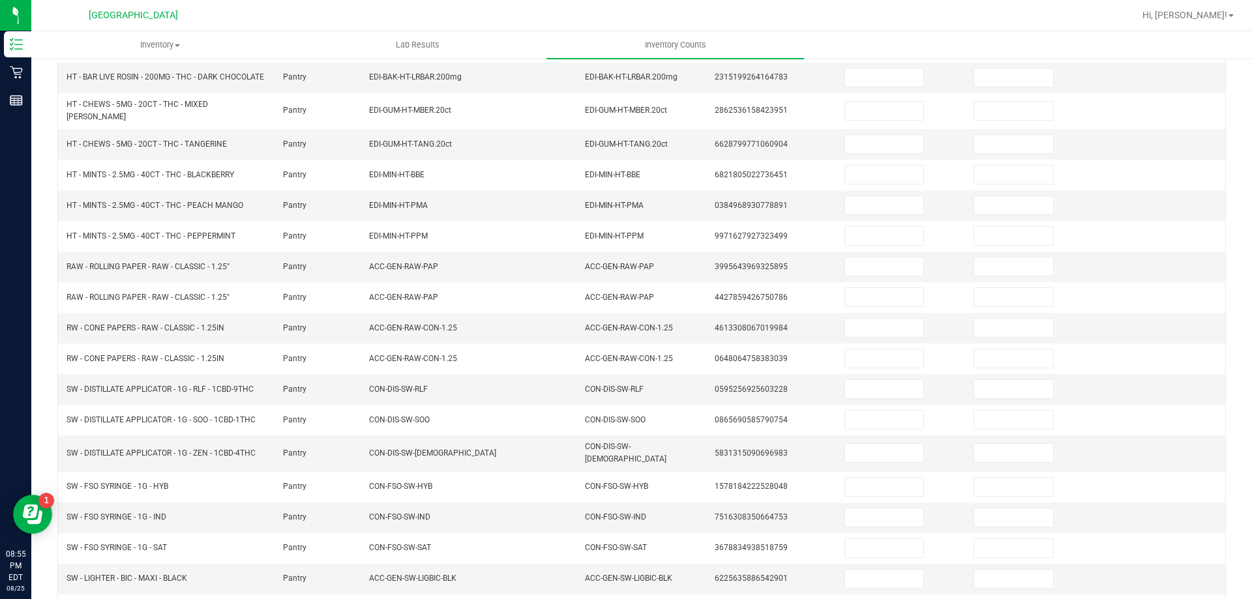
scroll to position [16, 0]
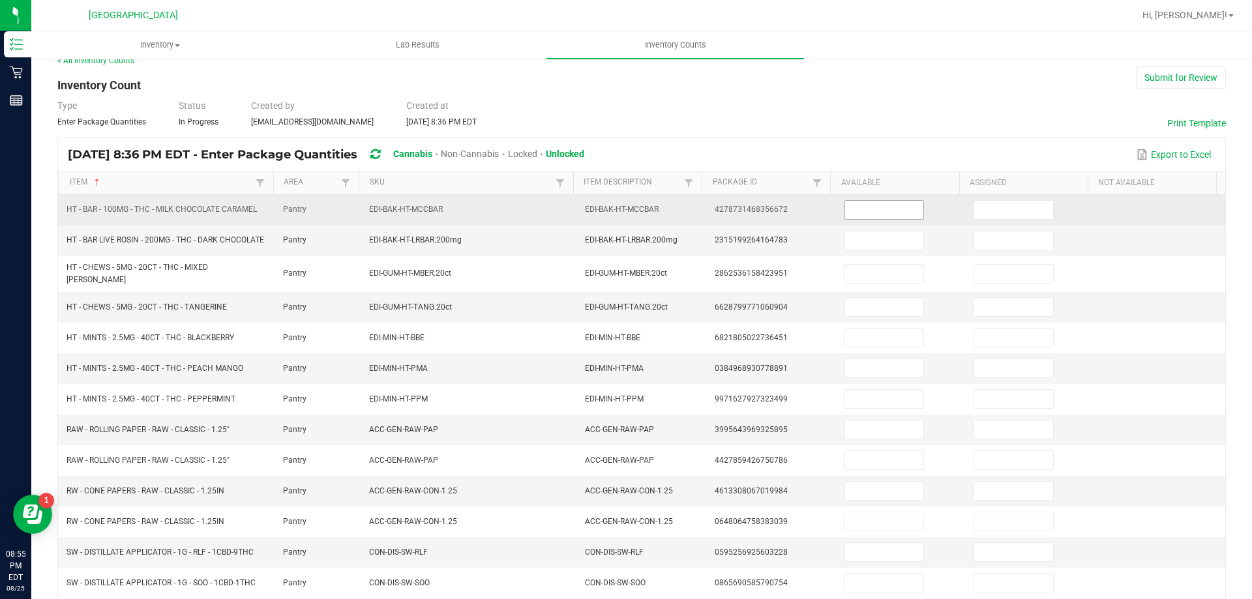
click at [869, 201] on input at bounding box center [884, 210] width 78 height 18
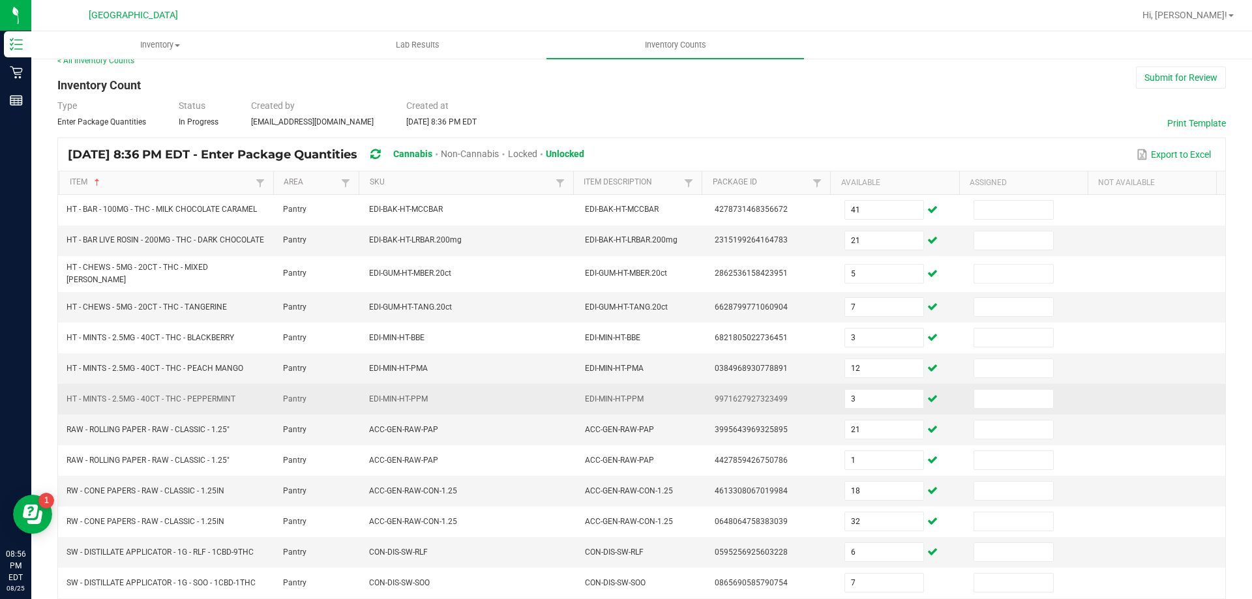
scroll to position [277, 0]
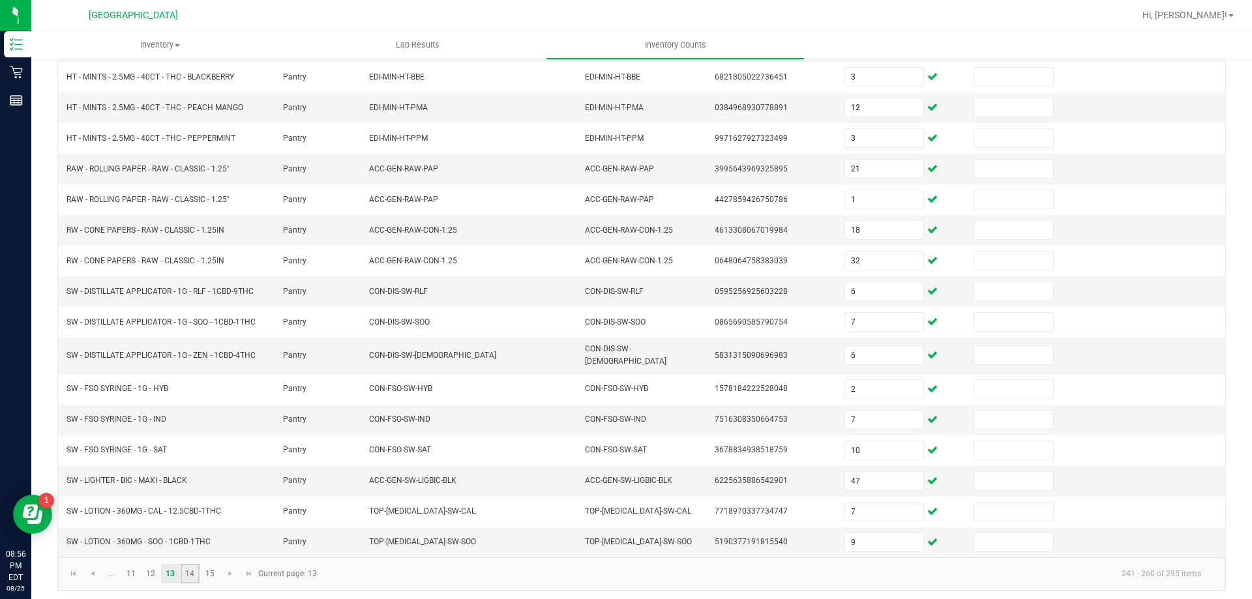
click at [192, 567] on link "14" at bounding box center [190, 574] width 19 height 20
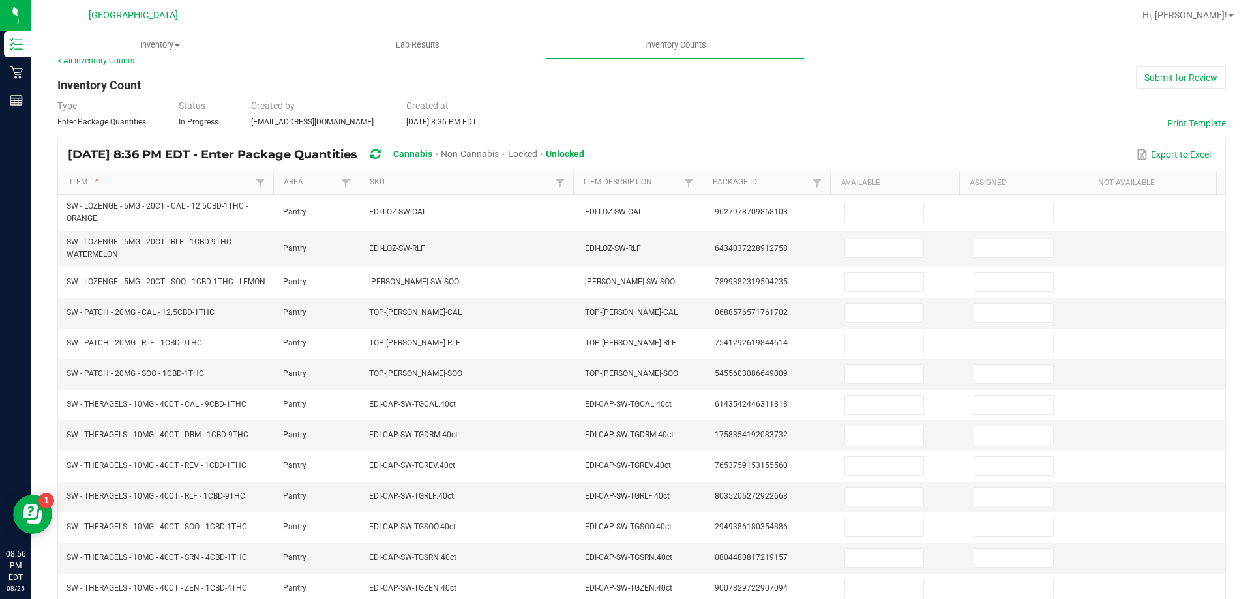
scroll to position [0, 0]
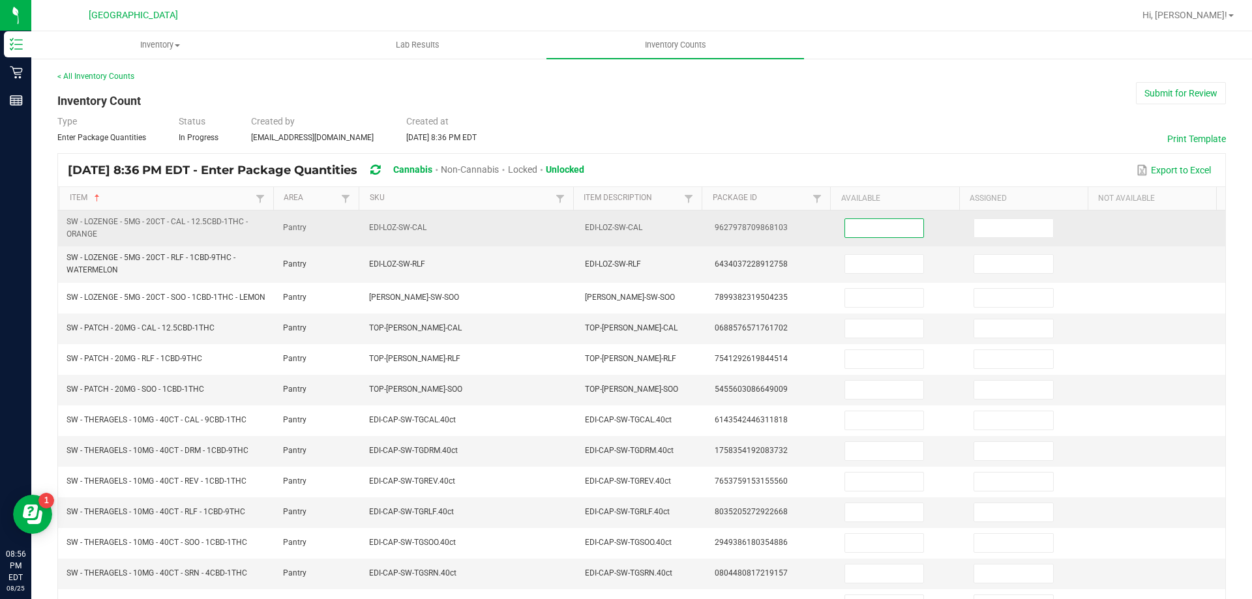
click at [884, 225] on input at bounding box center [884, 228] width 78 height 18
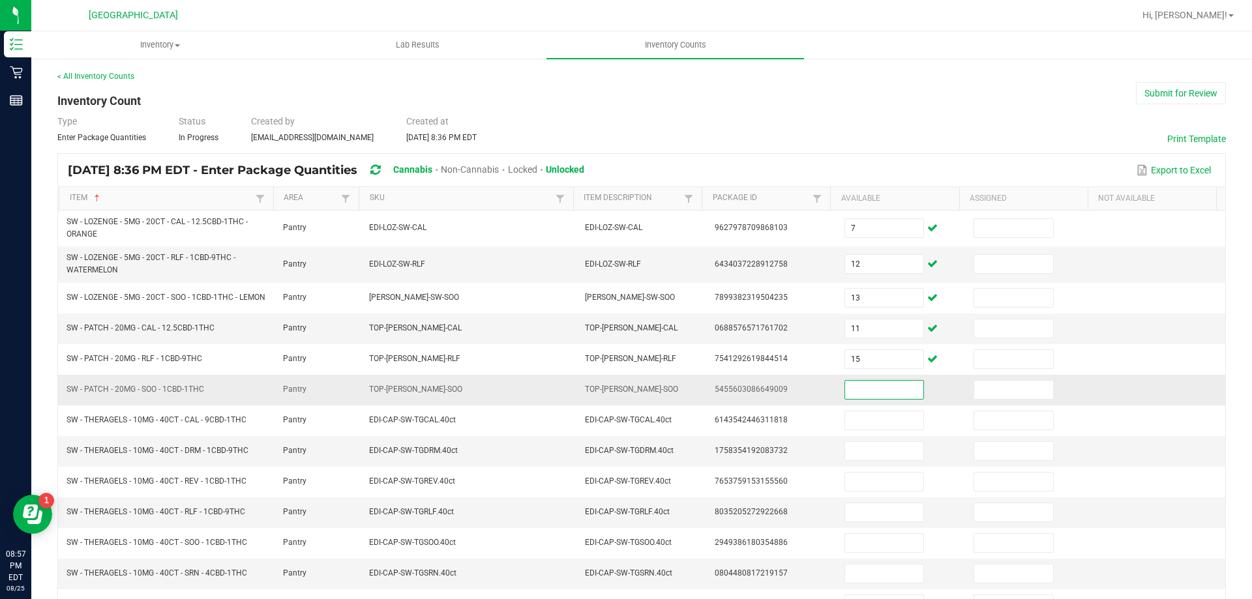
click at [877, 395] on input at bounding box center [884, 390] width 78 height 18
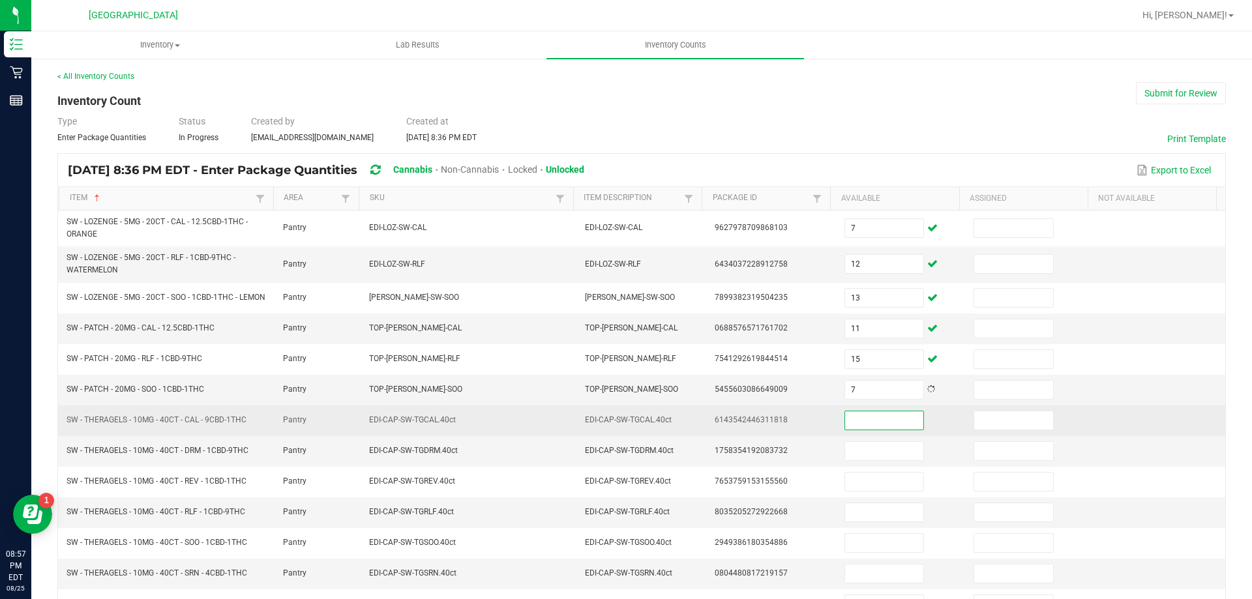
click at [851, 422] on input at bounding box center [884, 420] width 78 height 18
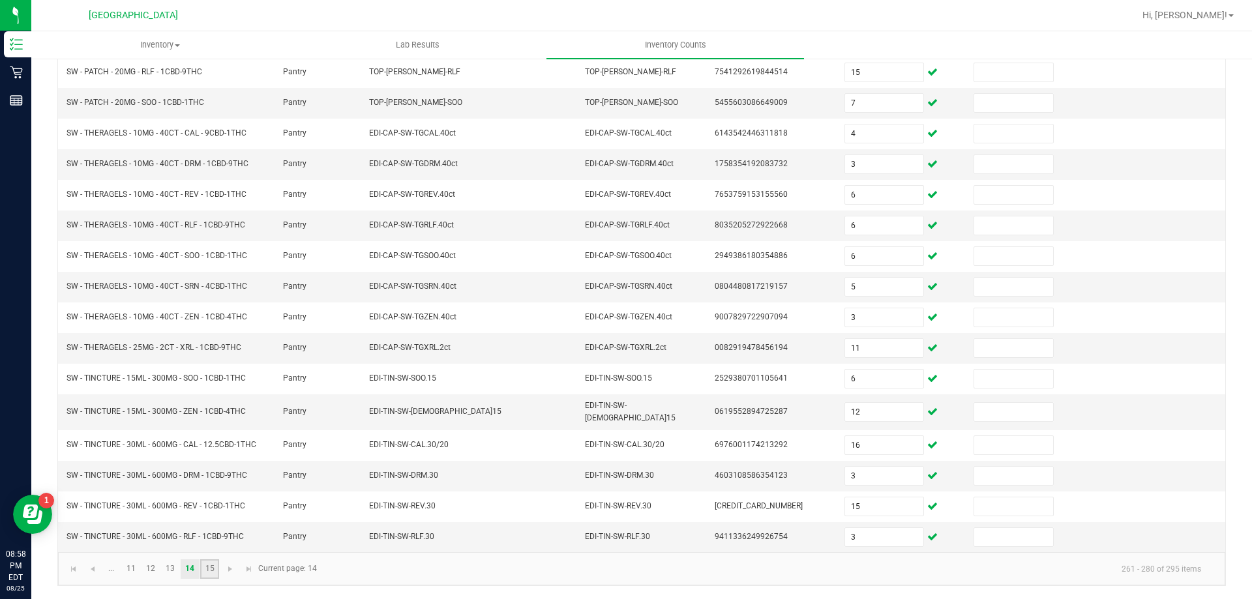
click at [213, 569] on link "15" at bounding box center [209, 570] width 19 height 20
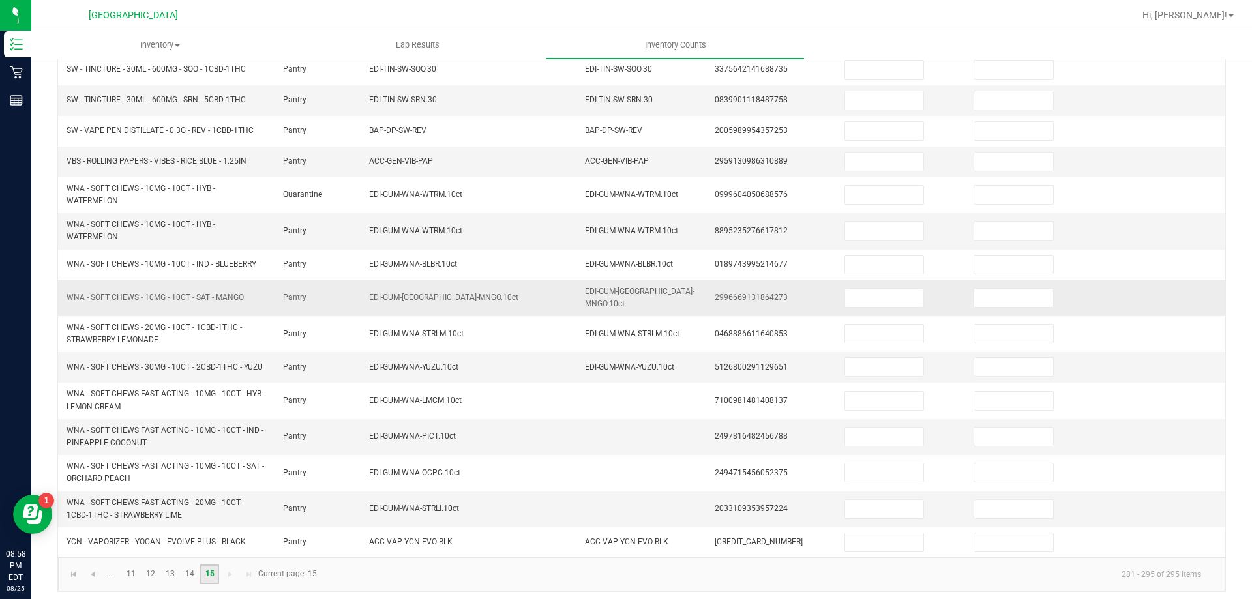
scroll to position [0, 0]
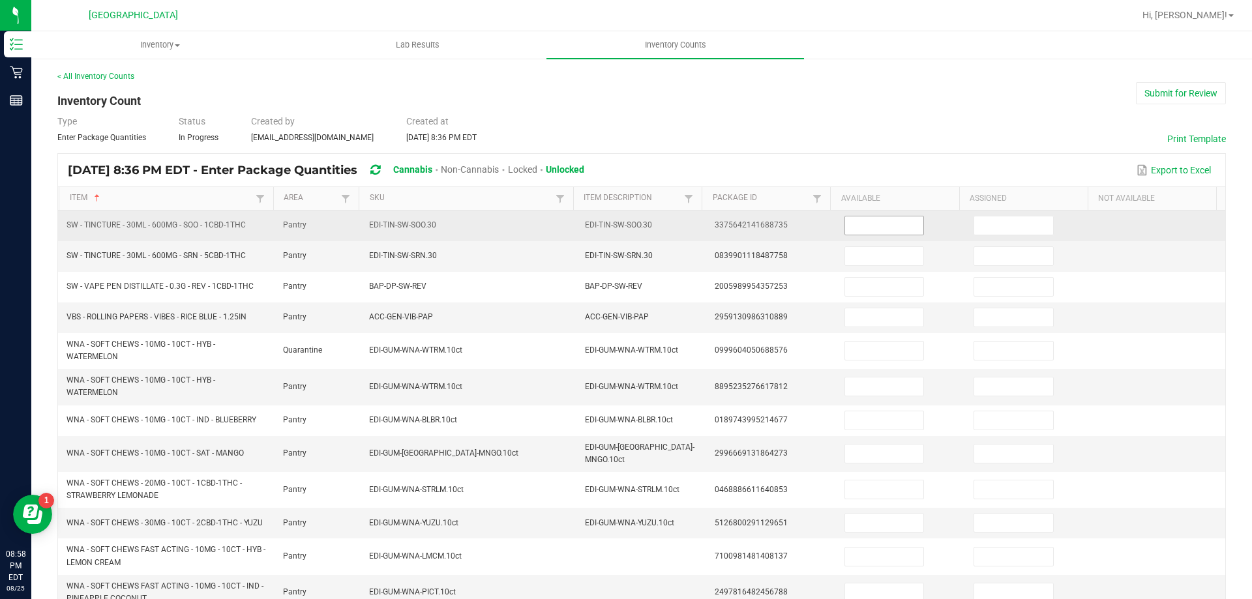
click at [891, 223] on input at bounding box center [884, 226] width 78 height 18
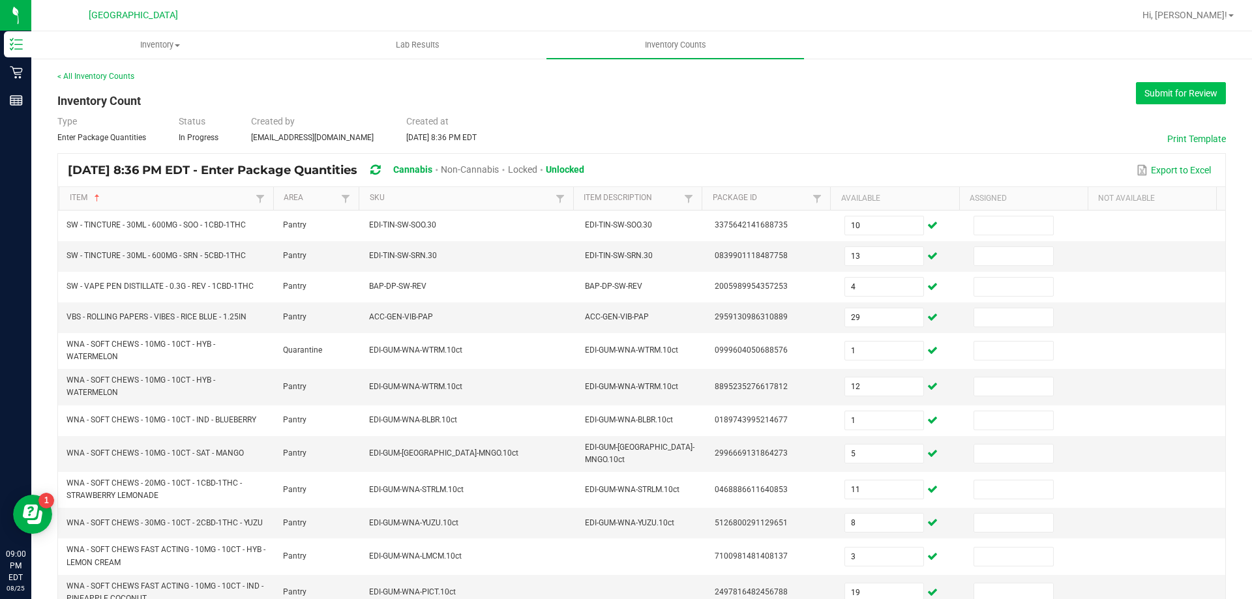
click at [1182, 100] on button "Submit for Review" at bounding box center [1181, 93] width 90 height 22
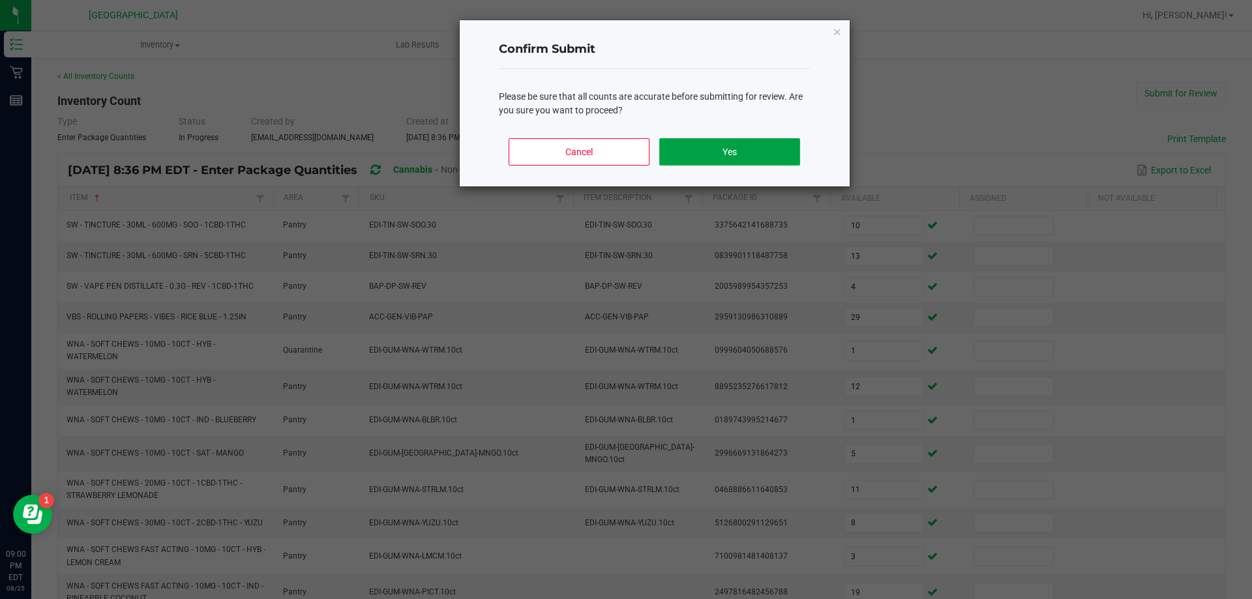
click at [710, 151] on button "Yes" at bounding box center [729, 151] width 140 height 27
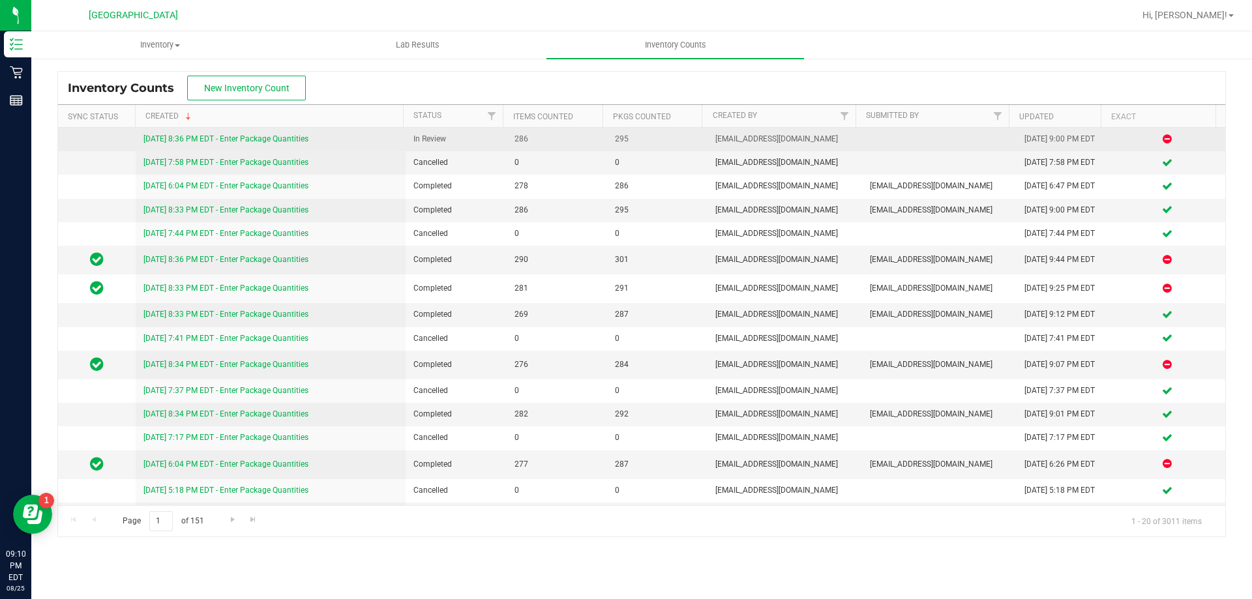
click at [258, 134] on div "[DATE] 8:36 PM EDT - Enter Package Quantities" at bounding box center [270, 139] width 255 height 12
click at [252, 136] on link "[DATE] 8:36 PM EDT - Enter Package Quantities" at bounding box center [225, 138] width 165 height 9
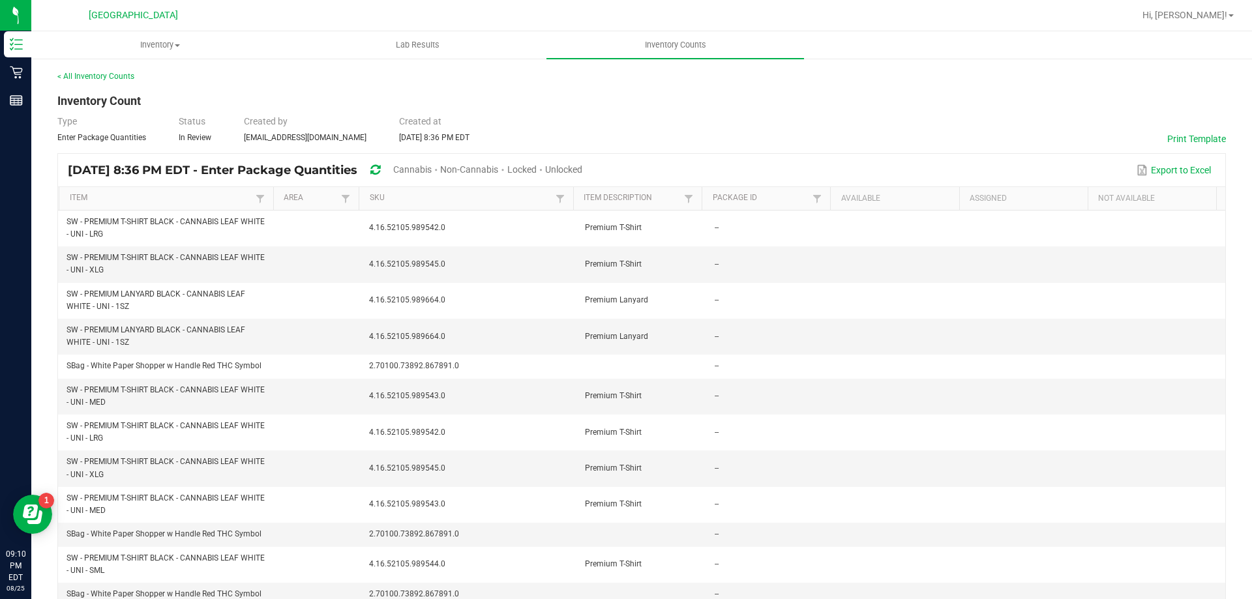
click at [1230, 22] on div "Hi, [PERSON_NAME]!" at bounding box center [1188, 15] width 102 height 23
click at [1229, 18] on link "Hi, [PERSON_NAME]!" at bounding box center [1188, 15] width 102 height 14
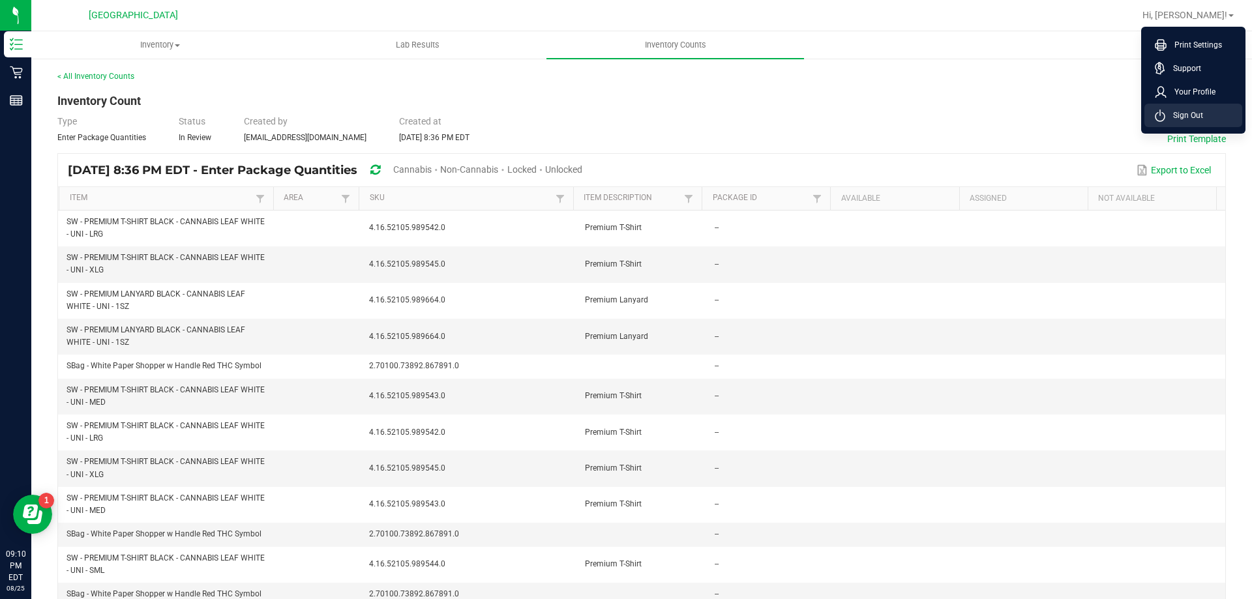
click at [1188, 109] on span "Sign Out" at bounding box center [1184, 115] width 38 height 13
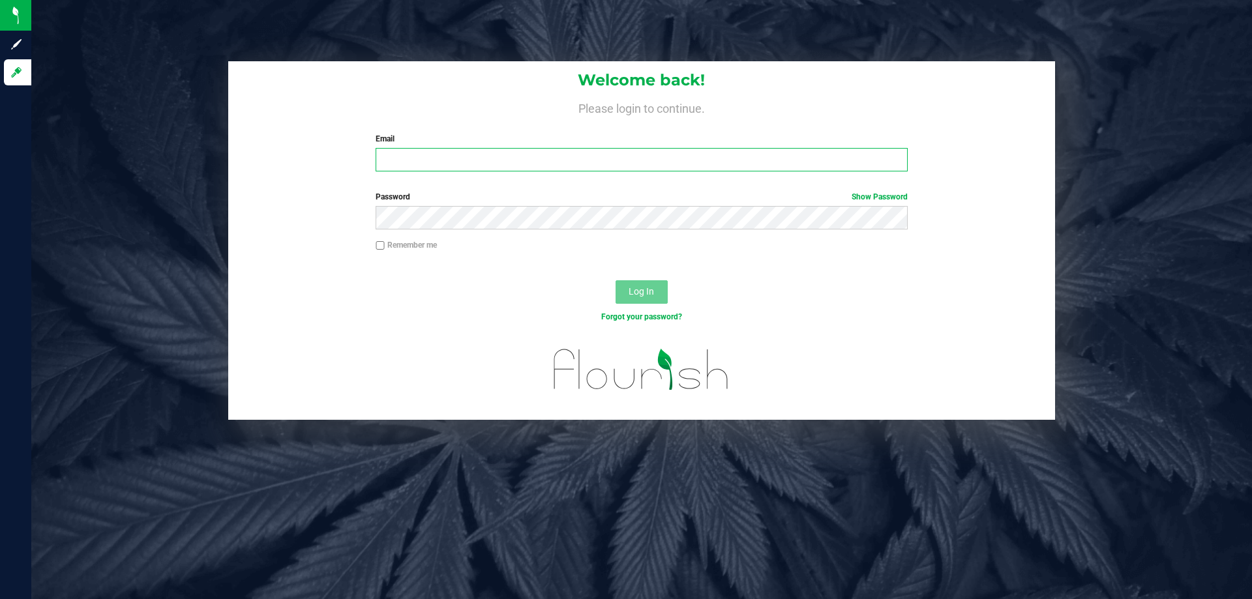
click at [493, 170] on input "Email" at bounding box center [641, 159] width 531 height 23
click at [616, 280] on button "Log In" at bounding box center [642, 291] width 52 height 23
